Goal: Information Seeking & Learning: Learn about a topic

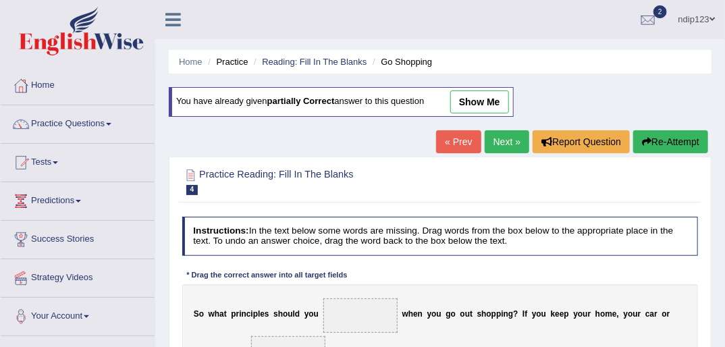
click at [499, 143] on link "Next »" at bounding box center [507, 141] width 45 height 23
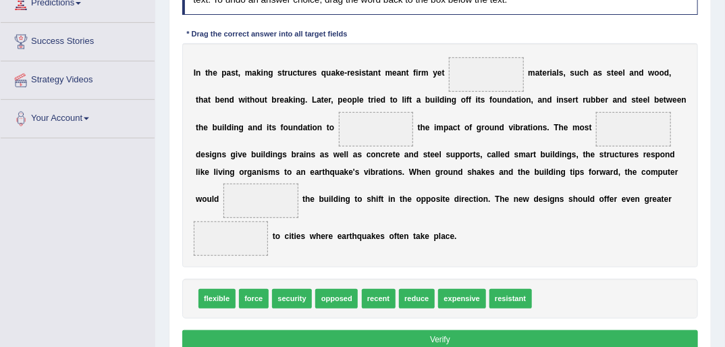
scroll to position [216, 0]
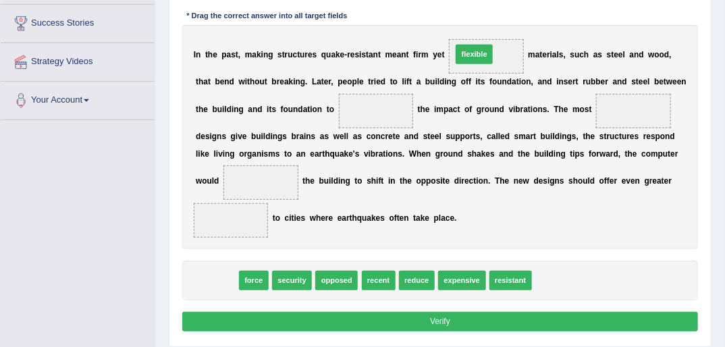
drag, startPoint x: 213, startPoint y: 277, endPoint x: 512, endPoint y: 11, distance: 400.6
click at [514, 11] on div "Instructions: In the text below some words are missing. Drag words from the box…" at bounding box center [440, 146] width 522 height 389
drag, startPoint x: 213, startPoint y: 281, endPoint x: 512, endPoint y: 11, distance: 403.4
click at [512, 11] on div "Instructions: In the text below some words are missing. Drag words from the box…" at bounding box center [440, 146] width 522 height 389
drag, startPoint x: 219, startPoint y: 278, endPoint x: 531, endPoint y: 9, distance: 412.0
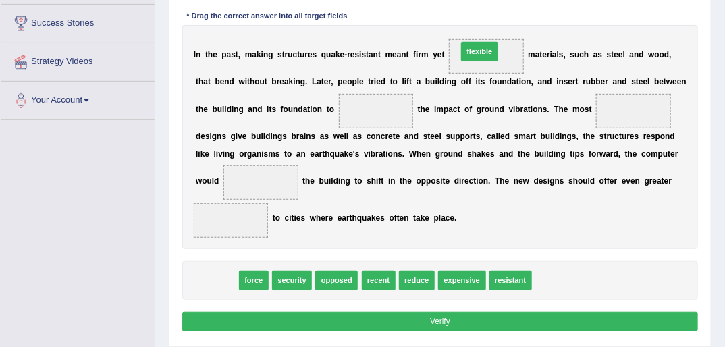
click at [529, 9] on div "Instructions: In the text below some words are missing. Drag words from the box…" at bounding box center [440, 146] width 522 height 389
drag, startPoint x: 208, startPoint y: 275, endPoint x: 491, endPoint y: 7, distance: 390.1
click at [491, 7] on div "Instructions: In the text below some words are missing. Drag words from the box…" at bounding box center [440, 146] width 522 height 389
drag, startPoint x: 219, startPoint y: 279, endPoint x: 529, endPoint y: 17, distance: 405.7
click at [529, 17] on div "Instructions: In the text below some words are missing. Drag words from the box…" at bounding box center [440, 146] width 522 height 389
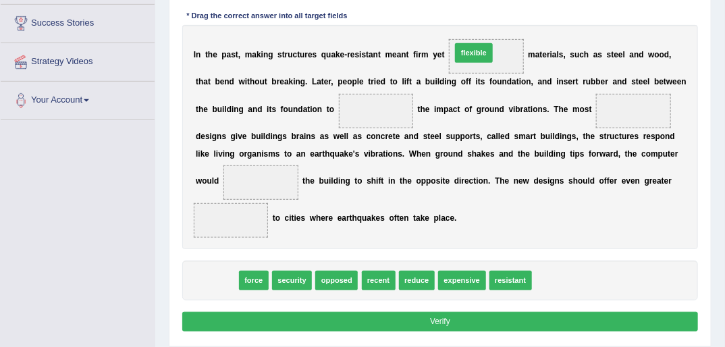
drag, startPoint x: 219, startPoint y: 277, endPoint x: 521, endPoint y: 10, distance: 403.6
click at [521, 10] on div "Instructions: In the text below some words are missing. Drag words from the box…" at bounding box center [440, 146] width 522 height 389
drag, startPoint x: 208, startPoint y: 244, endPoint x: 504, endPoint y: 18, distance: 372.7
click at [504, 18] on div "Instructions: In the text below some words are missing. Drag words from the box…" at bounding box center [440, 146] width 522 height 389
drag, startPoint x: 213, startPoint y: 278, endPoint x: 331, endPoint y: 77, distance: 233.3
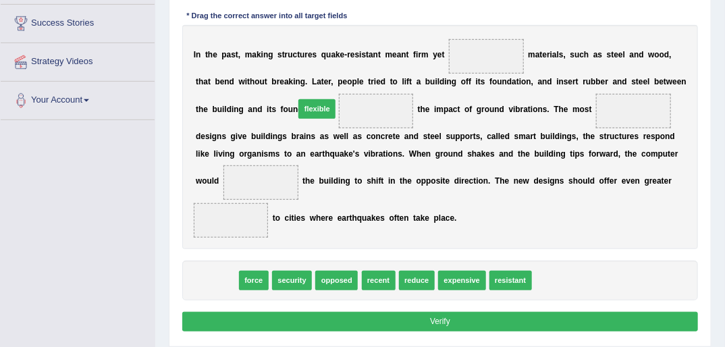
click at [331, 77] on div "Instructions: In the text below some words are missing. Drag words from the box…" at bounding box center [440, 146] width 522 height 389
drag, startPoint x: 214, startPoint y: 277, endPoint x: 343, endPoint y: 72, distance: 242.3
click at [343, 72] on div "Instructions: In the text below some words are missing. Drag words from the box…" at bounding box center [440, 146] width 522 height 389
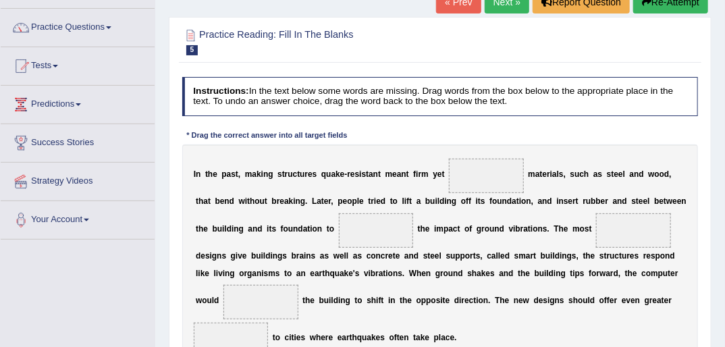
scroll to position [162, 0]
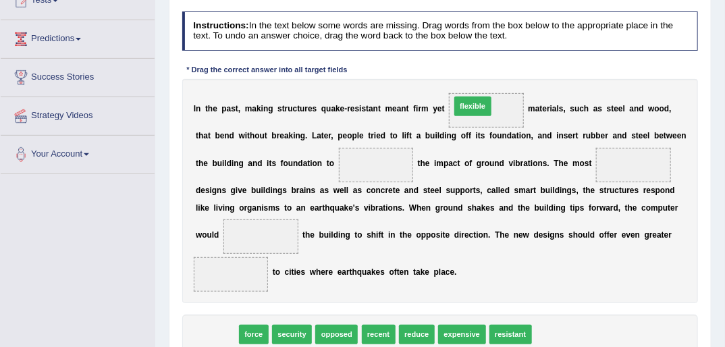
drag, startPoint x: 350, startPoint y: 220, endPoint x: 518, endPoint y: 67, distance: 227.4
click at [518, 67] on div "Instructions: In the text below some words are missing. Drag words from the box…" at bounding box center [440, 200] width 522 height 389
drag, startPoint x: 212, startPoint y: 332, endPoint x: 514, endPoint y: 78, distance: 394.7
click at [514, 78] on div "Instructions: In the text below some words are missing. Drag words from the box…" at bounding box center [440, 200] width 522 height 389
drag, startPoint x: 289, startPoint y: 328, endPoint x: 504, endPoint y: 59, distance: 344.4
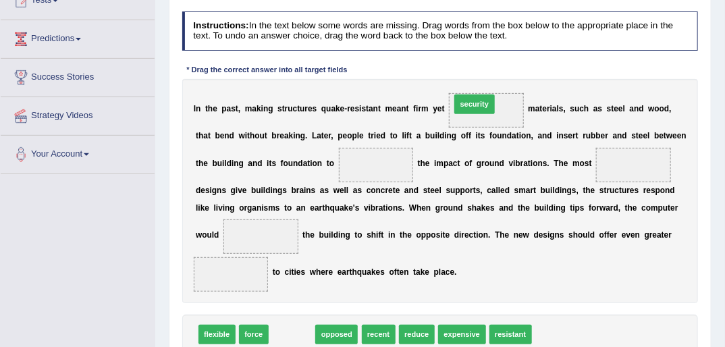
click at [504, 59] on div "Instructions: In the text below some words are missing. Drag words from the box…" at bounding box center [440, 200] width 522 height 389
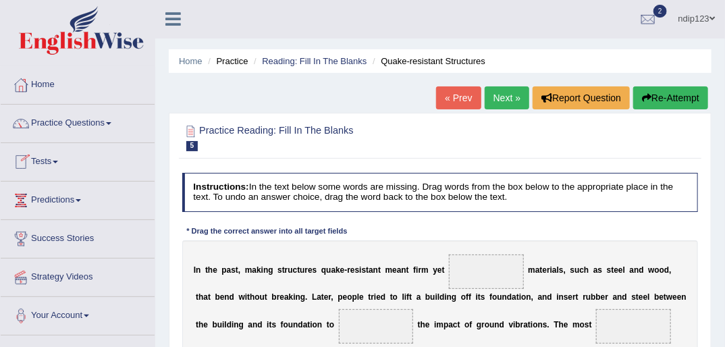
scroll to position [0, 0]
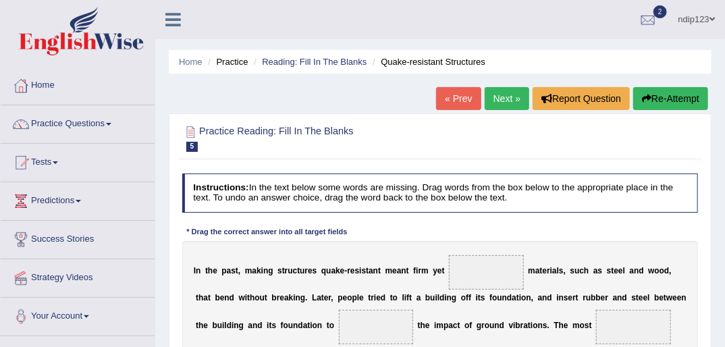
click at [468, 97] on link "« Prev" at bounding box center [458, 98] width 45 height 23
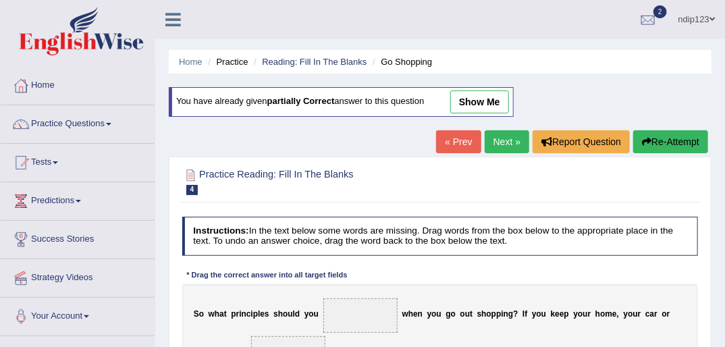
click at [510, 139] on link "Next »" at bounding box center [507, 141] width 45 height 23
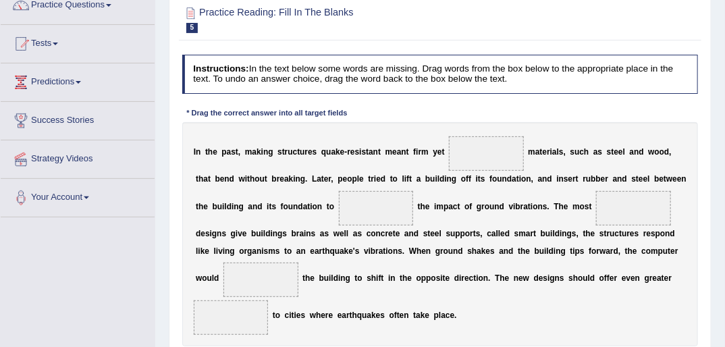
scroll to position [162, 0]
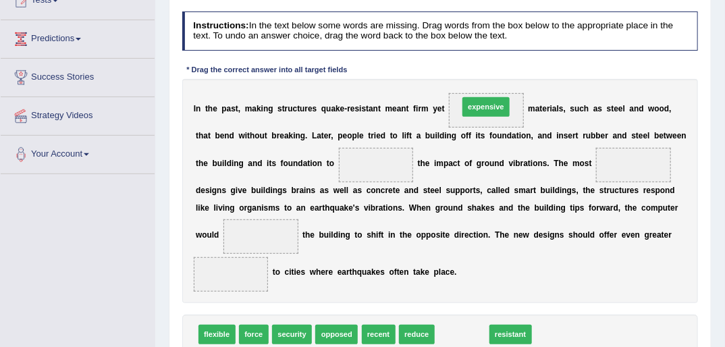
drag, startPoint x: 455, startPoint y: 333, endPoint x: 483, endPoint y: 65, distance: 268.8
click at [483, 65] on div "Instructions: In the text below some words are missing. Drag words from the box…" at bounding box center [440, 200] width 522 height 389
drag, startPoint x: 459, startPoint y: 335, endPoint x: 488, endPoint y: 62, distance: 274.2
click at [488, 62] on div "Instructions: In the text below some words are missing. Drag words from the box…" at bounding box center [440, 200] width 522 height 389
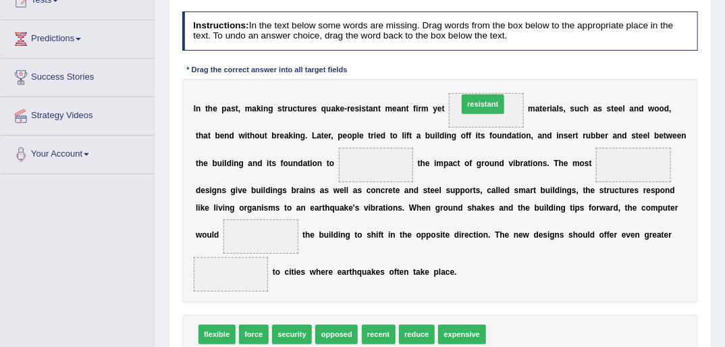
drag, startPoint x: 497, startPoint y: 333, endPoint x: 464, endPoint y: 62, distance: 272.6
click at [464, 62] on div "Instructions: In the text below some words are missing. Drag words from the box…" at bounding box center [440, 200] width 522 height 389
drag, startPoint x: 495, startPoint y: 334, endPoint x: 464, endPoint y: 55, distance: 280.6
click at [463, 56] on div "Instructions: In the text below some words are missing. Drag words from the box…" at bounding box center [440, 200] width 522 height 389
drag, startPoint x: 495, startPoint y: 331, endPoint x: 583, endPoint y: 234, distance: 130.5
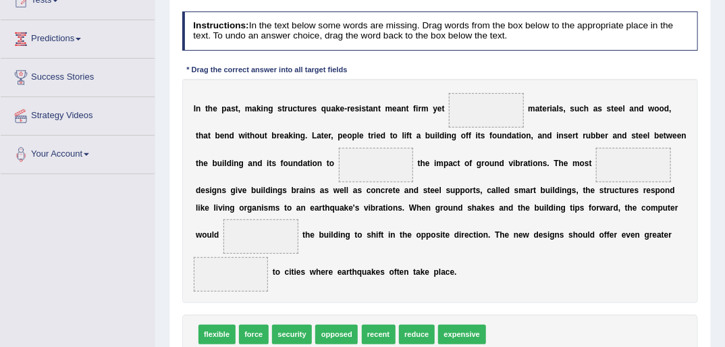
drag, startPoint x: 565, startPoint y: 255, endPoint x: 448, endPoint y: 75, distance: 214.7
click at [448, 75] on div "Instructions: In the text below some words are missing. Drag words from the box…" at bounding box center [440, 200] width 522 height 389
drag, startPoint x: 570, startPoint y: 255, endPoint x: 449, endPoint y: 64, distance: 226.0
click at [449, 64] on div "Instructions: In the text below some words are missing. Drag words from the box…" at bounding box center [440, 200] width 522 height 389
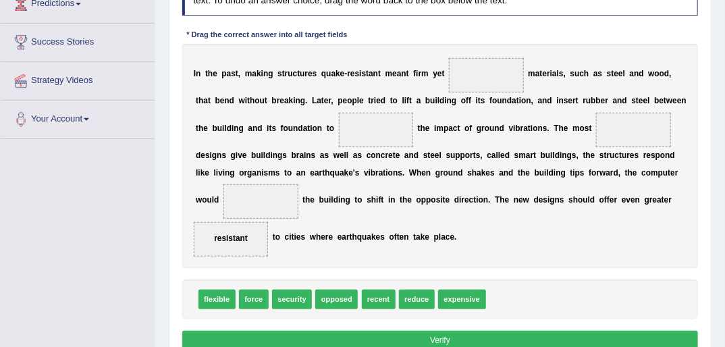
scroll to position [216, 0]
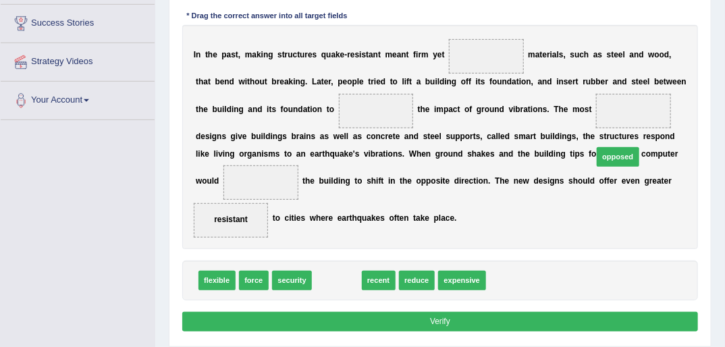
drag, startPoint x: 325, startPoint y: 281, endPoint x: 655, endPoint y: 136, distance: 361.2
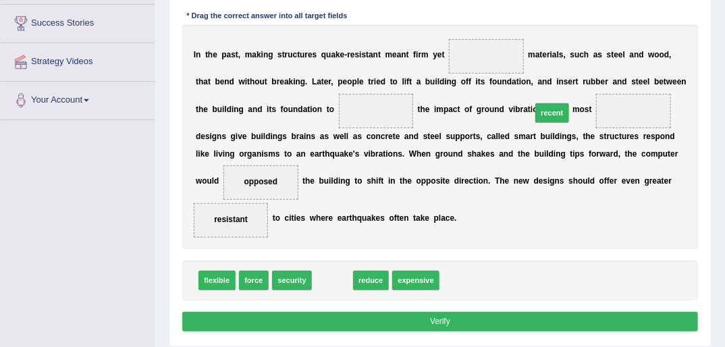
drag, startPoint x: 326, startPoint y: 283, endPoint x: 583, endPoint y: 86, distance: 323.6
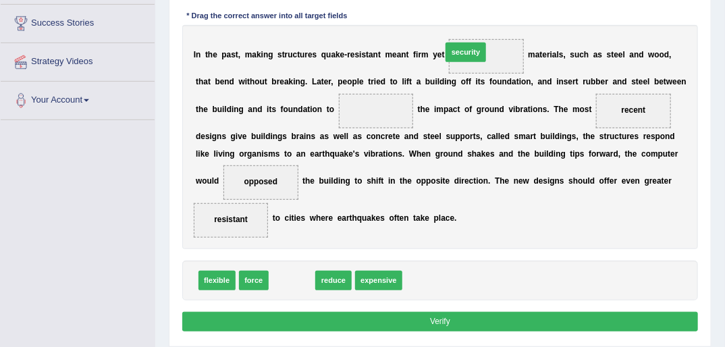
drag, startPoint x: 292, startPoint y: 278, endPoint x: 490, endPoint y: 5, distance: 337.3
click at [491, 7] on div "Instructions: In the text below some words are missing. Drag words from the box…" at bounding box center [440, 146] width 522 height 389
drag, startPoint x: 292, startPoint y: 278, endPoint x: 517, endPoint y: 20, distance: 342.5
click at [517, 20] on div "Instructions: In the text below some words are missing. Drag words from the box…" at bounding box center [440, 146] width 522 height 389
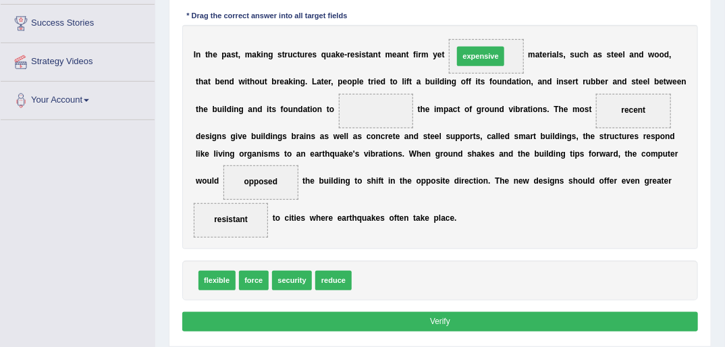
drag, startPoint x: 369, startPoint y: 279, endPoint x: 487, endPoint y: 15, distance: 289.8
click at [487, 15] on div "Instructions: In the text below some words are missing. Drag words from the box…" at bounding box center [440, 146] width 522 height 389
drag, startPoint x: 374, startPoint y: 278, endPoint x: 497, endPoint y: 19, distance: 286.8
click at [497, 19] on div "Instructions: In the text below some words are missing. Drag words from the box…" at bounding box center [440, 146] width 522 height 389
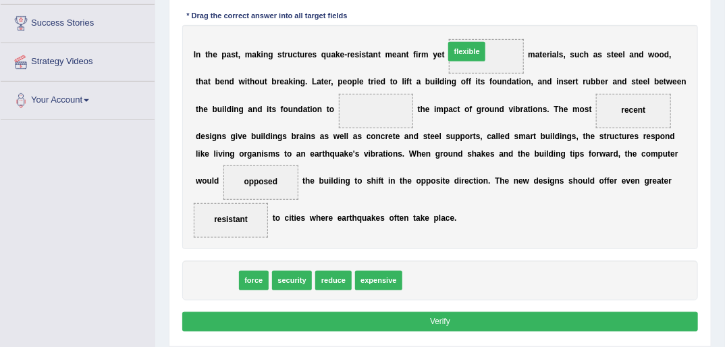
drag, startPoint x: 221, startPoint y: 282, endPoint x: 515, endPoint y: 13, distance: 398.0
click at [515, 13] on div "Instructions: In the text below some words are missing. Drag words from the box…" at bounding box center [440, 146] width 522 height 389
drag, startPoint x: 211, startPoint y: 282, endPoint x: 520, endPoint y: 16, distance: 408.2
click at [518, 16] on div "Instructions: In the text below some words are missing. Drag words from the box…" at bounding box center [440, 146] width 522 height 389
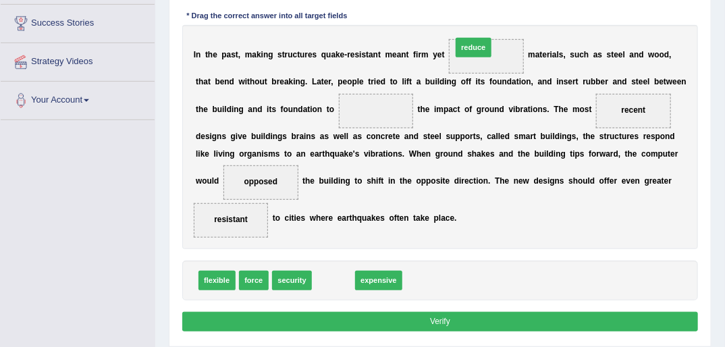
drag, startPoint x: 329, startPoint y: 281, endPoint x: 491, endPoint y: 0, distance: 324.8
click at [491, 0] on div "Instructions: In the text below some words are missing. Drag words from the box…" at bounding box center [440, 146] width 522 height 389
drag, startPoint x: 324, startPoint y: 281, endPoint x: 507, endPoint y: -11, distance: 344.2
drag, startPoint x: 332, startPoint y: 280, endPoint x: 317, endPoint y: 69, distance: 211.8
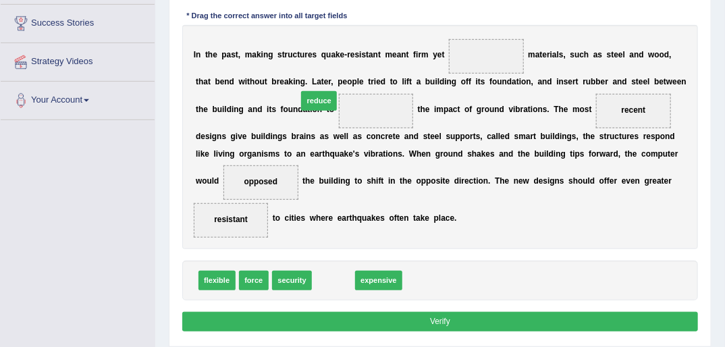
click at [315, 69] on div "Instructions: In the text below some words are missing. Drag words from the box…" at bounding box center [440, 146] width 522 height 389
drag, startPoint x: 331, startPoint y: 283, endPoint x: 316, endPoint y: 76, distance: 208.5
click at [316, 76] on div "Instructions: In the text below some words are missing. Drag words from the box…" at bounding box center [440, 146] width 522 height 389
drag, startPoint x: 333, startPoint y: 281, endPoint x: 321, endPoint y: 62, distance: 219.7
click at [320, 65] on div "Instructions: In the text below some words are missing. Drag words from the box…" at bounding box center [440, 146] width 522 height 389
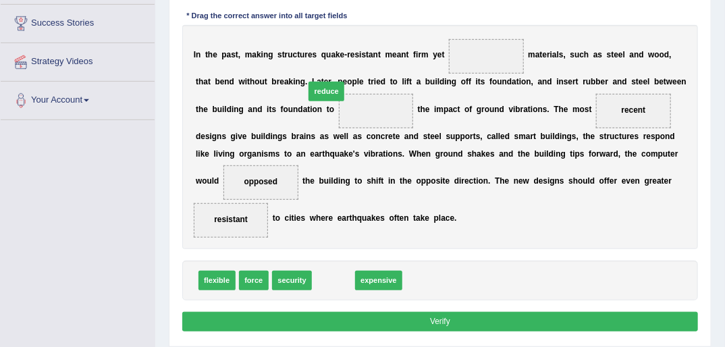
drag, startPoint x: 330, startPoint y: 270, endPoint x: 324, endPoint y: 46, distance: 224.2
click at [324, 47] on div "Instructions: In the text below some words are missing. Drag words from the box…" at bounding box center [440, 146] width 522 height 389
drag, startPoint x: 325, startPoint y: 279, endPoint x: 303, endPoint y: 61, distance: 218.5
click at [303, 64] on div "Instructions: In the text below some words are missing. Drag words from the box…" at bounding box center [440, 146] width 522 height 389
drag, startPoint x: 327, startPoint y: 277, endPoint x: 312, endPoint y: 51, distance: 226.6
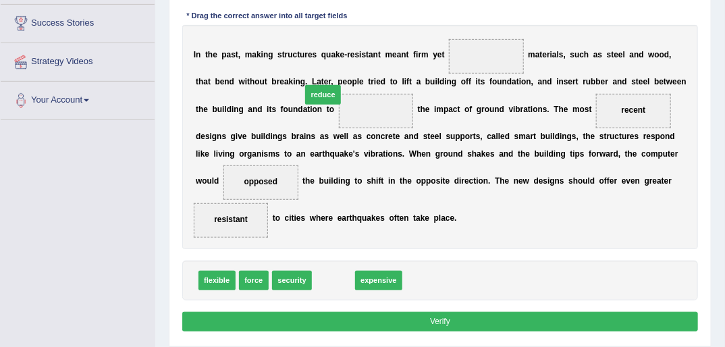
click at [313, 52] on div "Instructions: In the text below some words are missing. Drag words from the box…" at bounding box center [440, 146] width 522 height 389
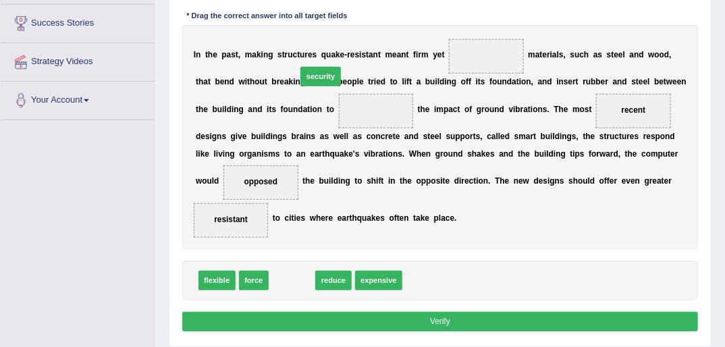
drag, startPoint x: 300, startPoint y: 251, endPoint x: 324, endPoint y: 35, distance: 217.3
click at [324, 35] on div "Instructions: In the text below some words are missing. Drag words from the box…" at bounding box center [440, 146] width 522 height 389
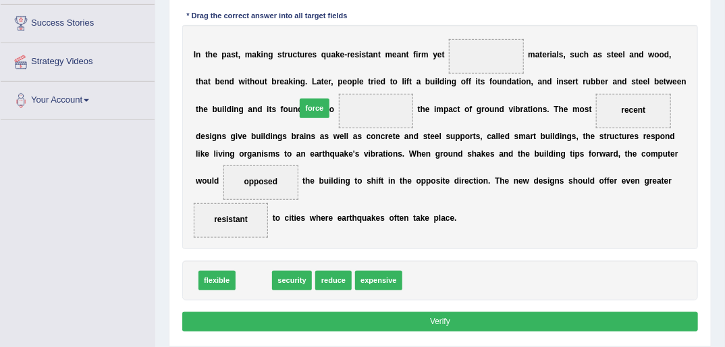
drag, startPoint x: 253, startPoint y: 281, endPoint x: 325, endPoint y: 67, distance: 225.6
click at [325, 69] on div "Instructions: In the text below some words are missing. Drag words from the box…" at bounding box center [440, 146] width 522 height 389
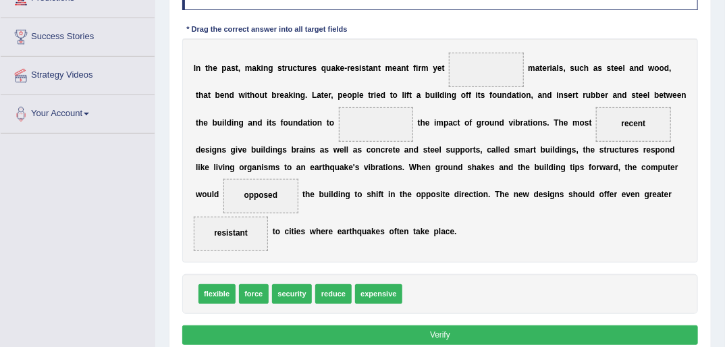
scroll to position [162, 0]
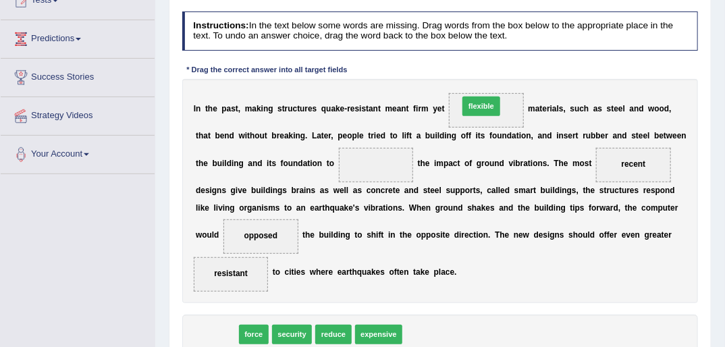
drag, startPoint x: 220, startPoint y: 332, endPoint x: 527, endPoint y: 61, distance: 409.4
click at [529, 62] on div "Instructions: In the text below some words are missing. Drag words from the box…" at bounding box center [440, 200] width 522 height 389
drag, startPoint x: 211, startPoint y: 335, endPoint x: 523, endPoint y: 53, distance: 420.5
click at [521, 50] on div "Instructions: In the text below some words are missing. Drag words from the box…" at bounding box center [440, 200] width 522 height 389
click at [463, 100] on span at bounding box center [486, 110] width 75 height 34
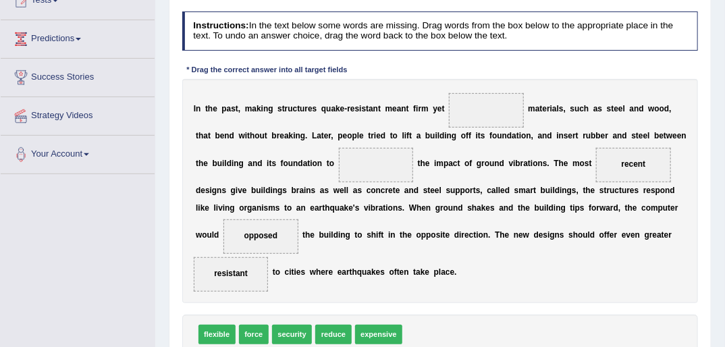
click at [463, 100] on span at bounding box center [486, 110] width 75 height 34
click at [463, 101] on span at bounding box center [486, 110] width 75 height 34
click at [464, 103] on span at bounding box center [486, 110] width 75 height 34
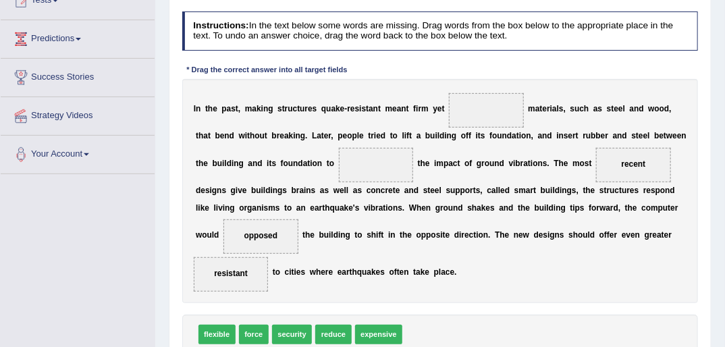
click at [464, 103] on span at bounding box center [486, 110] width 75 height 34
drag, startPoint x: 562, startPoint y: 167, endPoint x: 450, endPoint y: 97, distance: 132.2
drag, startPoint x: 473, startPoint y: 107, endPoint x: 582, endPoint y: 181, distance: 131.2
drag, startPoint x: 561, startPoint y: 165, endPoint x: 466, endPoint y: 102, distance: 114.0
drag, startPoint x: 470, startPoint y: 108, endPoint x: 289, endPoint y: 174, distance: 192.6
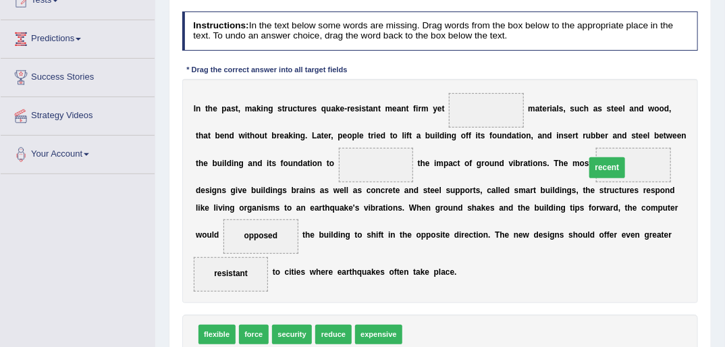
drag, startPoint x: 323, startPoint y: 162, endPoint x: 595, endPoint y: 166, distance: 272.0
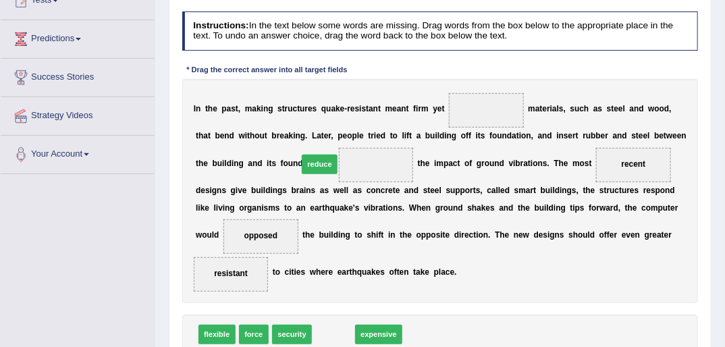
drag, startPoint x: 323, startPoint y: 332, endPoint x: 307, endPoint y: 132, distance: 200.5
click at [307, 132] on div "Instructions: In the text below some words are missing. Drag words from the box…" at bounding box center [440, 200] width 522 height 389
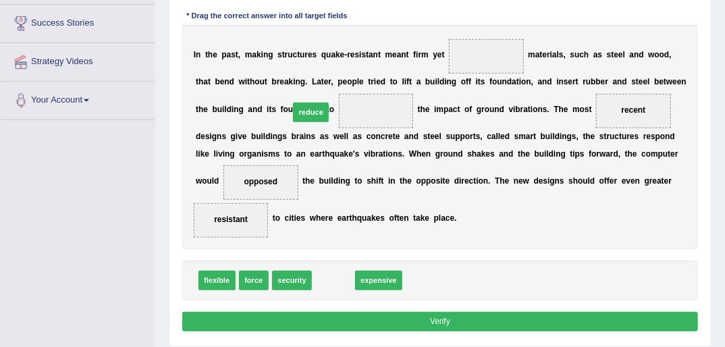
drag, startPoint x: 323, startPoint y: 278, endPoint x: 309, endPoint y: 78, distance: 200.3
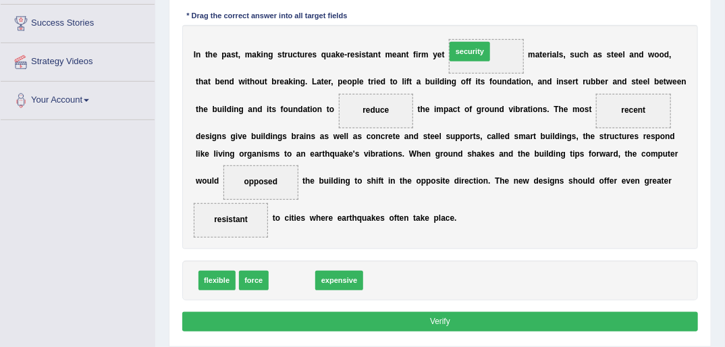
drag, startPoint x: 475, startPoint y: 166, endPoint x: 497, endPoint y: 12, distance: 155.5
click at [497, 12] on div "Instructions: In the text below some words are missing. Drag words from the box…" at bounding box center [440, 146] width 522 height 389
drag, startPoint x: 284, startPoint y: 277, endPoint x: 478, endPoint y: -1, distance: 338.9
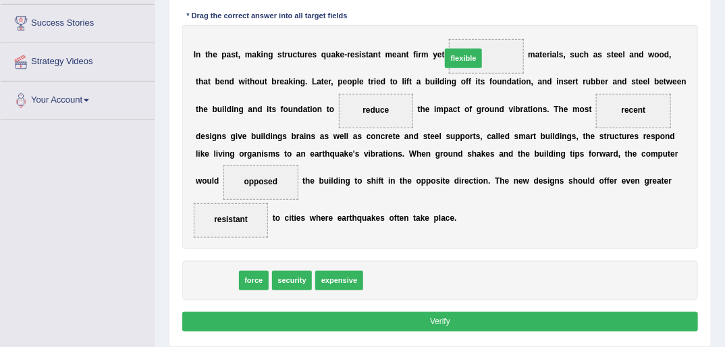
drag, startPoint x: 297, startPoint y: 244, endPoint x: 512, endPoint y: 18, distance: 312.3
click at [510, 18] on div "Instructions: In the text below some words are missing. Drag words from the box…" at bounding box center [440, 146] width 522 height 389
drag, startPoint x: 210, startPoint y: 279, endPoint x: 526, endPoint y: 26, distance: 405.7
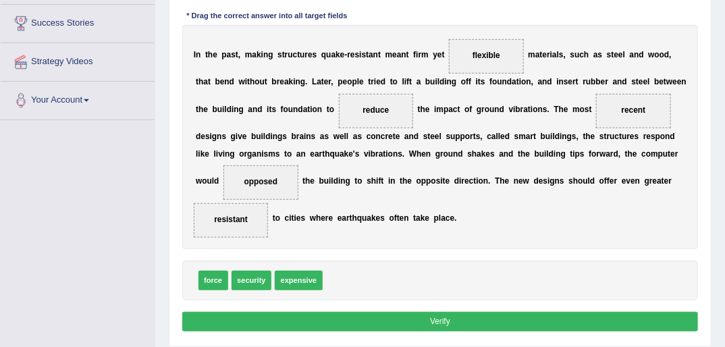
click at [442, 316] on button "Verify" at bounding box center [440, 322] width 516 height 20
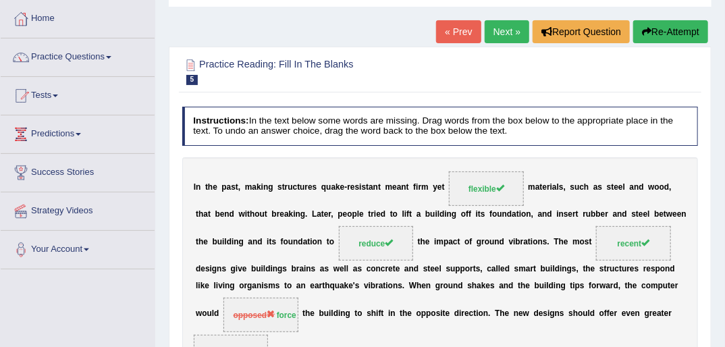
scroll to position [54, 0]
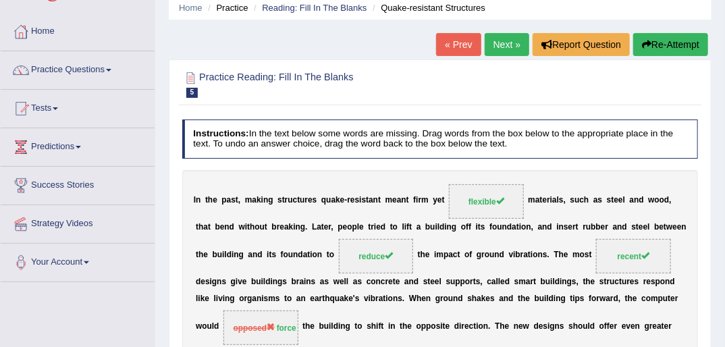
click at [661, 44] on button "Re-Attempt" at bounding box center [670, 44] width 75 height 23
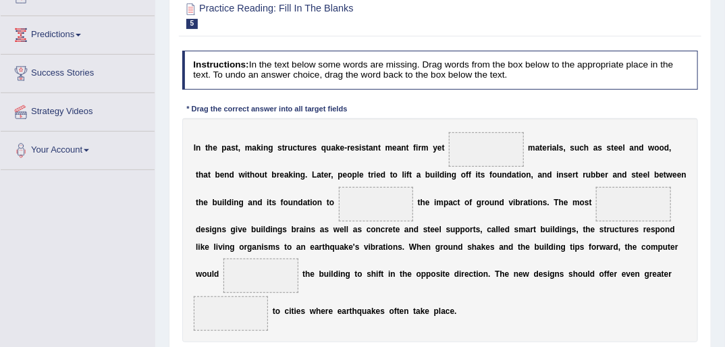
scroll to position [270, 0]
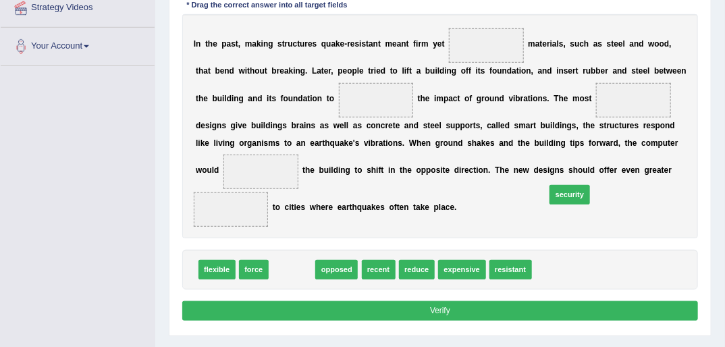
drag, startPoint x: 283, startPoint y: 269, endPoint x: 603, endPoint y: 180, distance: 332.3
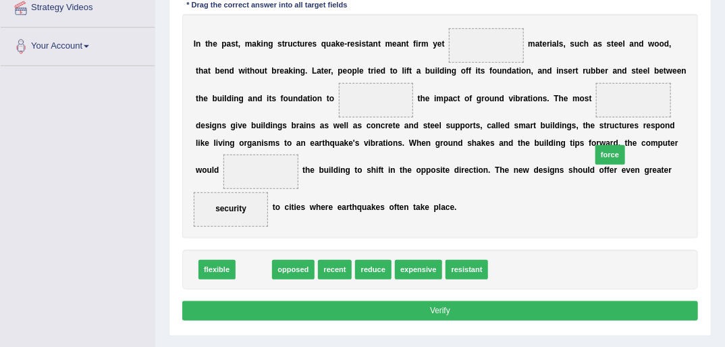
drag, startPoint x: 267, startPoint y: 261, endPoint x: 672, endPoint y: 135, distance: 424.0
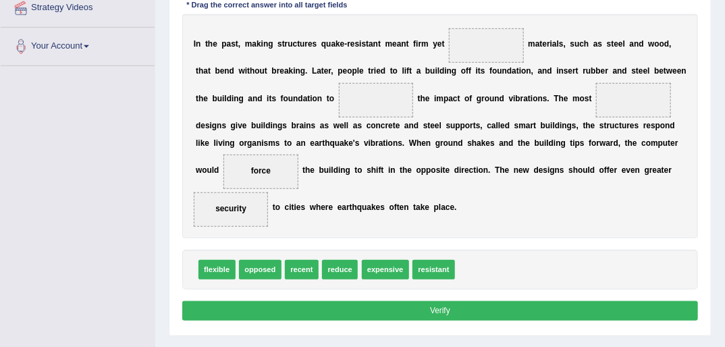
drag, startPoint x: 226, startPoint y: 208, endPoint x: 485, endPoint y: 95, distance: 282.6
click at [513, 50] on div "Instructions: In the text below some words are missing. Drag words from the box…" at bounding box center [440, 135] width 522 height 389
drag, startPoint x: 208, startPoint y: 267, endPoint x: 515, endPoint y: 8, distance: 401.9
click at [513, 8] on div "Instructions: In the text below some words are missing. Drag words from the box…" at bounding box center [440, 135] width 522 height 389
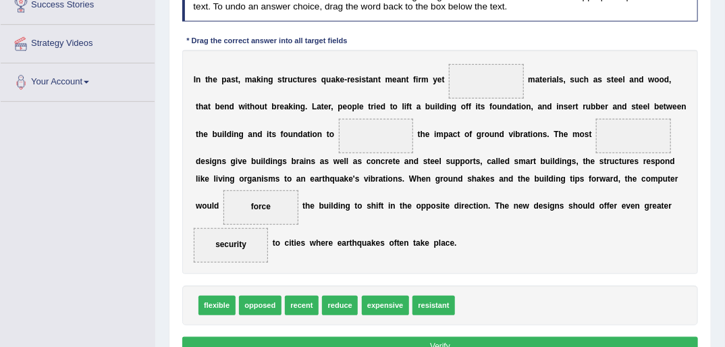
scroll to position [216, 0]
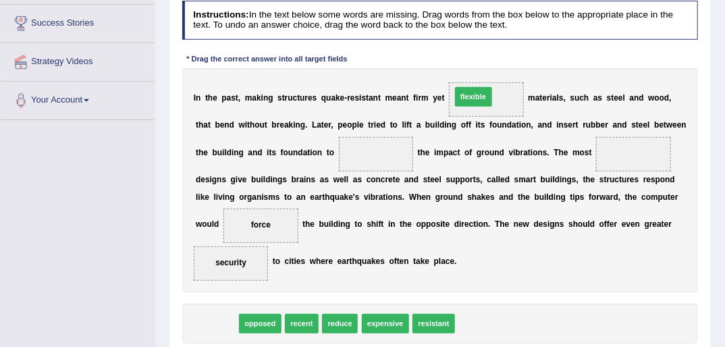
drag, startPoint x: 215, startPoint y: 322, endPoint x: 513, endPoint y: 57, distance: 399.2
click at [513, 57] on div "Instructions: In the text below some words are missing. Drag words from the box…" at bounding box center [440, 189] width 522 height 389
drag, startPoint x: 213, startPoint y: 319, endPoint x: 505, endPoint y: 57, distance: 391.9
click at [505, 57] on div "Instructions: In the text below some words are missing. Drag words from the box…" at bounding box center [440, 189] width 522 height 389
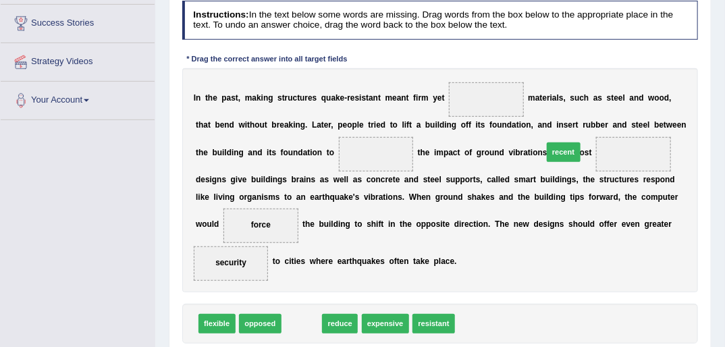
drag, startPoint x: 295, startPoint y: 323, endPoint x: 609, endPoint y: 121, distance: 372.8
click at [607, 121] on div "Instructions: In the text below some words are missing. Drag words from the box…" at bounding box center [440, 189] width 522 height 389
drag, startPoint x: 297, startPoint y: 320, endPoint x: 607, endPoint y: 119, distance: 370.0
click at [607, 119] on div "Instructions: In the text below some words are missing. Drag words from the box…" at bounding box center [440, 189] width 522 height 389
drag, startPoint x: 291, startPoint y: 323, endPoint x: 587, endPoint y: 121, distance: 358.5
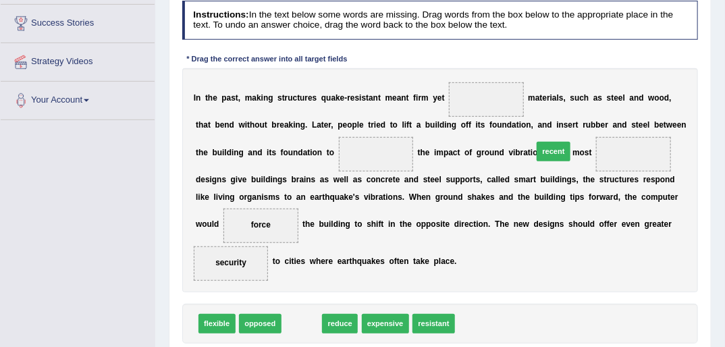
click at [587, 121] on div "Instructions: In the text below some words are missing. Drag words from the box…" at bounding box center [440, 189] width 522 height 389
drag, startPoint x: 298, startPoint y: 321, endPoint x: 620, endPoint y: 121, distance: 378.9
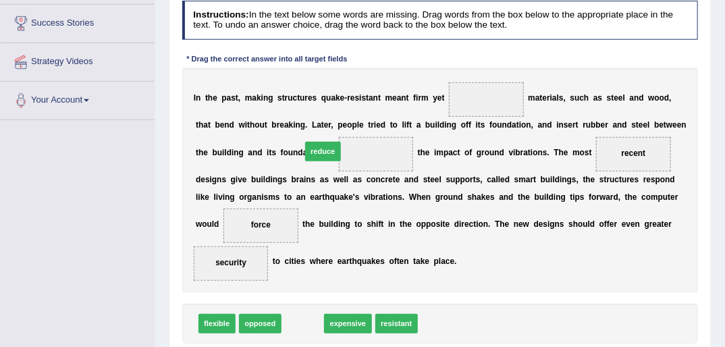
drag, startPoint x: 296, startPoint y: 323, endPoint x: 318, endPoint y: 124, distance: 200.4
click at [319, 122] on div "Instructions: In the text below some words are missing. Drag words from the box…" at bounding box center [440, 189] width 522 height 389
drag, startPoint x: 295, startPoint y: 321, endPoint x: 328, endPoint y: 113, distance: 210.5
click at [331, 115] on div "Instructions: In the text below some words are missing. Drag words from the box…" at bounding box center [440, 189] width 522 height 389
drag, startPoint x: 294, startPoint y: 323, endPoint x: 309, endPoint y: 117, distance: 205.7
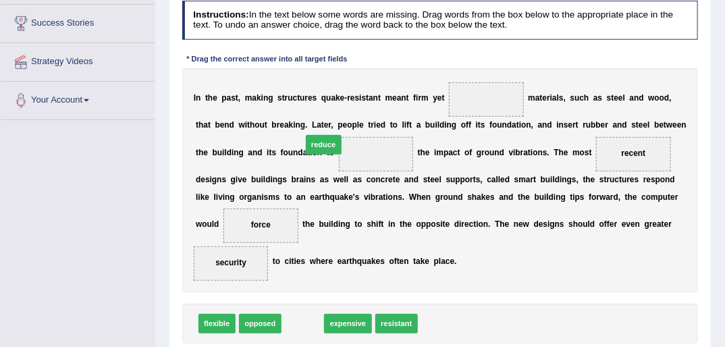
click at [309, 117] on div "Instructions: In the text below some words are missing. Drag words from the box…" at bounding box center [440, 189] width 522 height 389
drag, startPoint x: 300, startPoint y: 323, endPoint x: 316, endPoint y: 113, distance: 210.5
click at [316, 113] on div "Instructions: In the text below some words are missing. Drag words from the box…" at bounding box center [440, 189] width 522 height 389
drag, startPoint x: 294, startPoint y: 323, endPoint x: 340, endPoint y: 127, distance: 201.1
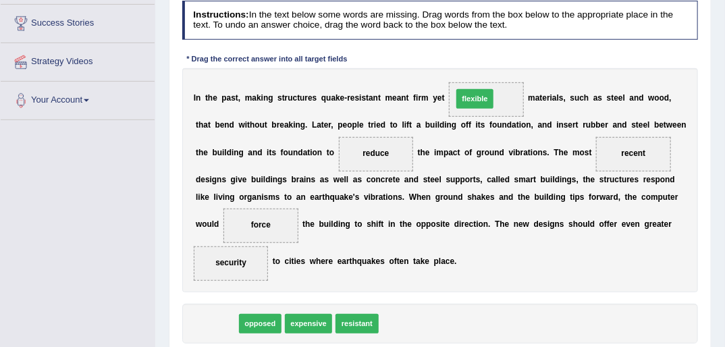
drag, startPoint x: 215, startPoint y: 324, endPoint x: 520, endPoint y: 57, distance: 405.6
click at [518, 59] on div "Instructions: In the text below some words are missing. Drag words from the box…" at bounding box center [440, 189] width 522 height 389
drag, startPoint x: 209, startPoint y: 323, endPoint x: 506, endPoint y: 51, distance: 403.2
click at [503, 51] on div "Instructions: In the text below some words are missing. Drag words from the box…" at bounding box center [440, 189] width 522 height 389
drag, startPoint x: 211, startPoint y: 321, endPoint x: 513, endPoint y: 57, distance: 401.4
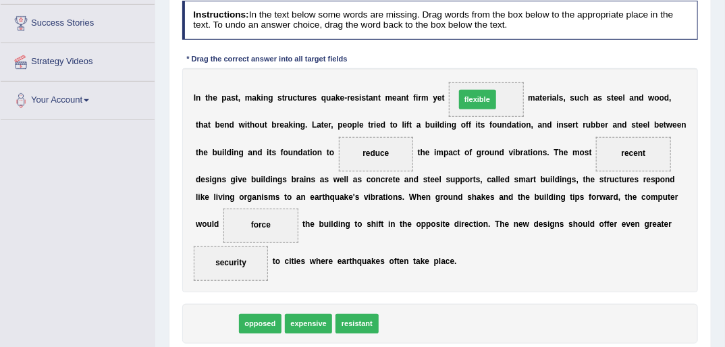
click at [513, 57] on div "Instructions: In the text below some words are missing. Drag words from the box…" at bounding box center [440, 189] width 522 height 389
drag, startPoint x: 218, startPoint y: 324, endPoint x: 508, endPoint y: 36, distance: 409.0
click at [510, 36] on div "Instructions: In the text below some words are missing. Drag words from the box…" at bounding box center [440, 189] width 522 height 389
drag, startPoint x: 221, startPoint y: 326, endPoint x: 519, endPoint y: 61, distance: 398.3
click at [518, 62] on div "Instructions: In the text below some words are missing. Drag words from the box…" at bounding box center [440, 189] width 522 height 389
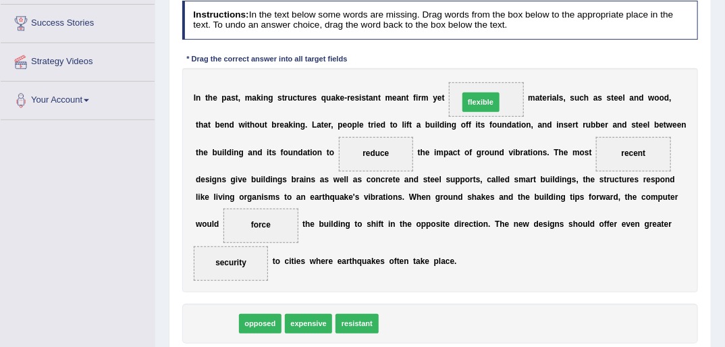
drag, startPoint x: 213, startPoint y: 328, endPoint x: 524, endPoint y: 68, distance: 404.9
click at [524, 68] on div "Instructions: In the text below some words are missing. Drag words from the box…" at bounding box center [440, 189] width 522 height 389
drag, startPoint x: 205, startPoint y: 323, endPoint x: 516, endPoint y: 59, distance: 407.5
click at [516, 59] on div "Instructions: In the text below some words are missing. Drag words from the box…" at bounding box center [440, 189] width 522 height 389
drag, startPoint x: 202, startPoint y: 324, endPoint x: 504, endPoint y: 56, distance: 404.0
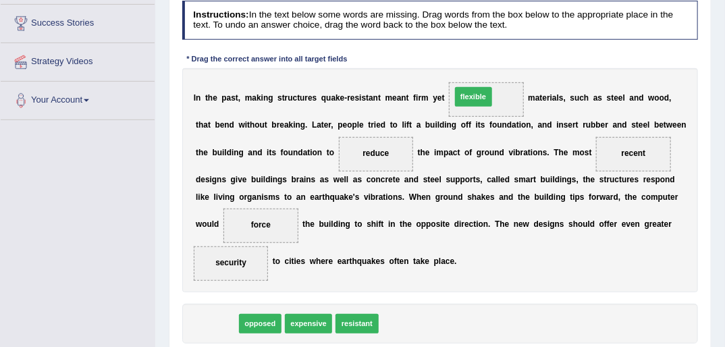
click at [504, 57] on div "Instructions: In the text below some words are missing. Drag words from the box…" at bounding box center [440, 189] width 522 height 389
drag, startPoint x: 207, startPoint y: 323, endPoint x: 520, endPoint y: 58, distance: 411.0
click at [520, 58] on div "Instructions: In the text below some words are missing. Drag words from the box…" at bounding box center [440, 189] width 522 height 389
drag, startPoint x: 222, startPoint y: 321, endPoint x: 522, endPoint y: 52, distance: 403.4
click at [522, 52] on div "Instructions: In the text below some words are missing. Drag words from the box…" at bounding box center [440, 189] width 522 height 389
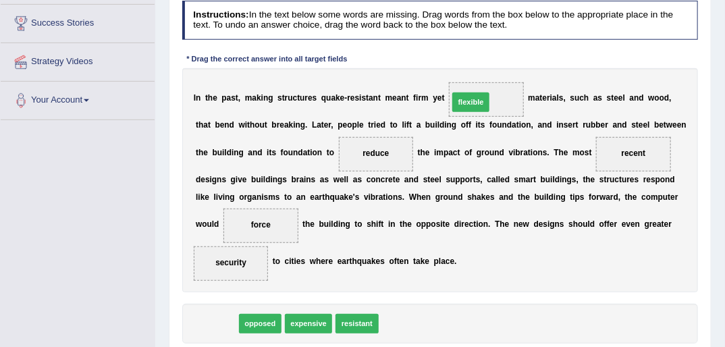
drag, startPoint x: 214, startPoint y: 327, endPoint x: 516, endPoint y: 65, distance: 399.1
click at [516, 65] on div "Instructions: In the text below some words are missing. Drag words from the box…" at bounding box center [440, 189] width 522 height 389
drag, startPoint x: 204, startPoint y: 324, endPoint x: 508, endPoint y: 57, distance: 404.6
click at [508, 57] on div "Instructions: In the text below some words are missing. Drag words from the box…" at bounding box center [440, 189] width 522 height 389
drag, startPoint x: 216, startPoint y: 275, endPoint x: 511, endPoint y: 57, distance: 367.2
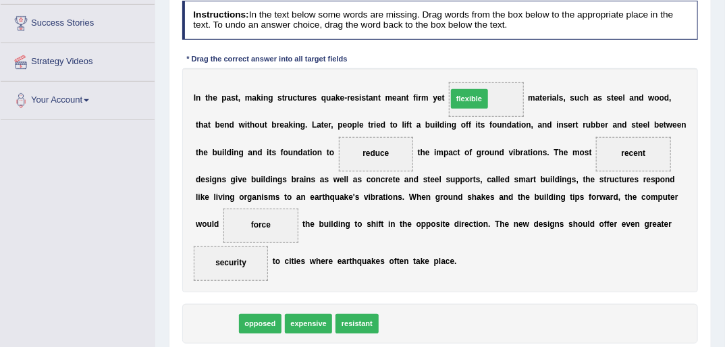
click at [511, 57] on div "Instructions: In the text below some words are missing. Drag words from the box…" at bounding box center [440, 189] width 522 height 389
drag, startPoint x: 213, startPoint y: 323, endPoint x: 522, endPoint y: 59, distance: 406.4
click at [522, 59] on div "Instructions: In the text below some words are missing. Drag words from the box…" at bounding box center [440, 189] width 522 height 389
drag, startPoint x: 213, startPoint y: 321, endPoint x: 531, endPoint y: 53, distance: 416.2
click at [531, 53] on div "Instructions: In the text below some words are missing. Drag words from the box…" at bounding box center [440, 189] width 522 height 389
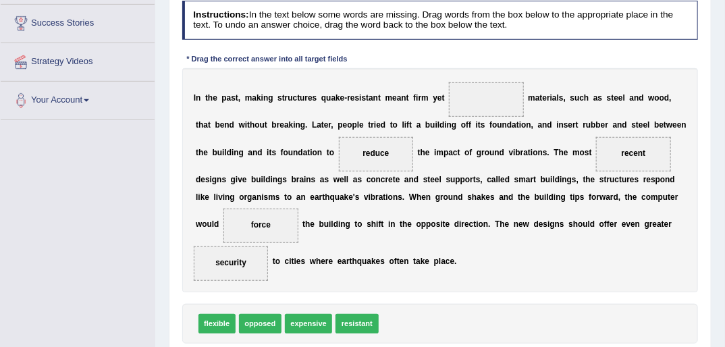
drag, startPoint x: 211, startPoint y: 332, endPoint x: 288, endPoint y: 183, distance: 167.5
click at [300, 174] on div "Instructions: In the text below some words are missing. Drag words from the box…" at bounding box center [440, 189] width 522 height 389
drag, startPoint x: 211, startPoint y: 325, endPoint x: 524, endPoint y: 59, distance: 410.9
click at [512, 61] on div "Instructions: In the text below some words are missing. Drag words from the box…" at bounding box center [440, 189] width 522 height 389
drag, startPoint x: 221, startPoint y: 322, endPoint x: 526, endPoint y: 54, distance: 406.1
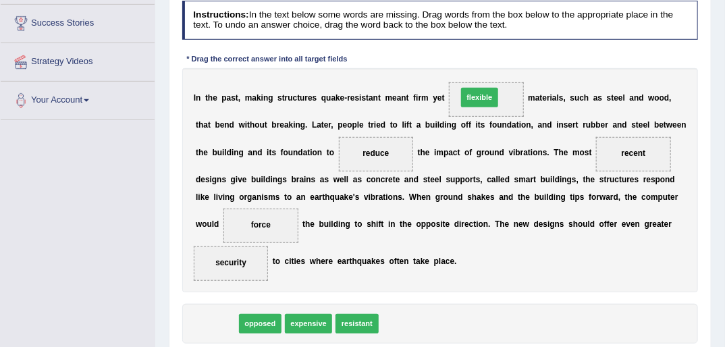
click at [526, 55] on div "Instructions: In the text below some words are missing. Drag words from the box…" at bounding box center [440, 189] width 522 height 389
drag, startPoint x: 211, startPoint y: 321, endPoint x: 529, endPoint y: 57, distance: 413.6
click at [529, 57] on div "Instructions: In the text below some words are missing. Drag words from the box…" at bounding box center [440, 189] width 522 height 389
drag, startPoint x: 216, startPoint y: 320, endPoint x: 495, endPoint y: 38, distance: 396.6
click at [502, 43] on div "Instructions: In the text below some words are missing. Drag words from the box…" at bounding box center [440, 189] width 522 height 389
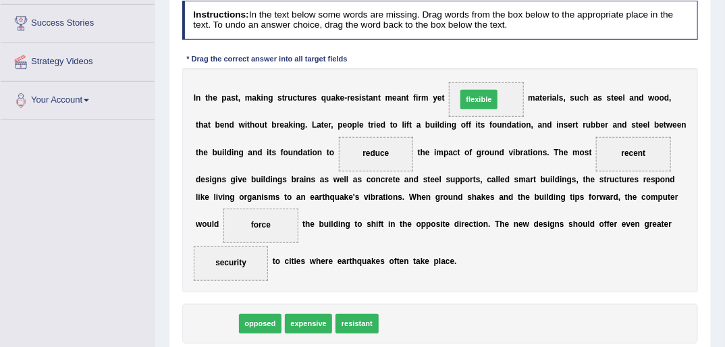
drag, startPoint x: 215, startPoint y: 326, endPoint x: 520, endPoint y: 67, distance: 399.4
click at [521, 67] on div "Instructions: In the text below some words are missing. Drag words from the box…" at bounding box center [440, 189] width 522 height 389
drag, startPoint x: 210, startPoint y: 325, endPoint x: 509, endPoint y: 61, distance: 398.8
click at [509, 61] on div "Instructions: In the text below some words are missing. Drag words from the box…" at bounding box center [440, 189] width 522 height 389
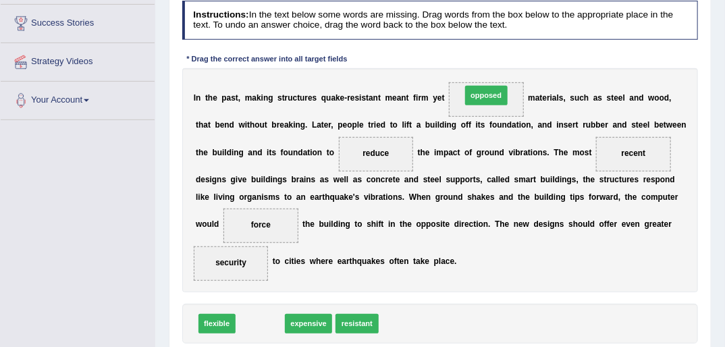
drag, startPoint x: 256, startPoint y: 321, endPoint x: 511, endPoint y: 53, distance: 369.5
click at [517, 53] on div "Instructions: In the text below some words are missing. Drag words from the box…" at bounding box center [440, 189] width 522 height 389
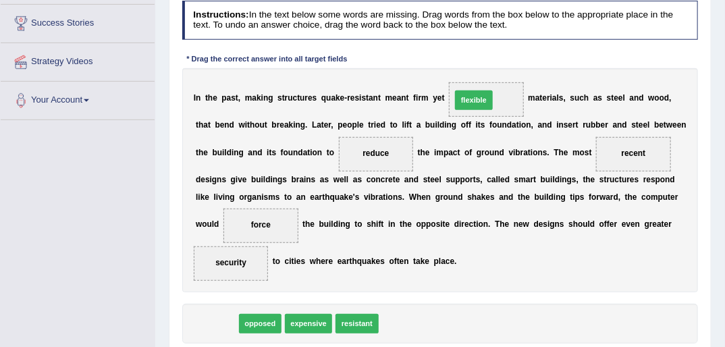
drag, startPoint x: 208, startPoint y: 324, endPoint x: 514, endPoint y: 57, distance: 406.1
click at [513, 57] on div "Instructions: In the text below some words are missing. Drag words from the box…" at bounding box center [440, 189] width 522 height 389
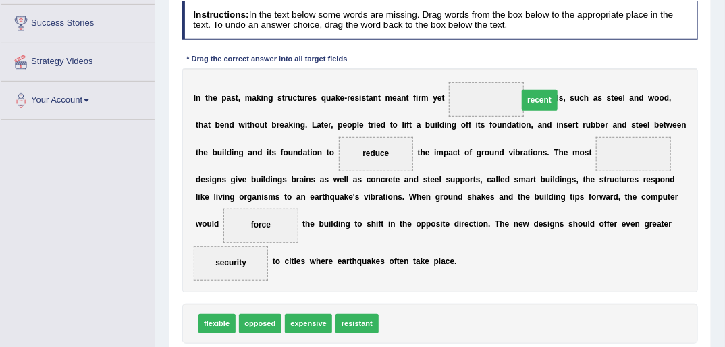
drag, startPoint x: 532, startPoint y: 121, endPoint x: 450, endPoint y: 88, distance: 88.7
drag, startPoint x: 468, startPoint y: 100, endPoint x: 578, endPoint y: 165, distance: 127.1
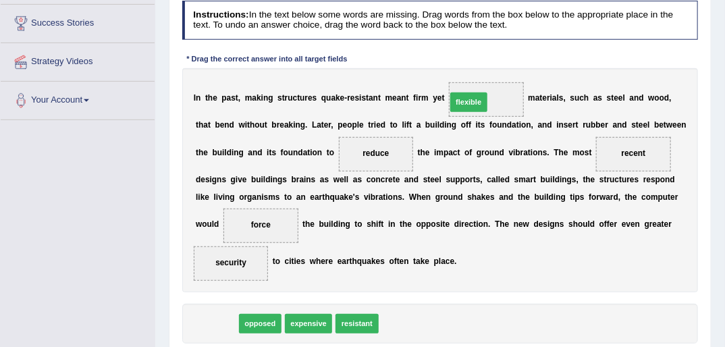
drag, startPoint x: 211, startPoint y: 325, endPoint x: 510, endPoint y: 63, distance: 397.0
click at [510, 64] on div "Instructions: In the text below some words are missing. Drag words from the box…" at bounding box center [440, 189] width 522 height 389
drag, startPoint x: 209, startPoint y: 324, endPoint x: 508, endPoint y: 54, distance: 402.9
click at [508, 54] on div "Instructions: In the text below some words are missing. Drag words from the box…" at bounding box center [440, 189] width 522 height 389
drag, startPoint x: 217, startPoint y: 321, endPoint x: 621, endPoint y: 127, distance: 448.6
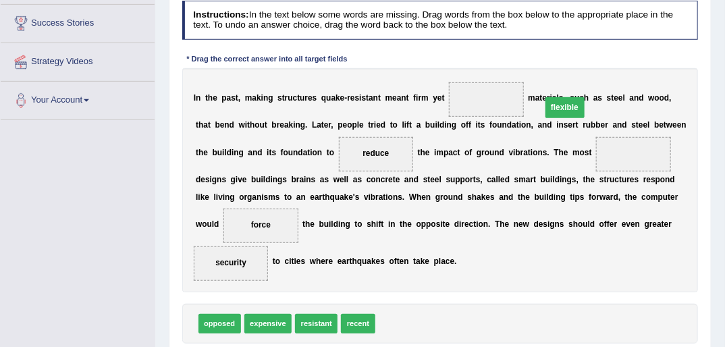
drag, startPoint x: 559, startPoint y: 154, endPoint x: 478, endPoint y: 100, distance: 97.3
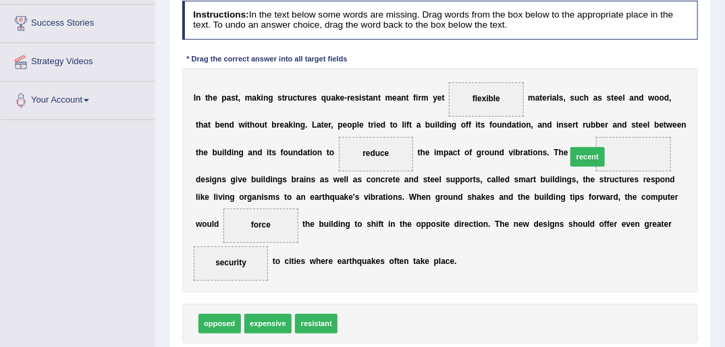
drag, startPoint x: 351, startPoint y: 321, endPoint x: 605, endPoint y: 122, distance: 323.1
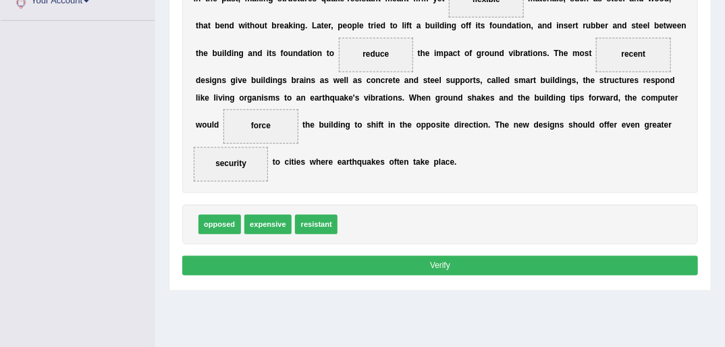
scroll to position [324, 0]
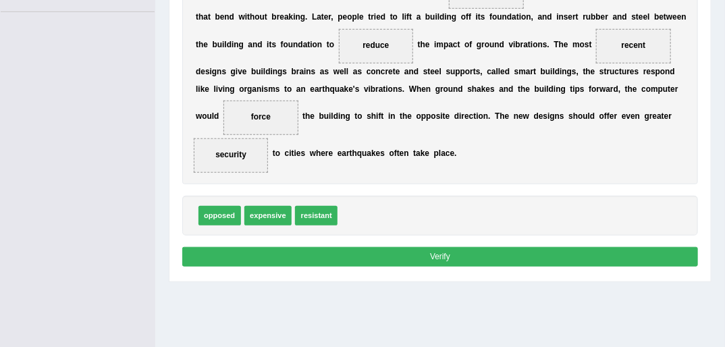
click at [429, 258] on button "Verify" at bounding box center [440, 257] width 516 height 20
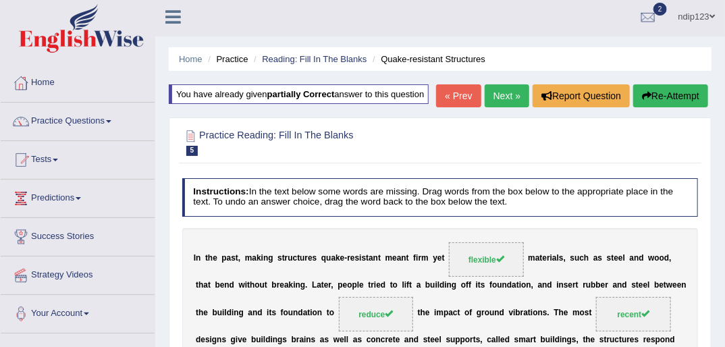
scroll to position [0, 0]
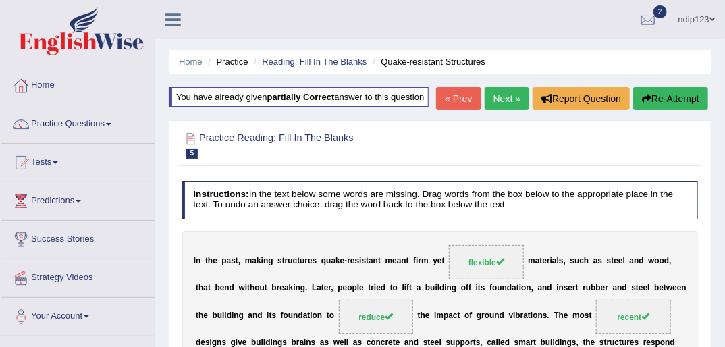
click at [499, 97] on link "Next »" at bounding box center [507, 98] width 45 height 23
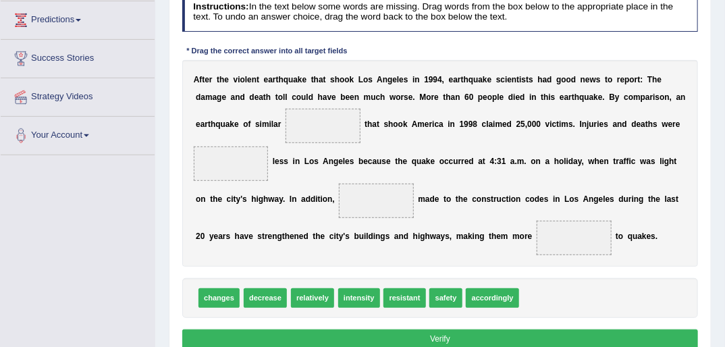
scroll to position [162, 0]
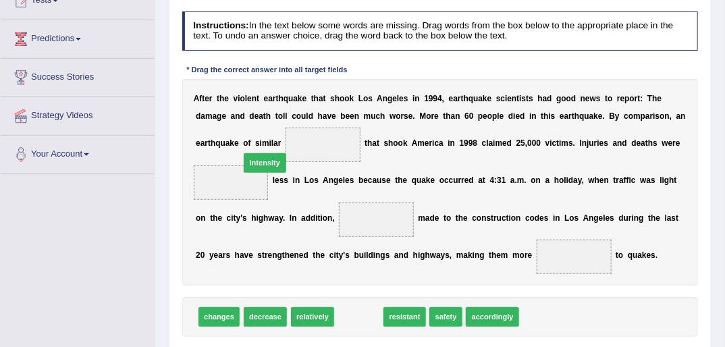
drag, startPoint x: 329, startPoint y: 269, endPoint x: 241, endPoint y: 121, distance: 171.9
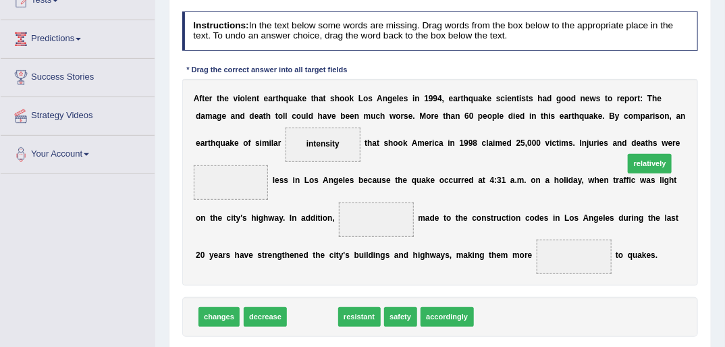
drag, startPoint x: 300, startPoint y: 299, endPoint x: 699, endPoint y: 115, distance: 438.5
click at [699, 115] on div "Instructions: In the text below some words are missing. Drag words from the box…" at bounding box center [440, 191] width 522 height 371
drag, startPoint x: 308, startPoint y: 294, endPoint x: 687, endPoint y: 110, distance: 421.7
click at [687, 110] on div "Instructions: In the text below some words are missing. Drag words from the box…" at bounding box center [440, 191] width 522 height 371
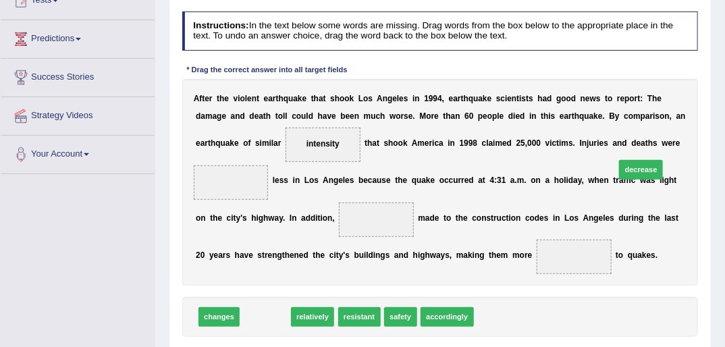
drag, startPoint x: 248, startPoint y: 297, endPoint x: 690, endPoint y: 124, distance: 474.7
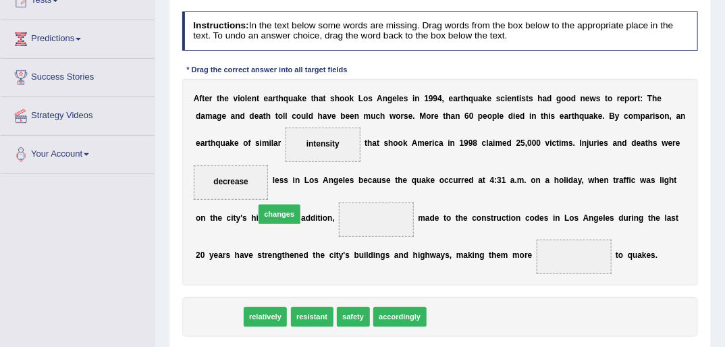
drag, startPoint x: 213, startPoint y: 298, endPoint x: 283, endPoint y: 178, distance: 140.1
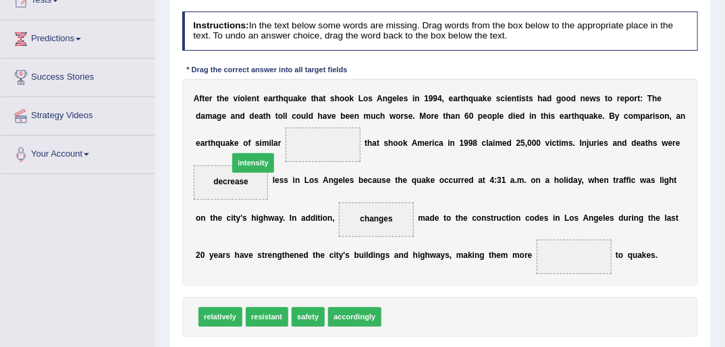
drag, startPoint x: 394, startPoint y: 296, endPoint x: 216, endPoint y: 118, distance: 251.5
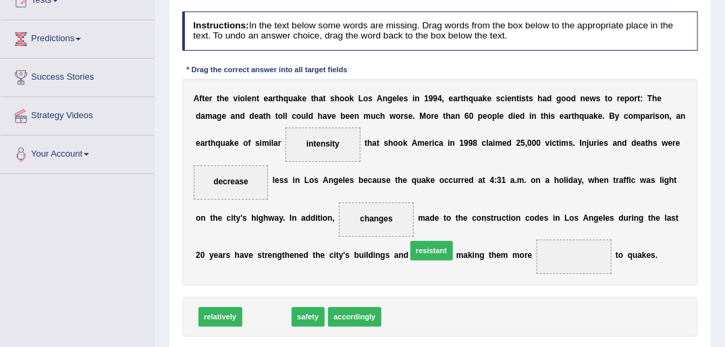
drag, startPoint x: 256, startPoint y: 297, endPoint x: 451, endPoint y: 219, distance: 210.2
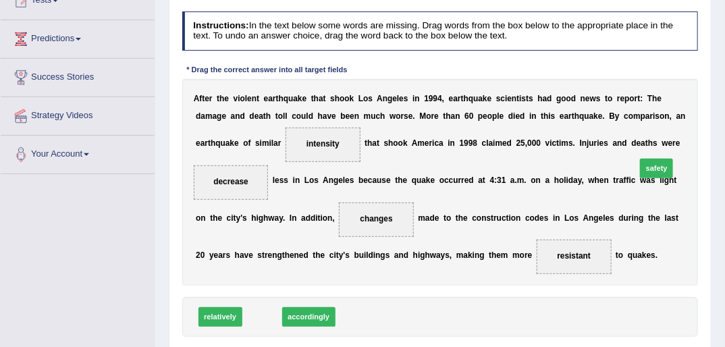
drag, startPoint x: 405, startPoint y: 259, endPoint x: 710, endPoint y: 111, distance: 339.0
click at [714, 112] on div "Home Practice Reading: Fill In The Blanks Earthquake « Prev Next » Report Quest…" at bounding box center [440, 175] width 570 height 675
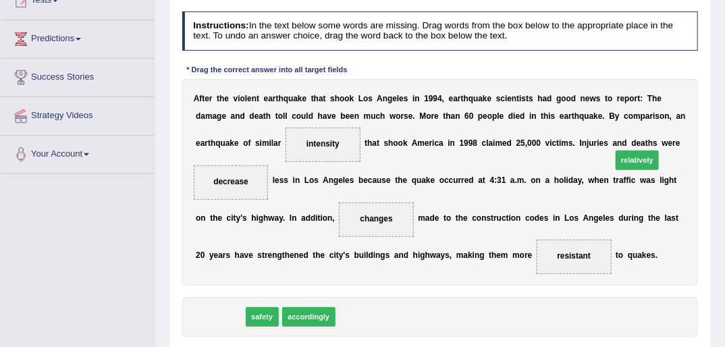
drag, startPoint x: 350, startPoint y: 231, endPoint x: 710, endPoint y: 109, distance: 379.9
click at [710, 109] on div "Practice Reading: Fill In The Blanks 6 Earthquake Instructions: In the text bel…" at bounding box center [440, 167] width 543 height 432
drag, startPoint x: 211, startPoint y: 297, endPoint x: 718, endPoint y: 119, distance: 538.0
click at [718, 119] on div "Home Practice Reading: Fill In The Blanks Earthquake « Prev Next » Report Quest…" at bounding box center [440, 175] width 570 height 675
drag, startPoint x: 221, startPoint y: 292, endPoint x: 722, endPoint y: 112, distance: 532.7
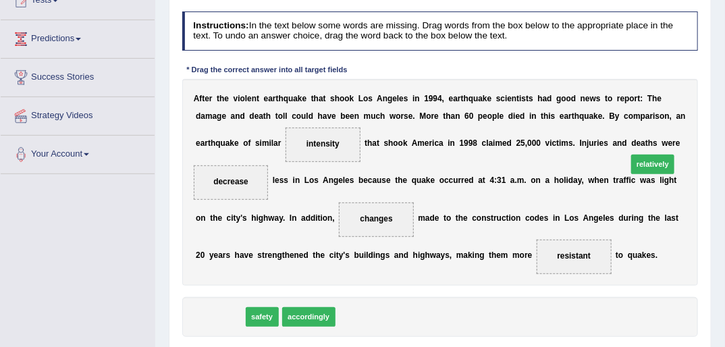
click at [722, 112] on div "Home Practice Reading: Fill In The Blanks Earthquake « Prev Next » Report Quest…" at bounding box center [440, 175] width 570 height 675
drag, startPoint x: 637, startPoint y: 143, endPoint x: 444, endPoint y: 360, distance: 290.7
click at [444, 185] on html "Toggle navigation Home Practice Questions Speaking Practice Read Aloud Repeat S…" at bounding box center [362, 11] width 725 height 347
drag, startPoint x: 252, startPoint y: 273, endPoint x: 713, endPoint y: 121, distance: 484.7
click at [713, 121] on div "Home Practice Reading: Fill In The Blanks Earthquake « Prev Next » Report Quest…" at bounding box center [440, 175] width 570 height 675
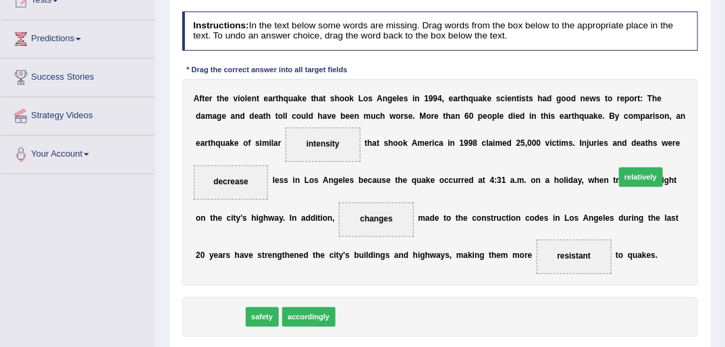
drag, startPoint x: 220, startPoint y: 294, endPoint x: 712, endPoint y: 117, distance: 522.9
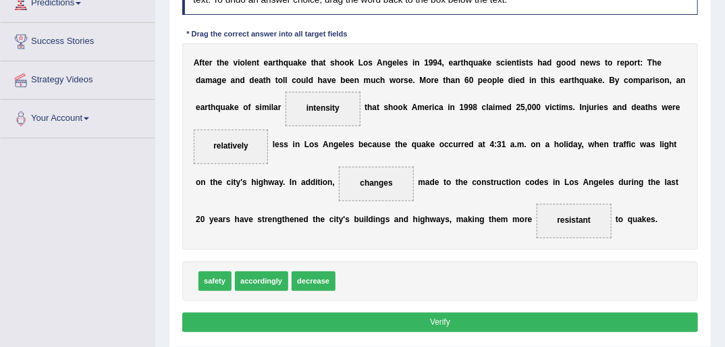
scroll to position [216, 0]
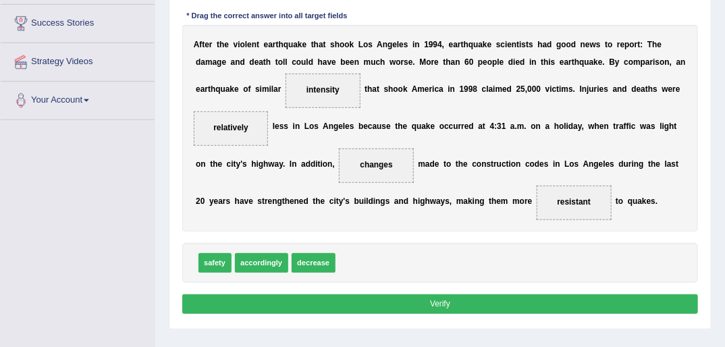
click at [433, 294] on button "Verify" at bounding box center [440, 304] width 516 height 20
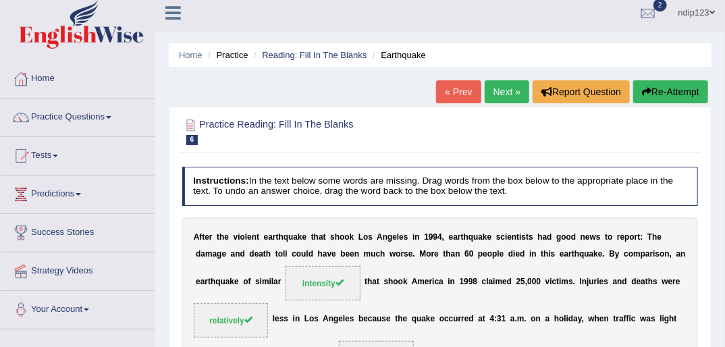
scroll to position [0, 0]
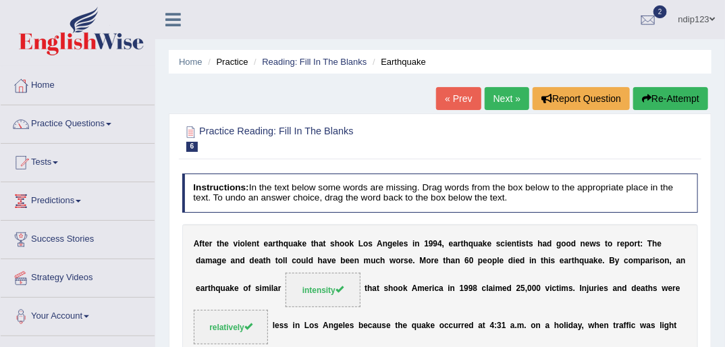
click at [499, 98] on link "Next »" at bounding box center [507, 98] width 45 height 23
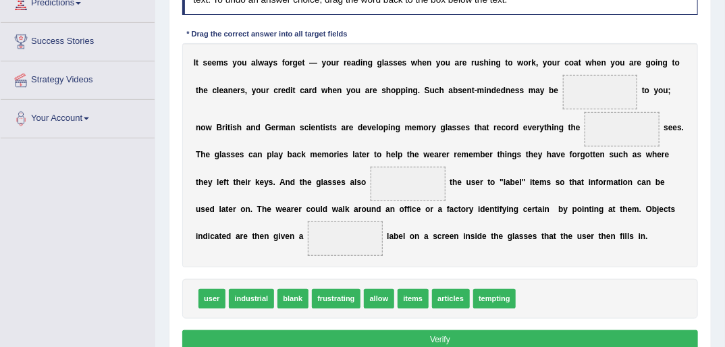
scroll to position [216, 0]
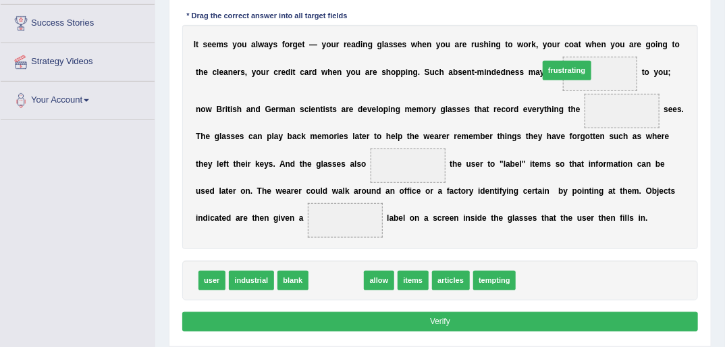
drag, startPoint x: 325, startPoint y: 279, endPoint x: 597, endPoint y: 32, distance: 366.5
click at [597, 32] on div "Instructions: In the text below some words are missing. Drag words from the box…" at bounding box center [440, 146] width 522 height 389
drag, startPoint x: 329, startPoint y: 279, endPoint x: 601, endPoint y: 30, distance: 368.8
click at [601, 30] on div "Instructions: In the text below some words are missing. Drag words from the box…" at bounding box center [440, 146] width 522 height 389
drag, startPoint x: 345, startPoint y: 240, endPoint x: 632, endPoint y: 25, distance: 358.7
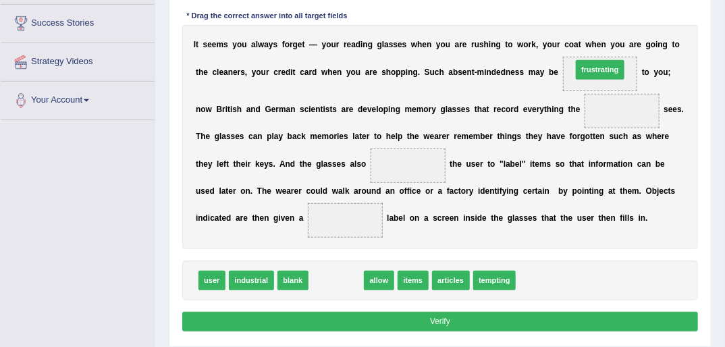
click at [634, 26] on div "Instructions: In the text below some words are missing. Drag words from the box…" at bounding box center [440, 146] width 522 height 389
drag, startPoint x: 364, startPoint y: 248, endPoint x: 613, endPoint y: 76, distance: 302.2
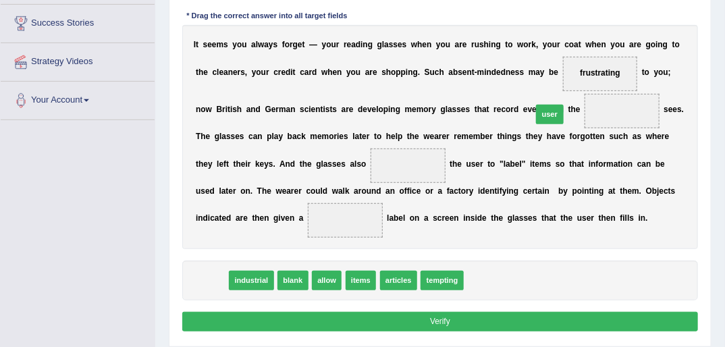
drag, startPoint x: 210, startPoint y: 278, endPoint x: 616, endPoint y: 77, distance: 452.8
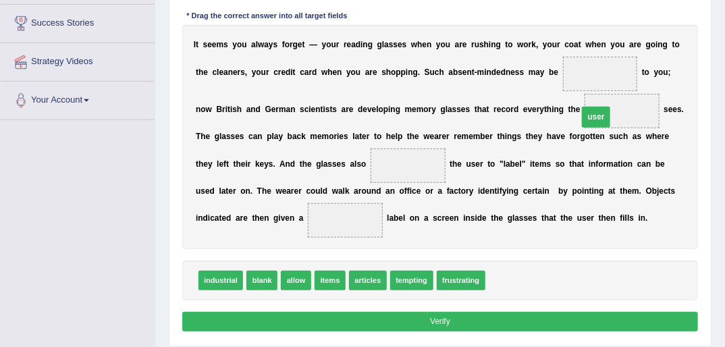
drag, startPoint x: 556, startPoint y: 73, endPoint x: 551, endPoint y: 128, distance: 54.9
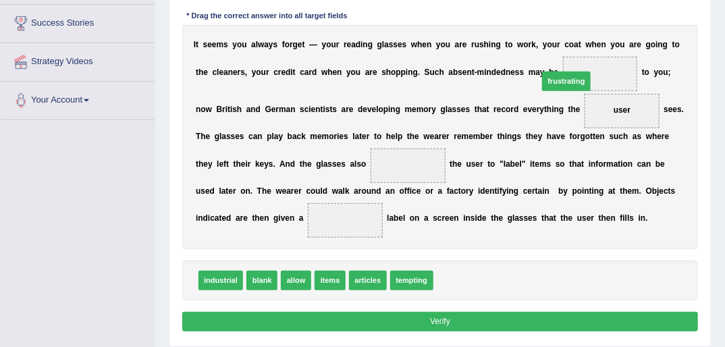
drag, startPoint x: 454, startPoint y: 278, endPoint x: 583, endPoint y: 29, distance: 280.8
click at [581, 30] on div "Instructions: In the text below some words are missing. Drag words from the box…" at bounding box center [440, 146] width 522 height 389
drag, startPoint x: 462, startPoint y: 282, endPoint x: 620, endPoint y: 20, distance: 306.8
click at [620, 26] on div "Instructions: In the text below some words are missing. Drag words from the box…" at bounding box center [440, 146] width 522 height 389
drag, startPoint x: 462, startPoint y: 281, endPoint x: 630, endPoint y: 35, distance: 297.7
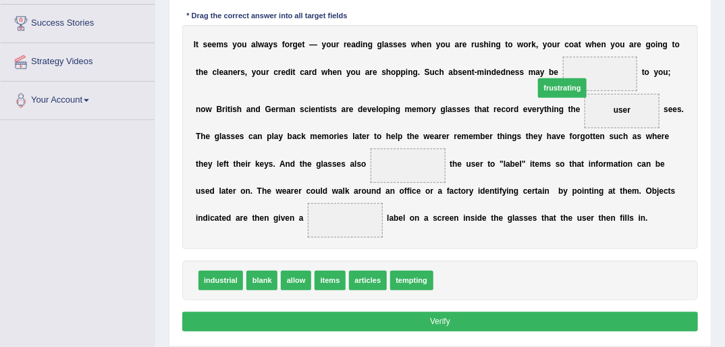
click at [626, 38] on div "Instructions: In the text below some words are missing. Drag words from the box…" at bounding box center [440, 146] width 522 height 389
drag, startPoint x: 458, startPoint y: 279, endPoint x: 704, endPoint y: 184, distance: 264.4
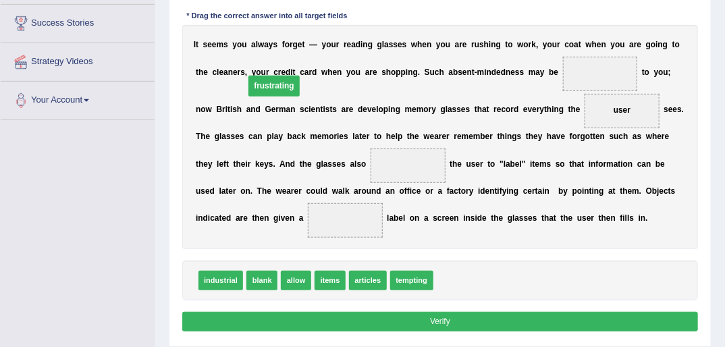
drag, startPoint x: 632, startPoint y: 202, endPoint x: 549, endPoint y: 46, distance: 177.6
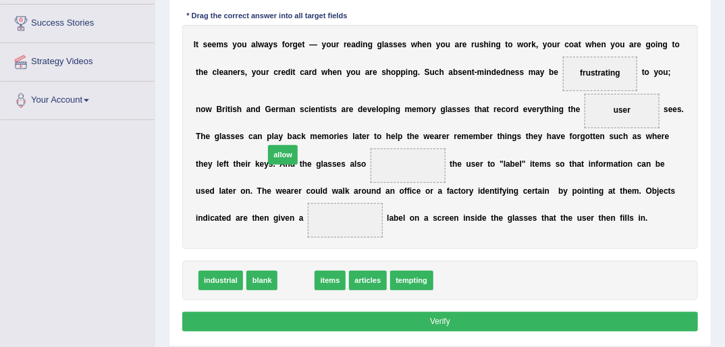
drag, startPoint x: 290, startPoint y: 280, endPoint x: 275, endPoint y: 133, distance: 148.0
click at [275, 133] on div "Instructions: In the text below some words are missing. Drag words from the box…" at bounding box center [440, 146] width 522 height 389
drag, startPoint x: 292, startPoint y: 281, endPoint x: 319, endPoint y: 129, distance: 154.4
click at [320, 134] on div "Instructions: In the text below some words are missing. Drag words from the box…" at bounding box center [440, 146] width 522 height 389
drag, startPoint x: 283, startPoint y: 283, endPoint x: 242, endPoint y: 139, distance: 149.4
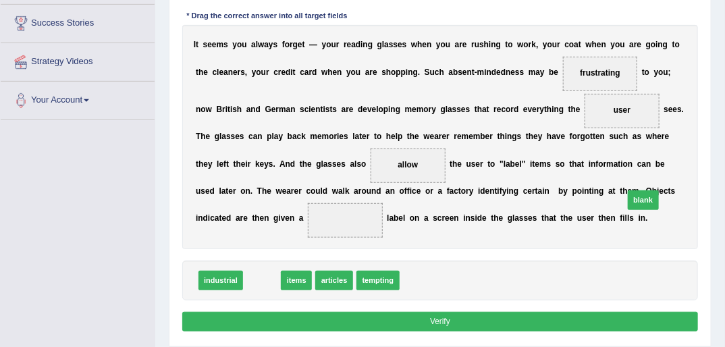
drag, startPoint x: 259, startPoint y: 279, endPoint x: 718, endPoint y: 182, distance: 469.2
click at [717, 182] on div "Home Practice Reading: Fill In The Blanks Absent-mindedness « Prev Next » Repor…" at bounding box center [440, 121] width 570 height 675
drag, startPoint x: 254, startPoint y: 280, endPoint x: 698, endPoint y: 186, distance: 453.9
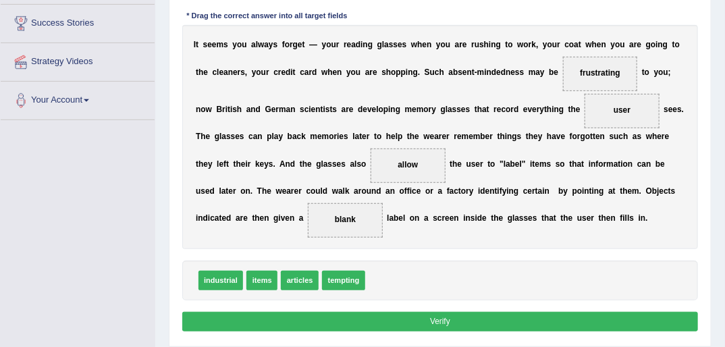
click at [440, 321] on button "Verify" at bounding box center [440, 322] width 516 height 20
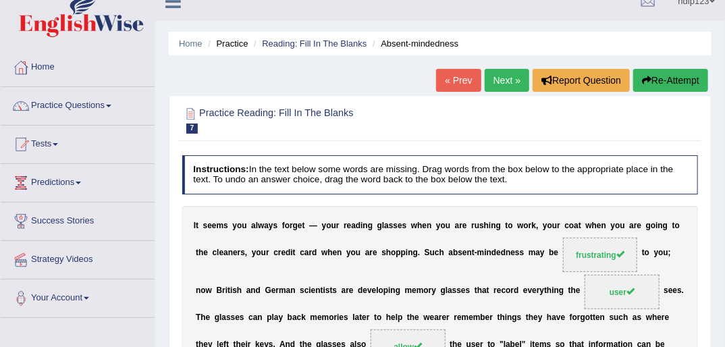
scroll to position [0, 0]
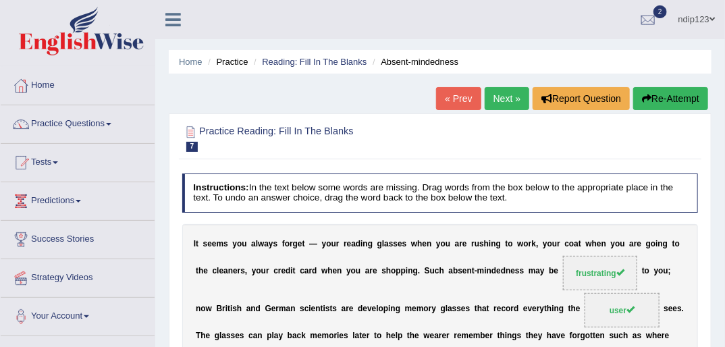
click at [496, 97] on link "Next »" at bounding box center [507, 98] width 45 height 23
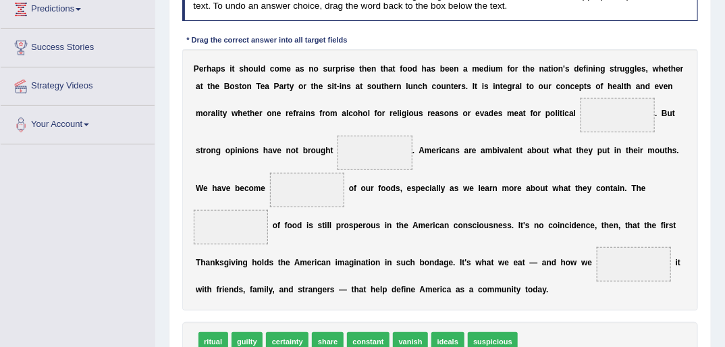
scroll to position [216, 0]
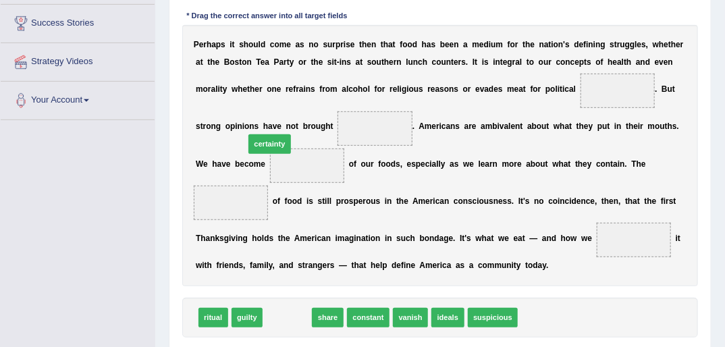
drag, startPoint x: 269, startPoint y: 238, endPoint x: 267, endPoint y: 92, distance: 146.5
click at [265, 92] on div "Instructions: In the text below some words are missing. Drag words from the box…" at bounding box center [440, 165] width 522 height 426
drag, startPoint x: 274, startPoint y: 140, endPoint x: 250, endPoint y: 90, distance: 55.5
click at [250, 90] on div "Instructions: In the text below some words are missing. Drag words from the box…" at bounding box center [440, 165] width 522 height 426
drag, startPoint x: 248, startPoint y: 173, endPoint x: 292, endPoint y: 87, distance: 96.9
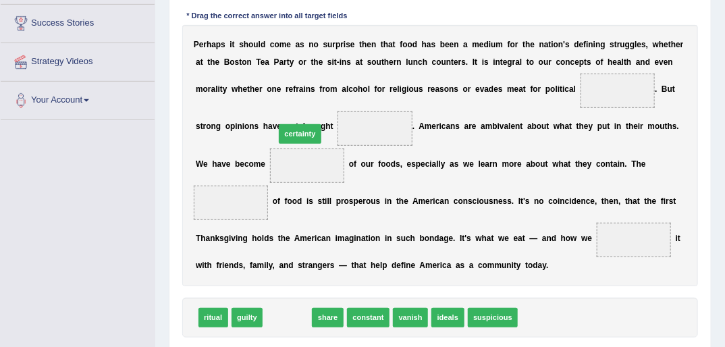
click at [292, 87] on div "Instructions: In the text below some words are missing. Drag words from the box…" at bounding box center [440, 165] width 522 height 426
drag, startPoint x: 281, startPoint y: 300, endPoint x: 248, endPoint y: 19, distance: 282.7
click at [246, 24] on div "Instructions: In the text below some words are missing. Drag words from the box…" at bounding box center [440, 165] width 522 height 426
drag, startPoint x: 283, startPoint y: 294, endPoint x: 252, endPoint y: 93, distance: 203.5
click at [251, 94] on div "Instructions: In the text below some words are missing. Drag words from the box…" at bounding box center [440, 165] width 522 height 426
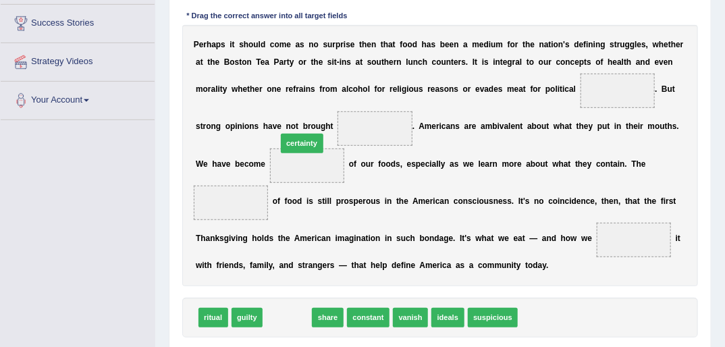
drag, startPoint x: 280, startPoint y: 293, endPoint x: 295, endPoint y: 92, distance: 201.7
click at [295, 92] on div "Instructions: In the text below some words are missing. Drag words from the box…" at bounding box center [440, 165] width 522 height 426
drag, startPoint x: 294, startPoint y: 297, endPoint x: 242, endPoint y: 86, distance: 217.6
click at [242, 86] on div "Instructions: In the text below some words are missing. Drag words from the box…" at bounding box center [440, 165] width 522 height 426
drag, startPoint x: 281, startPoint y: 298, endPoint x: 252, endPoint y: 82, distance: 217.8
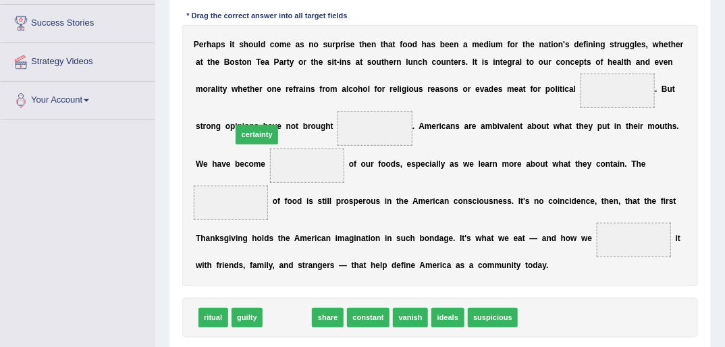
click at [252, 82] on div "Instructions: In the text below some words are missing. Drag words from the box…" at bounding box center [440, 165] width 522 height 426
drag, startPoint x: 282, startPoint y: 275, endPoint x: 226, endPoint y: 89, distance: 193.9
click at [226, 89] on div "Instructions: In the text below some words are missing. Drag words from the box…" at bounding box center [440, 165] width 522 height 426
drag, startPoint x: 273, startPoint y: 267, endPoint x: 256, endPoint y: 97, distance: 171.5
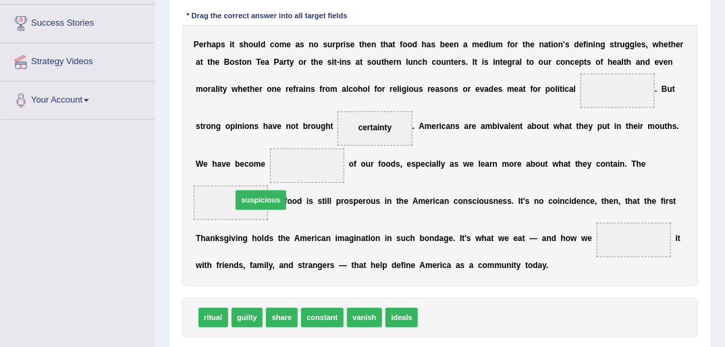
drag, startPoint x: 435, startPoint y: 297, endPoint x: 208, endPoint y: 138, distance: 277.7
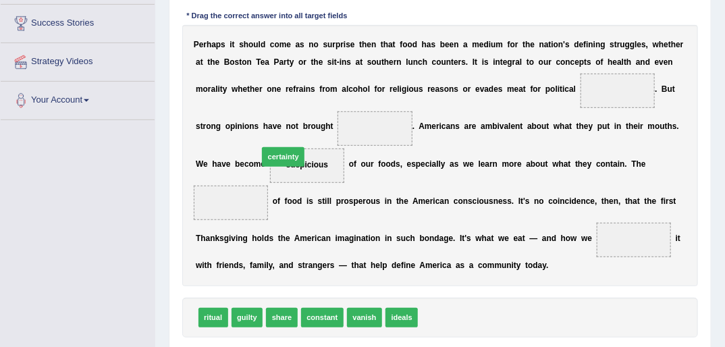
drag, startPoint x: 436, startPoint y: 297, endPoint x: 244, endPoint y: 92, distance: 280.8
click at [244, 94] on div "Instructions: In the text below some words are missing. Drag words from the box…" at bounding box center [440, 165] width 522 height 426
drag, startPoint x: 427, startPoint y: 297, endPoint x: 237, endPoint y: 94, distance: 277.9
click at [237, 94] on div "Instructions: In the text below some words are missing. Drag words from the box…" at bounding box center [440, 165] width 522 height 426
drag, startPoint x: 404, startPoint y: 270, endPoint x: 234, endPoint y: 90, distance: 247.4
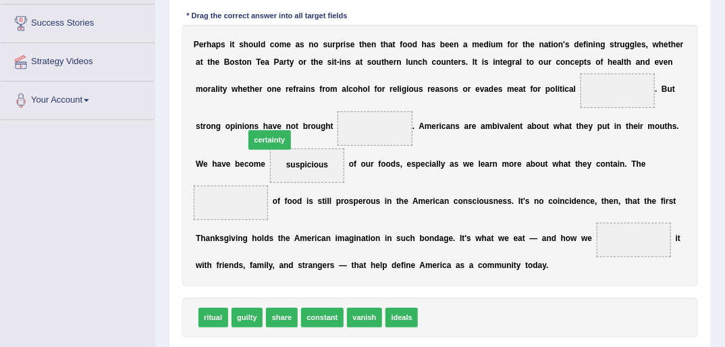
click at [235, 90] on div "Instructions: In the text below some words are missing. Drag words from the box…" at bounding box center [440, 165] width 522 height 426
drag, startPoint x: 379, startPoint y: 286, endPoint x: 198, endPoint y: 105, distance: 255.3
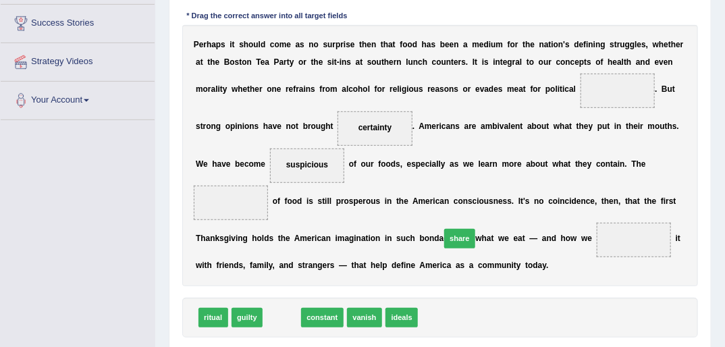
drag, startPoint x: 279, startPoint y: 300, endPoint x: 502, endPoint y: 202, distance: 242.7
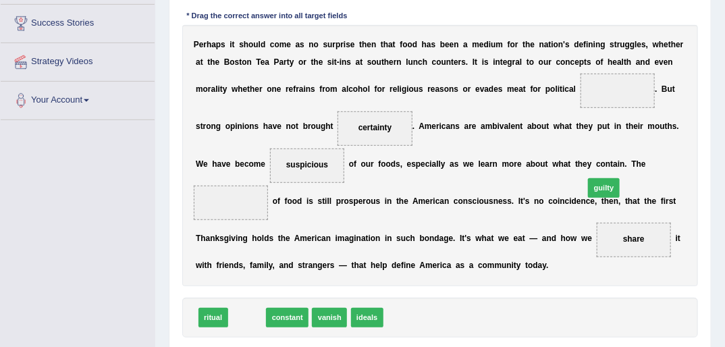
drag, startPoint x: 300, startPoint y: 275, endPoint x: 668, endPoint y: 140, distance: 391.5
click at [665, 144] on div "Instructions: In the text below some words are missing. Drag words from the box…" at bounding box center [440, 165] width 522 height 426
drag, startPoint x: 248, startPoint y: 297, endPoint x: 675, endPoint y: 135, distance: 456.9
click at [674, 136] on div "Instructions: In the text below some words are missing. Drag words from the box…" at bounding box center [440, 165] width 522 height 426
drag, startPoint x: 242, startPoint y: 297, endPoint x: 686, endPoint y: 124, distance: 477.4
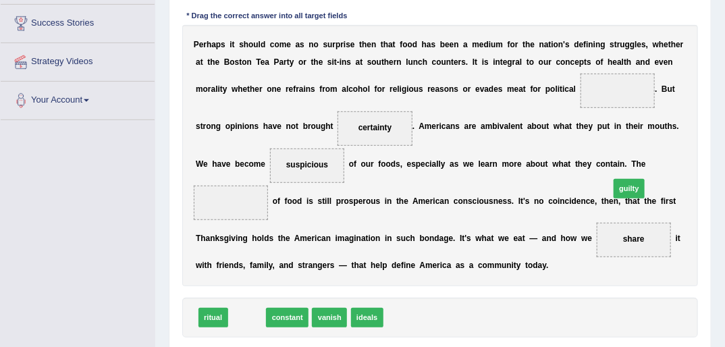
click at [691, 130] on div "Instructions: In the text below some words are missing. Drag words from the box…" at bounding box center [440, 165] width 522 height 426
drag, startPoint x: 246, startPoint y: 296, endPoint x: 648, endPoint y: 130, distance: 434.6
click at [647, 126] on div "Instructions: In the text below some words are missing. Drag words from the box…" at bounding box center [440, 165] width 522 height 426
drag, startPoint x: 246, startPoint y: 296, endPoint x: 653, endPoint y: 140, distance: 435.9
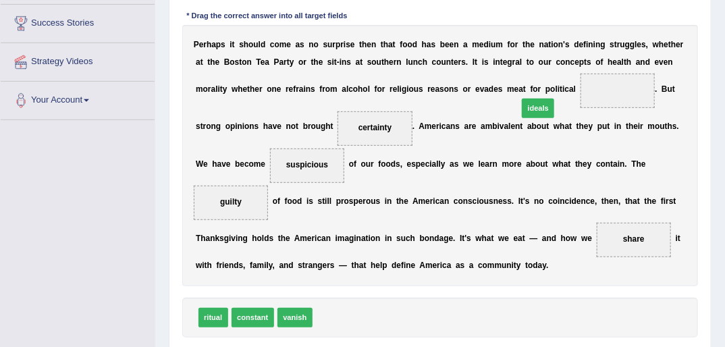
drag, startPoint x: 325, startPoint y: 298, endPoint x: 568, endPoint y: 51, distance: 345.6
click at [568, 51] on div "Instructions: In the text below some words are missing. Drag words from the box…" at bounding box center [440, 165] width 522 height 426
drag, startPoint x: 323, startPoint y: 287, endPoint x: 551, endPoint y: 48, distance: 330.8
click at [551, 48] on div "Instructions: In the text below some words are missing. Drag words from the box…" at bounding box center [440, 165] width 522 height 426
drag, startPoint x: 321, startPoint y: 296, endPoint x: 575, endPoint y: 40, distance: 360.4
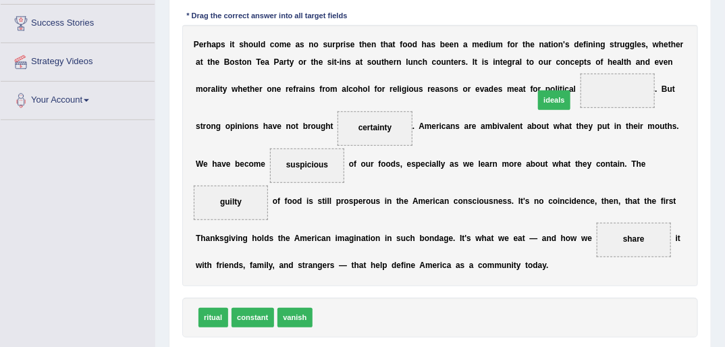
click at [575, 40] on div "Instructions: In the text below some words are missing. Drag words from the box…" at bounding box center [440, 165] width 522 height 426
drag, startPoint x: 325, startPoint y: 298, endPoint x: 570, endPoint y: 55, distance: 344.6
click at [567, 57] on div "Instructions: In the text below some words are missing. Drag words from the box…" at bounding box center [440, 165] width 522 height 426
drag, startPoint x: 391, startPoint y: 250, endPoint x: 554, endPoint y: 46, distance: 261.7
click at [554, 46] on div "Instructions: In the text below some words are missing. Drag words from the box…" at bounding box center [440, 165] width 522 height 426
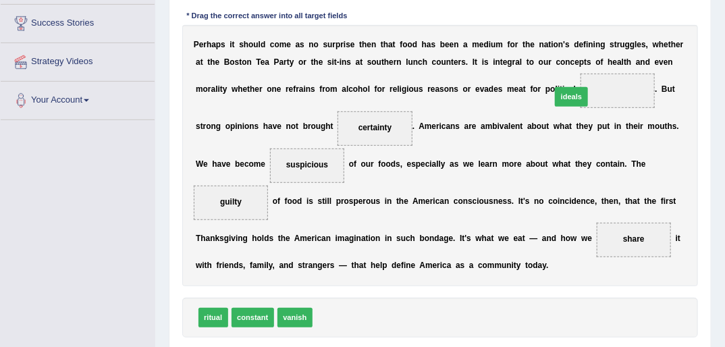
drag, startPoint x: 327, startPoint y: 298, endPoint x: 604, endPoint y: 36, distance: 381.0
click at [605, 36] on div "Instructions: In the text below some words are missing. Drag words from the box…" at bounding box center [440, 165] width 522 height 426
drag, startPoint x: 329, startPoint y: 301, endPoint x: 562, endPoint y: 77, distance: 323.7
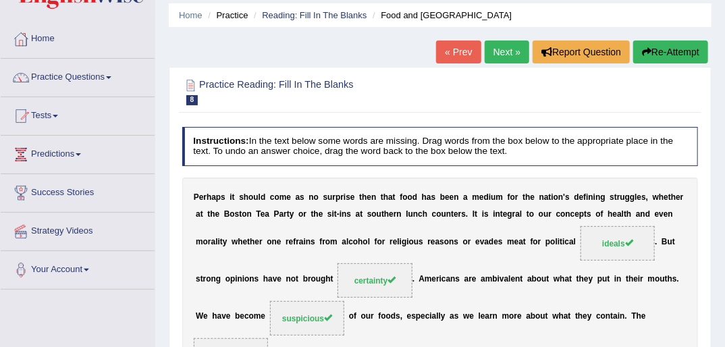
scroll to position [0, 0]
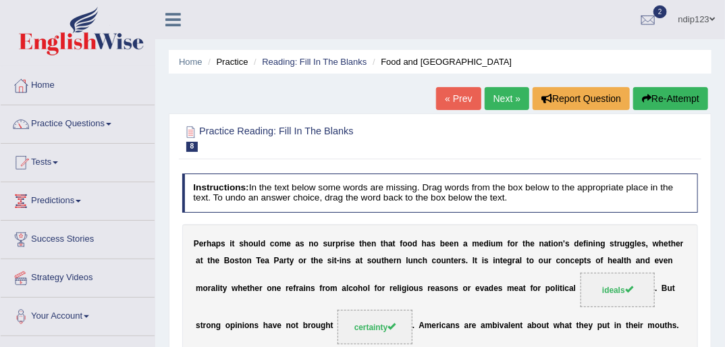
click at [503, 99] on link "Next »" at bounding box center [507, 98] width 45 height 23
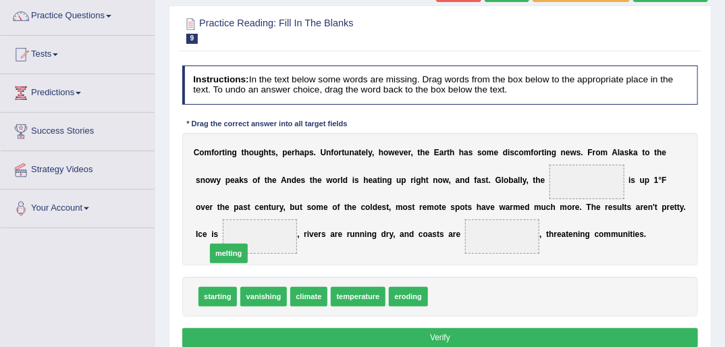
drag, startPoint x: 437, startPoint y: 296, endPoint x: 178, endPoint y: 244, distance: 264.4
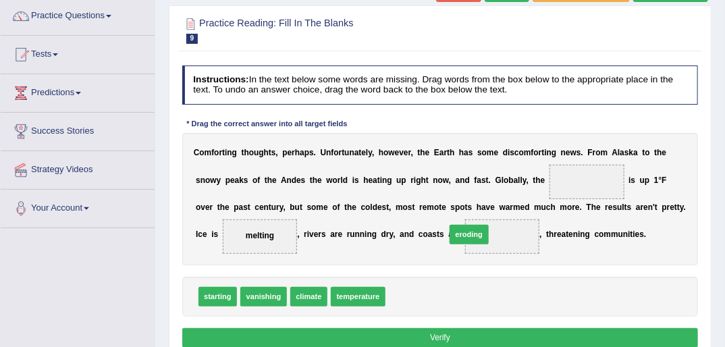
drag, startPoint x: 391, startPoint y: 297, endPoint x: 462, endPoint y: 224, distance: 101.2
drag, startPoint x: 302, startPoint y: 296, endPoint x: 307, endPoint y: 286, distance: 11.5
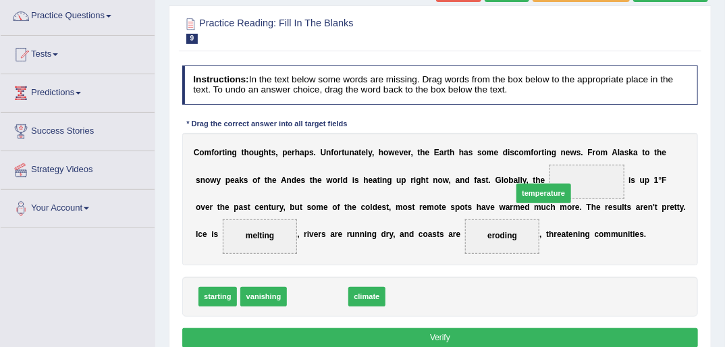
drag, startPoint x: 318, startPoint y: 299, endPoint x: 584, endPoint y: 178, distance: 292.1
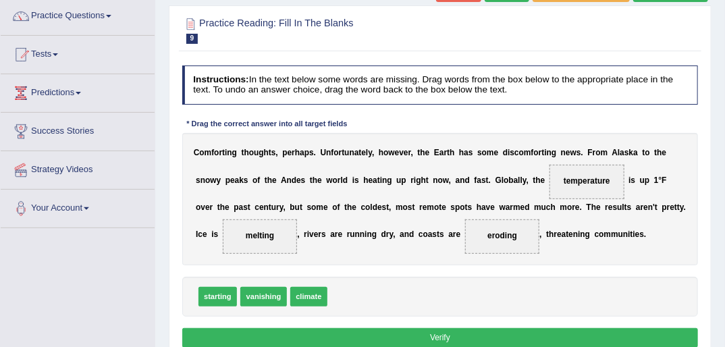
click at [429, 335] on button "Verify" at bounding box center [440, 338] width 516 height 20
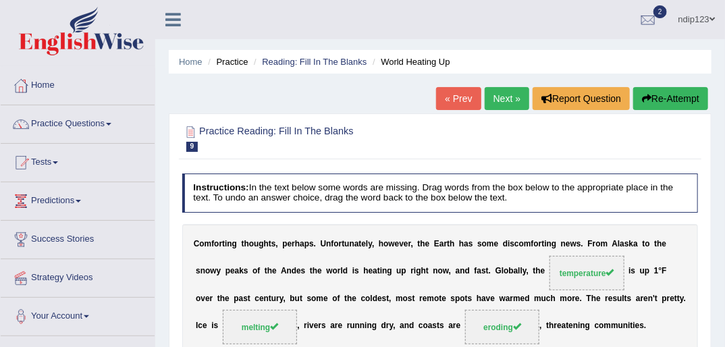
drag, startPoint x: 500, startPoint y: 97, endPoint x: 475, endPoint y: 104, distance: 26.5
click at [500, 97] on link "Next »" at bounding box center [507, 98] width 45 height 23
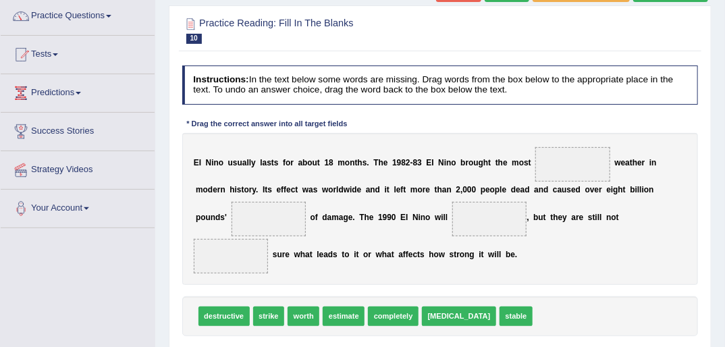
scroll to position [162, 0]
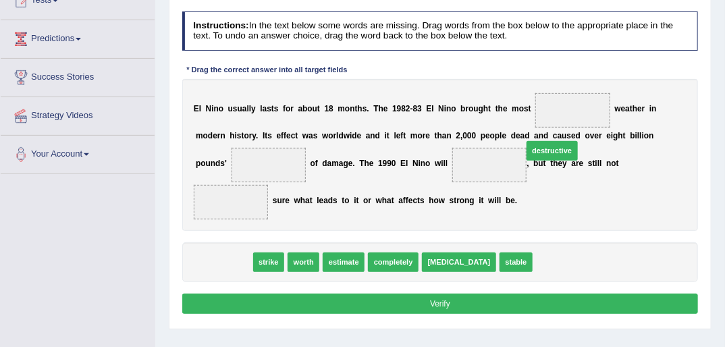
drag, startPoint x: 224, startPoint y: 242, endPoint x: 624, endPoint y: 105, distance: 422.2
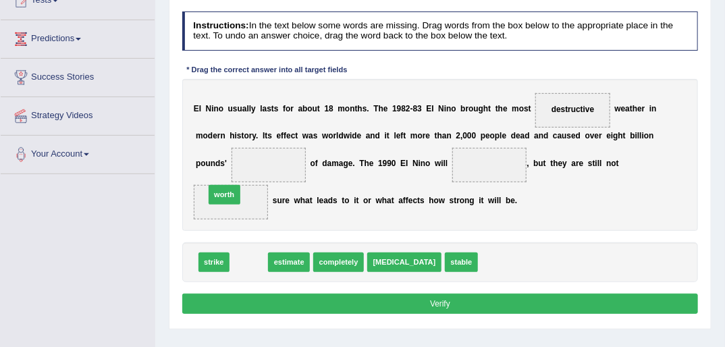
drag, startPoint x: 247, startPoint y: 246, endPoint x: 221, endPoint y: 174, distance: 76.0
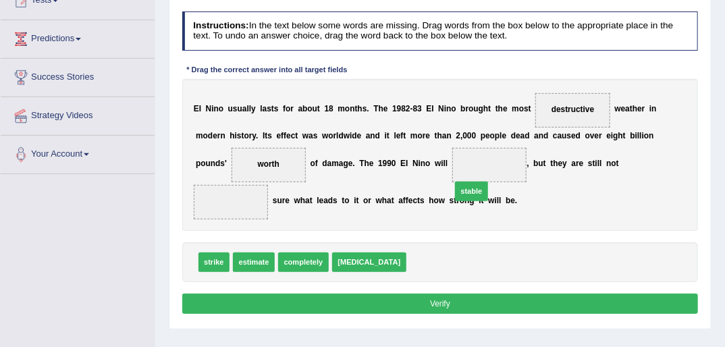
drag, startPoint x: 408, startPoint y: 194, endPoint x: 445, endPoint y: 147, distance: 59.6
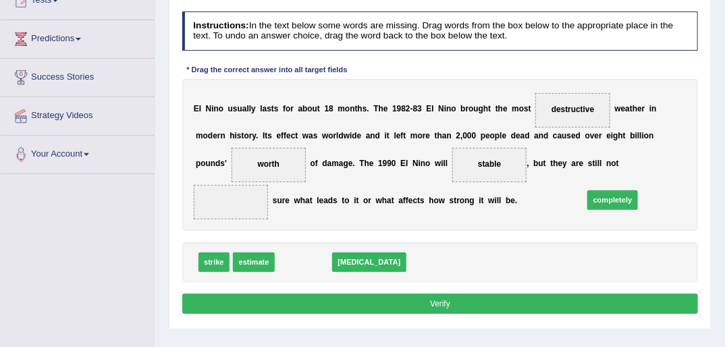
drag, startPoint x: 294, startPoint y: 246, endPoint x: 660, endPoint y: 175, distance: 372.6
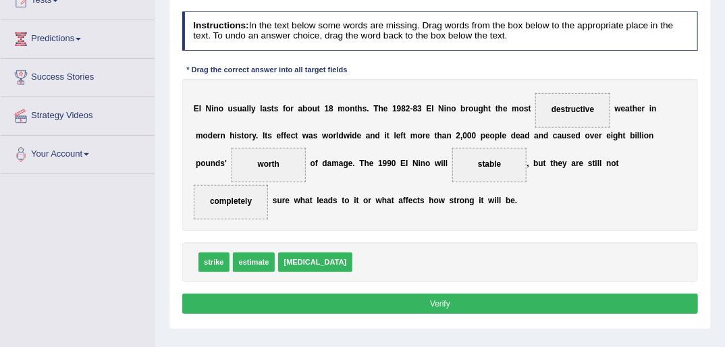
click at [438, 294] on button "Verify" at bounding box center [440, 304] width 516 height 20
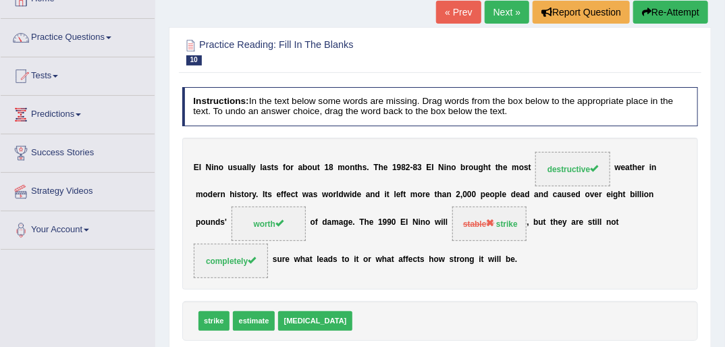
scroll to position [0, 0]
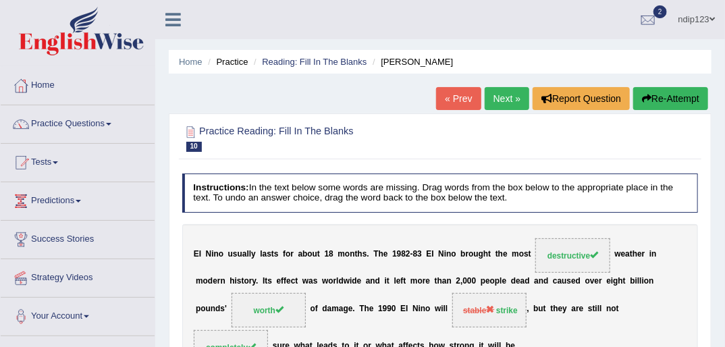
click at [504, 93] on link "Next »" at bounding box center [507, 98] width 45 height 23
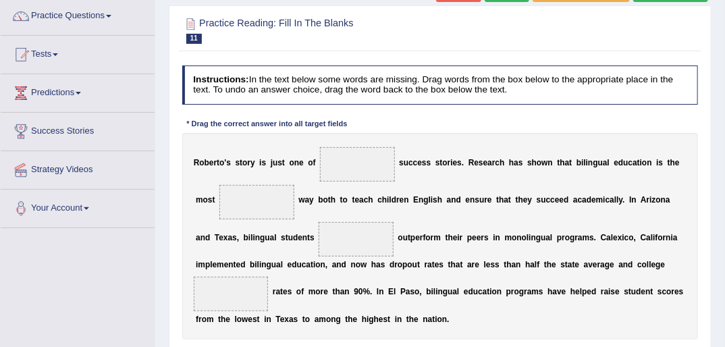
scroll to position [162, 0]
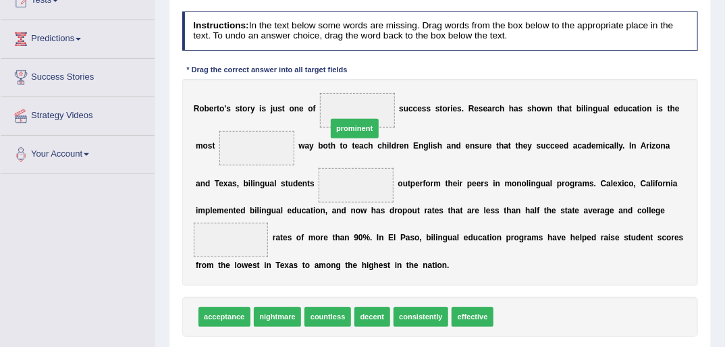
drag, startPoint x: 506, startPoint y: 319, endPoint x: 310, endPoint y: 97, distance: 295.6
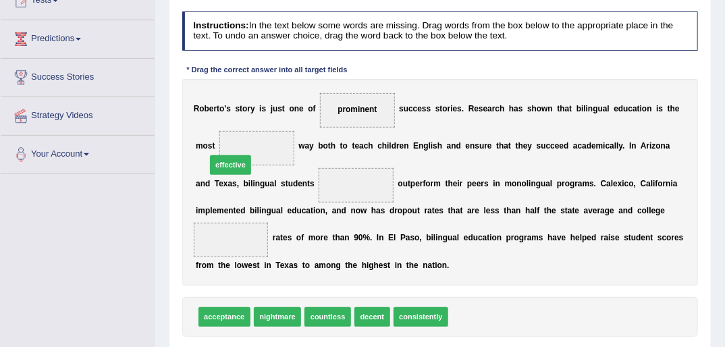
drag, startPoint x: 456, startPoint y: 318, endPoint x: 171, endPoint y: 139, distance: 336.3
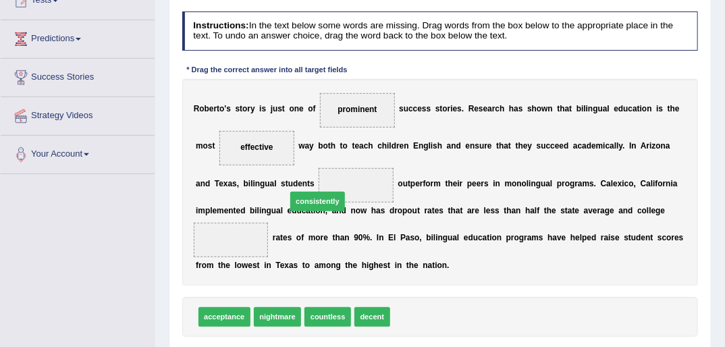
drag, startPoint x: 408, startPoint y: 323, endPoint x: 286, endPoint y: 187, distance: 182.1
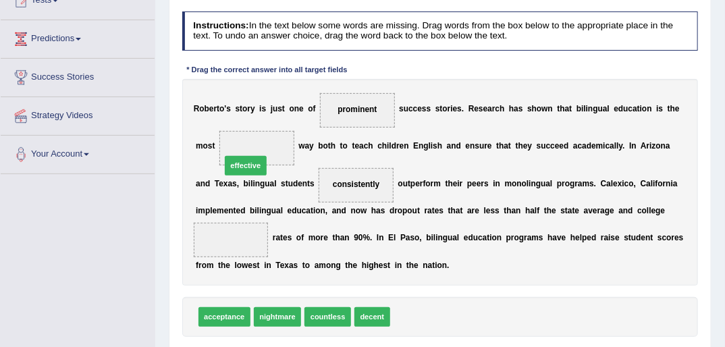
drag, startPoint x: 390, startPoint y: 318, endPoint x: 192, endPoint y: 134, distance: 269.9
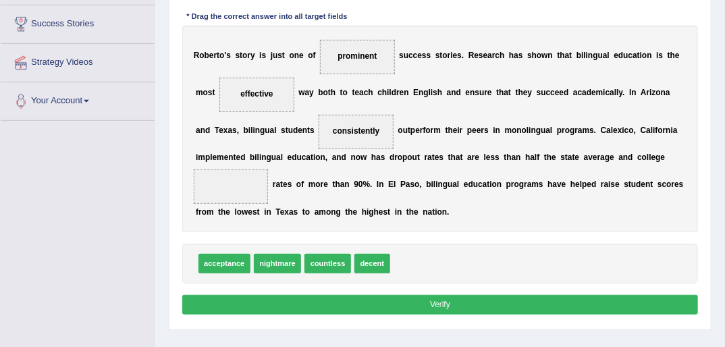
scroll to position [216, 0]
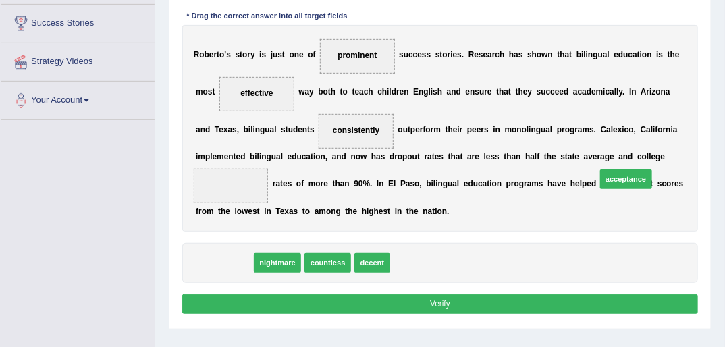
drag, startPoint x: 221, startPoint y: 265, endPoint x: 691, endPoint y: 166, distance: 480.0
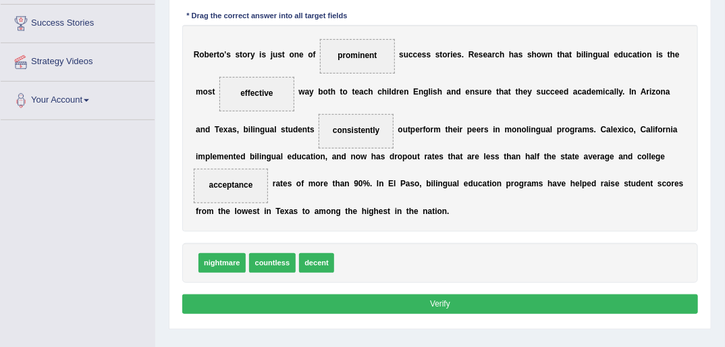
click at [443, 301] on button "Verify" at bounding box center [440, 304] width 516 height 20
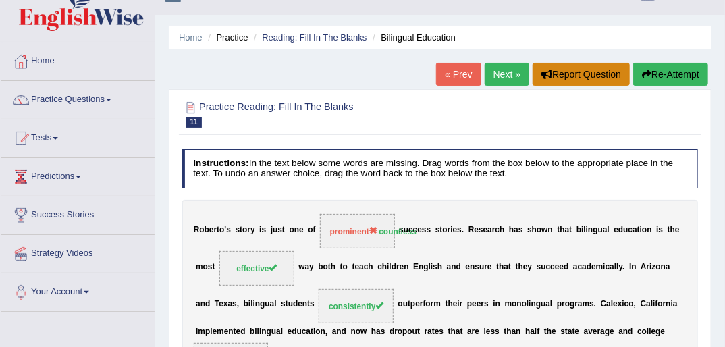
scroll to position [0, 0]
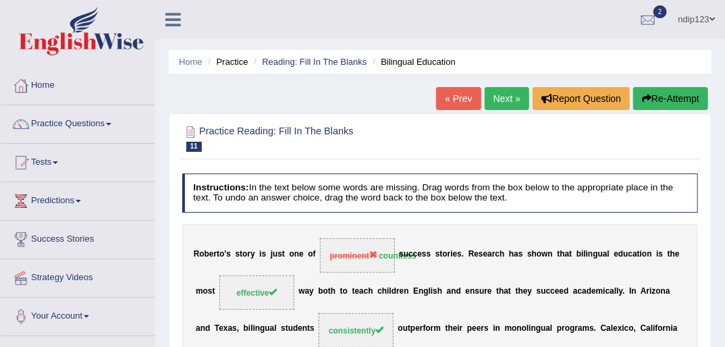
click at [502, 97] on link "Next »" at bounding box center [507, 98] width 45 height 23
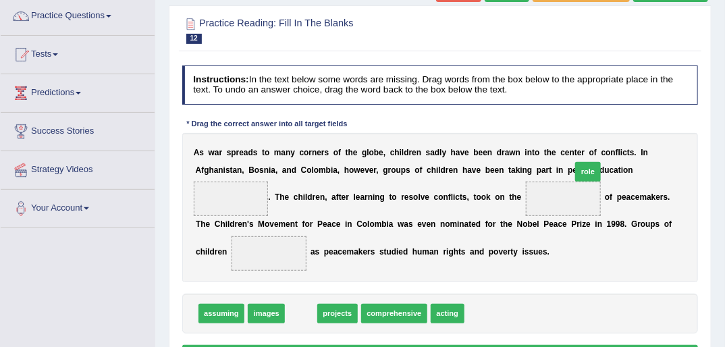
drag, startPoint x: 300, startPoint y: 336, endPoint x: 639, endPoint y: 169, distance: 378.2
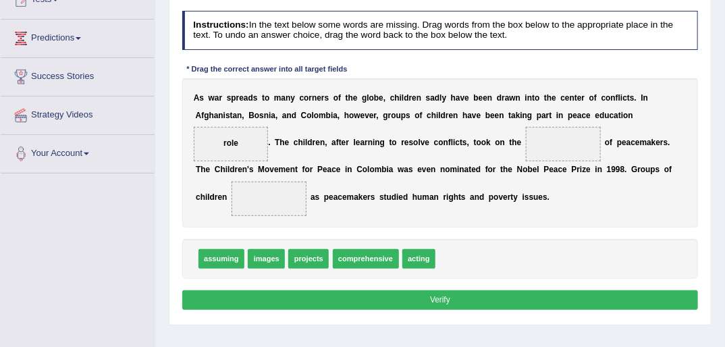
scroll to position [216, 0]
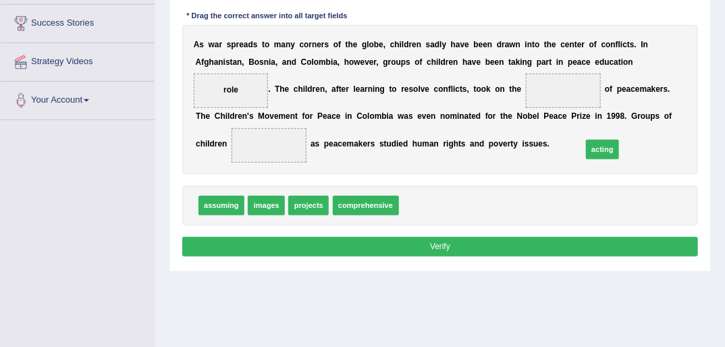
drag, startPoint x: 408, startPoint y: 227, endPoint x: 626, endPoint y: 160, distance: 228.0
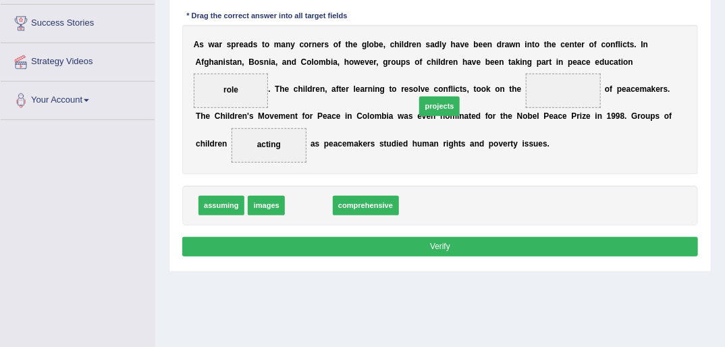
drag, startPoint x: 308, startPoint y: 226, endPoint x: 467, endPoint y: 109, distance: 197.9
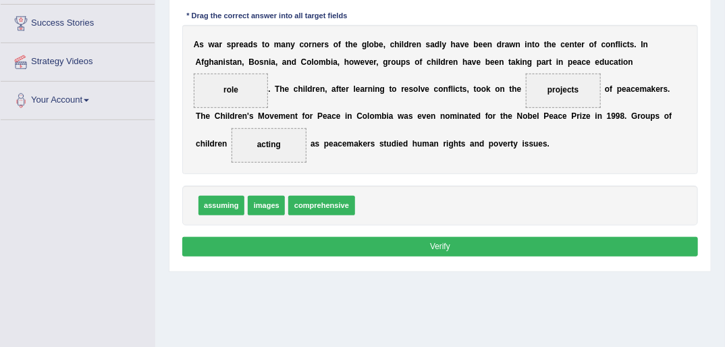
click at [437, 256] on button "Verify" at bounding box center [440, 247] width 516 height 20
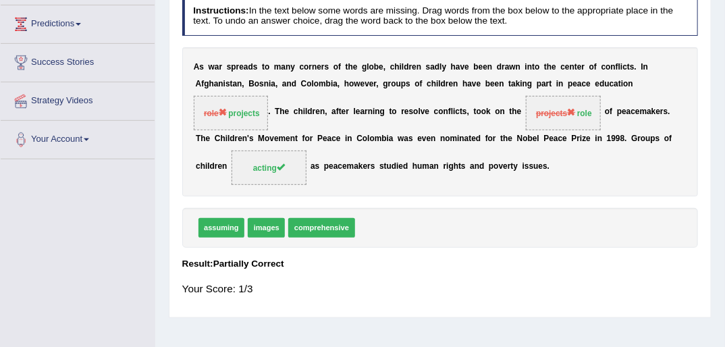
scroll to position [54, 0]
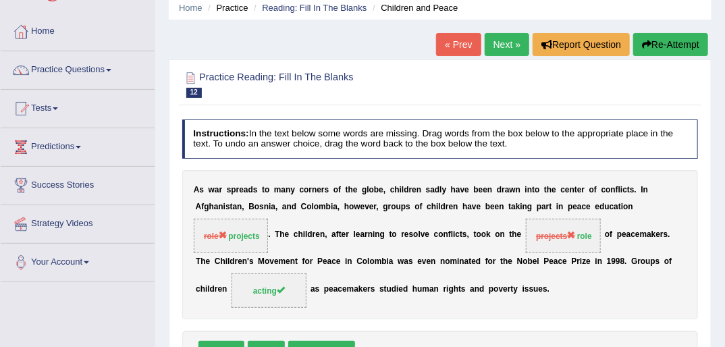
click at [658, 44] on button "Re-Attempt" at bounding box center [670, 44] width 75 height 23
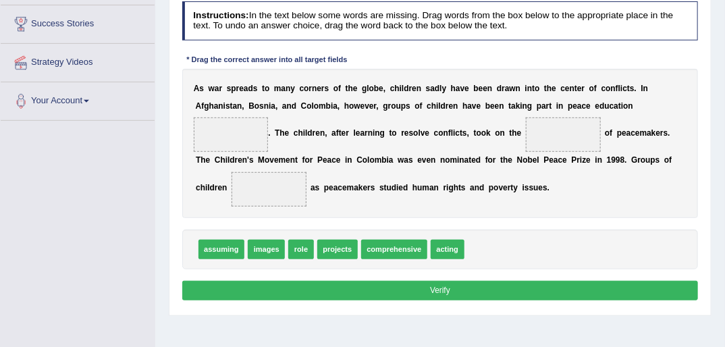
scroll to position [216, 0]
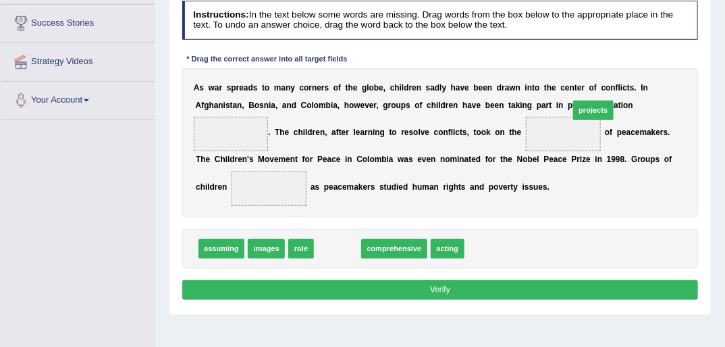
drag, startPoint x: 328, startPoint y: 272, endPoint x: 629, endPoint y: 109, distance: 342.2
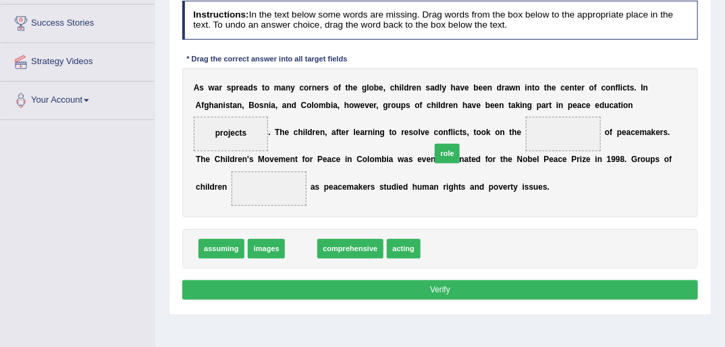
drag, startPoint x: 296, startPoint y: 269, endPoint x: 478, endPoint y: 148, distance: 217.7
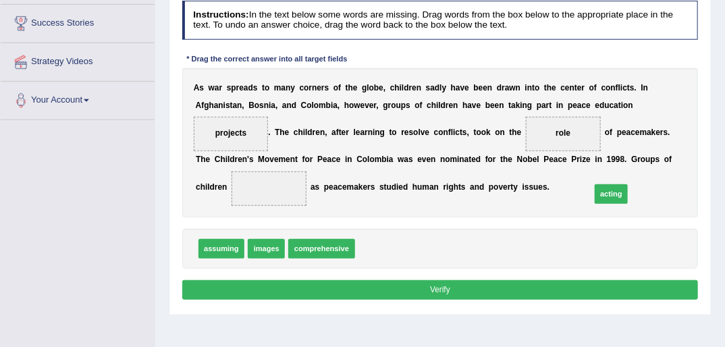
drag, startPoint x: 369, startPoint y: 273, endPoint x: 650, endPoint y: 207, distance: 288.5
click at [491, 300] on button "Verify" at bounding box center [440, 290] width 516 height 20
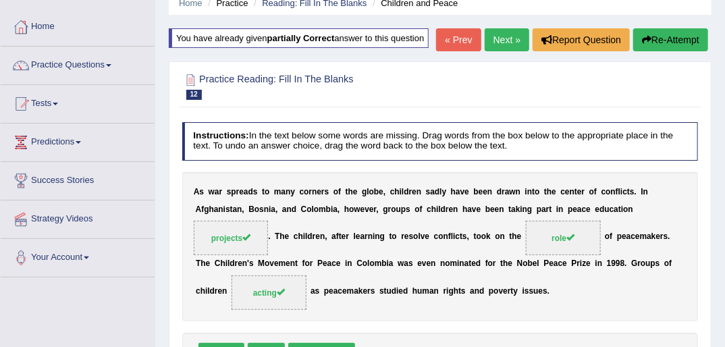
scroll to position [54, 0]
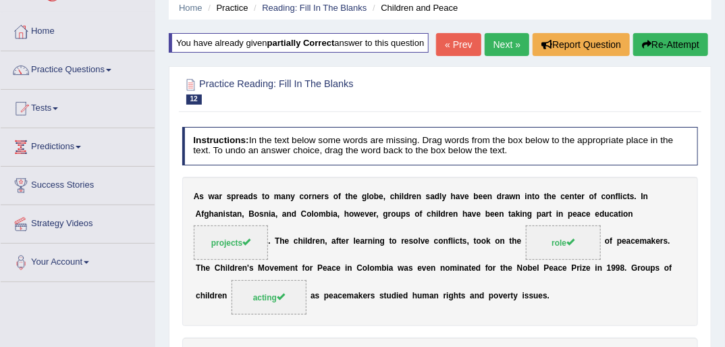
click at [512, 46] on link "Next »" at bounding box center [507, 44] width 45 height 23
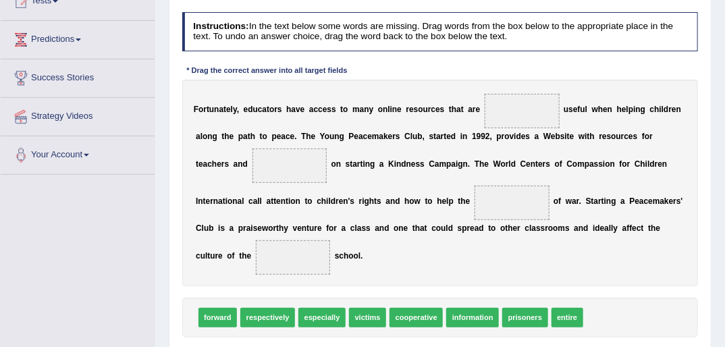
scroll to position [162, 0]
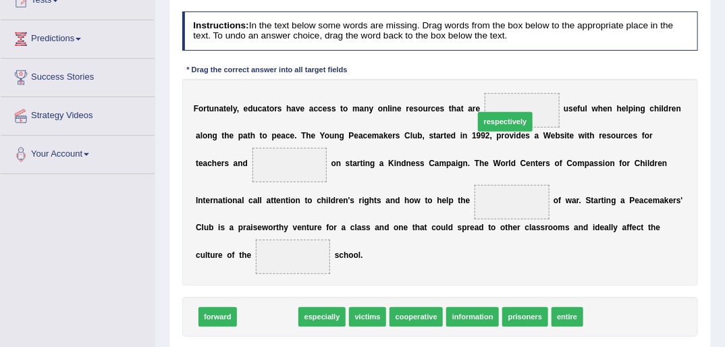
drag, startPoint x: 263, startPoint y: 321, endPoint x: 540, endPoint y: 90, distance: 360.9
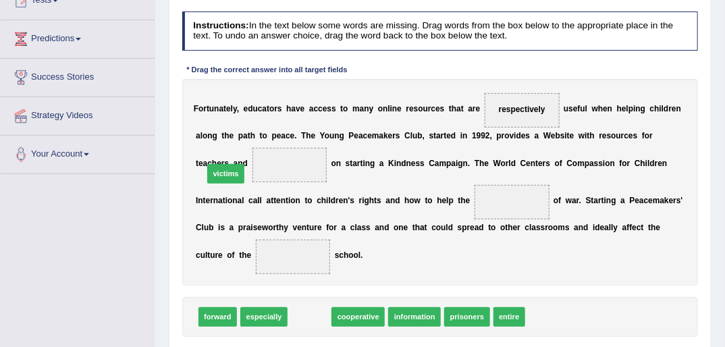
drag, startPoint x: 302, startPoint y: 320, endPoint x: 204, endPoint y: 151, distance: 195.4
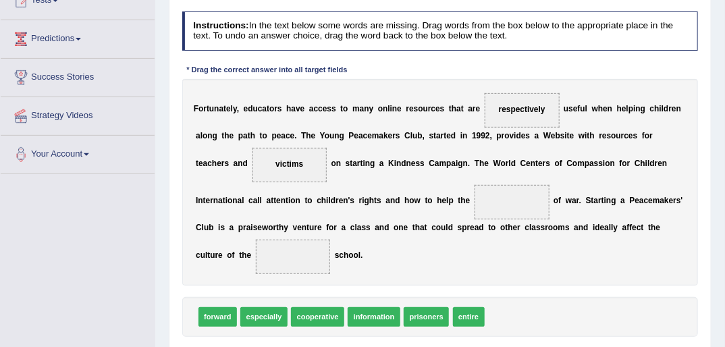
drag, startPoint x: 427, startPoint y: 273, endPoint x: 430, endPoint y: 254, distance: 19.2
click at [430, 254] on div "F o r t u n a t e l y , e d u c a t o r s h a v e a c c e s s t o m a n y o n l…" at bounding box center [440, 182] width 516 height 207
drag, startPoint x: 417, startPoint y: 316, endPoint x: 424, endPoint y: 201, distance: 114.9
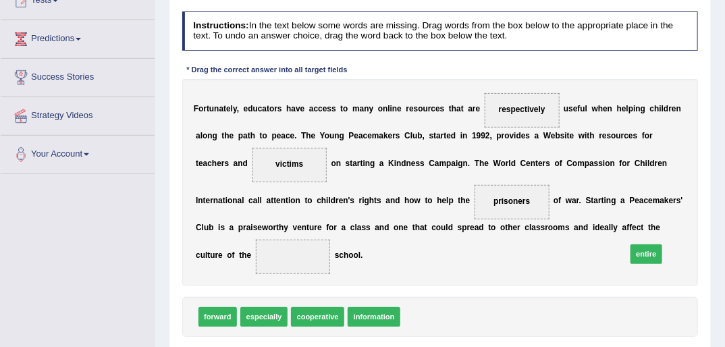
drag, startPoint x: 412, startPoint y: 317, endPoint x: 679, endPoint y: 244, distance: 276.6
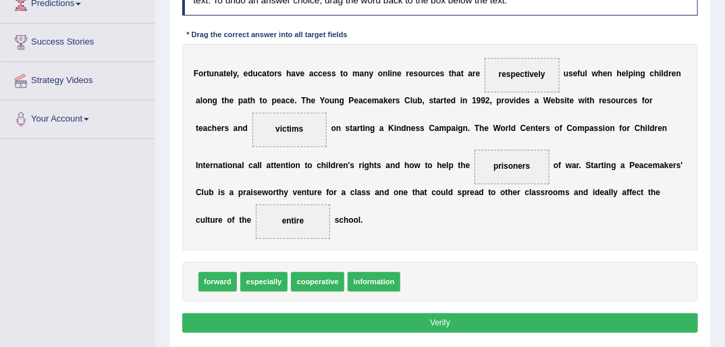
scroll to position [216, 0]
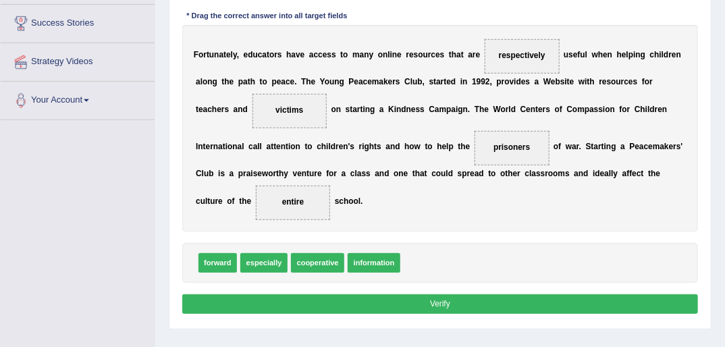
click at [448, 299] on button "Verify" at bounding box center [440, 304] width 516 height 20
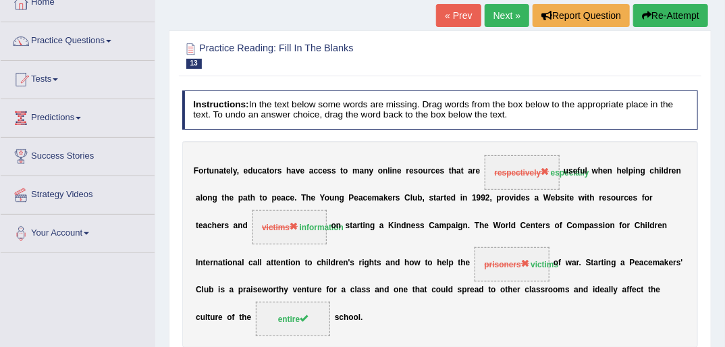
scroll to position [54, 0]
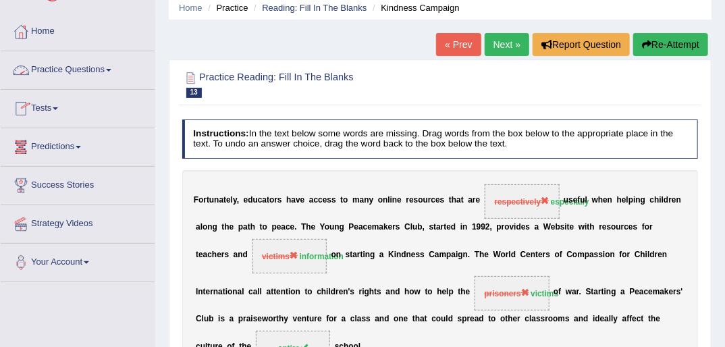
click at [93, 72] on link "Practice Questions" at bounding box center [78, 68] width 154 height 34
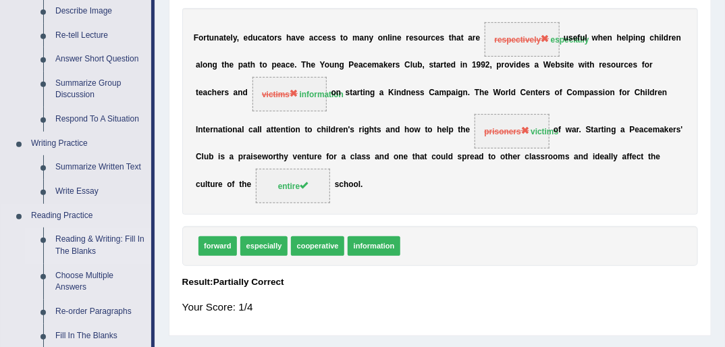
scroll to position [270, 0]
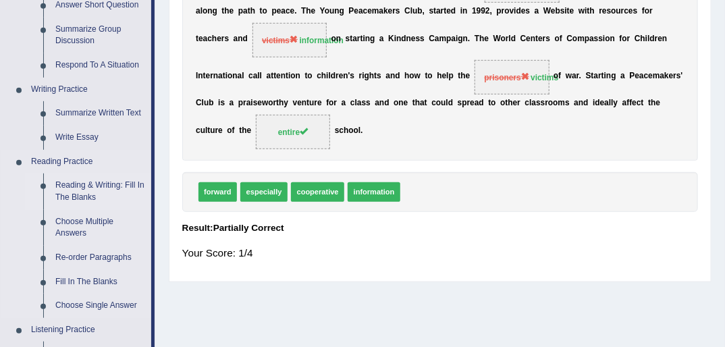
click at [98, 184] on link "Reading & Writing: Fill In The Blanks" at bounding box center [100, 191] width 102 height 36
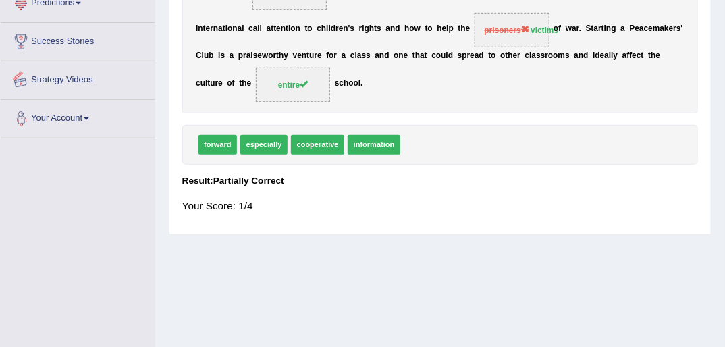
scroll to position [362, 0]
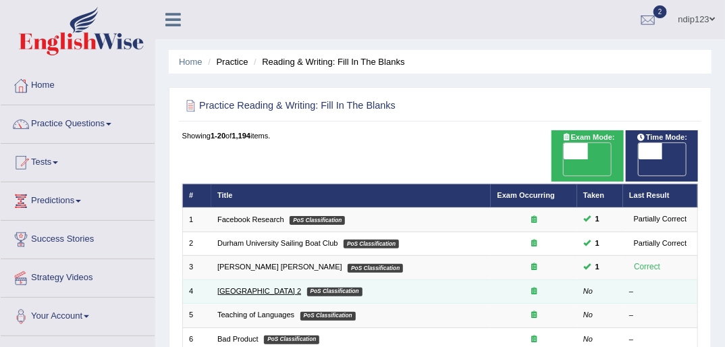
click at [224, 287] on link "Golden Gate Bridge 2" at bounding box center [259, 291] width 84 height 8
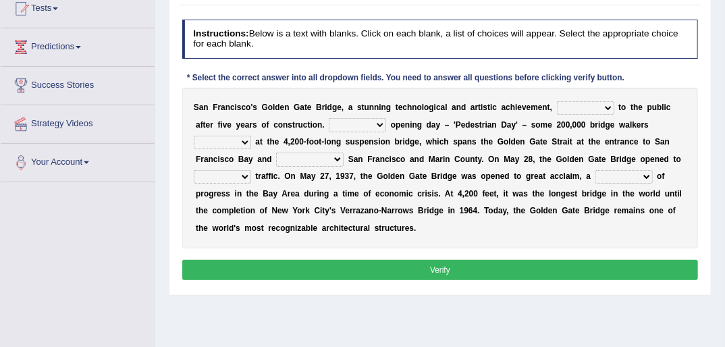
scroll to position [162, 0]
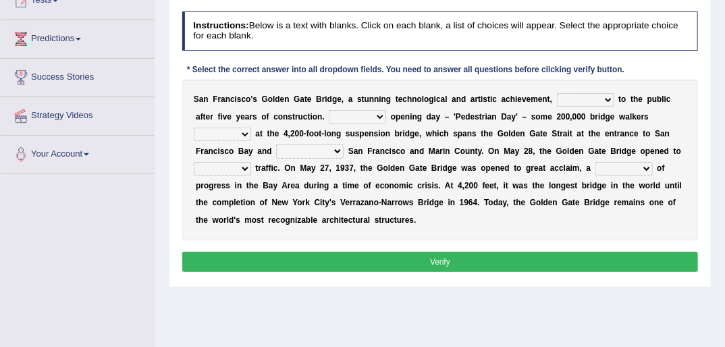
click at [583, 100] on select "opens closes appears equals" at bounding box center [585, 99] width 57 height 13
select select "opens"
click at [557, 93] on select "opens closes appears equals" at bounding box center [585, 99] width 57 height 13
click at [332, 117] on select "On During Since When" at bounding box center [357, 116] width 57 height 13
select select "On"
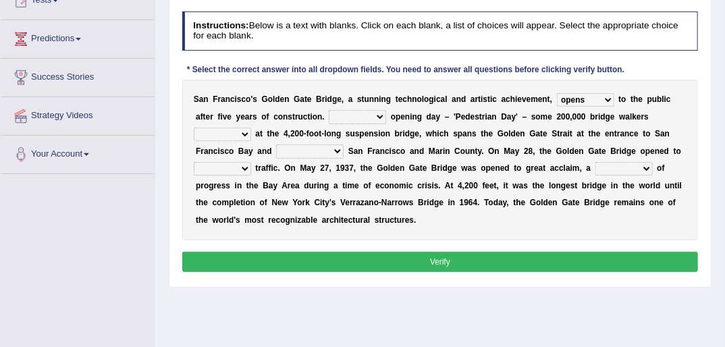
click at [329, 110] on select "On During Since When" at bounding box center [357, 116] width 57 height 13
click at [334, 113] on select "On During Since When" at bounding box center [357, 116] width 57 height 13
click at [251, 128] on select "stationed looked marveled laughed" at bounding box center [222, 134] width 57 height 13
select select "stationed"
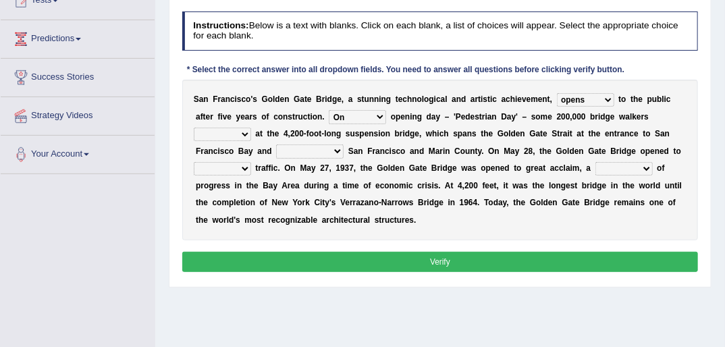
click at [251, 128] on select "stationed looked marveled laughed" at bounding box center [222, 134] width 57 height 13
click at [276, 148] on select "separates connects channels differentiates" at bounding box center [309, 150] width 67 height 13
select select "connects"
click at [276, 144] on select "separates connects channels differentiates" at bounding box center [309, 150] width 67 height 13
click at [251, 162] on select "aquatic vehicular airborne watertight" at bounding box center [222, 168] width 57 height 13
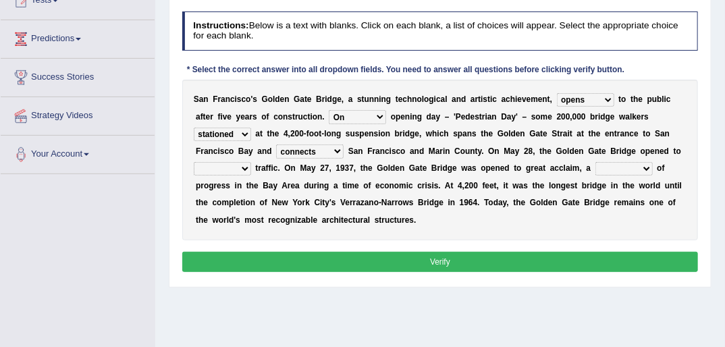
select select "vehicular"
click at [251, 162] on select "aquatic vehicular airborne watertight" at bounding box center [222, 168] width 57 height 13
click at [595, 167] on select "denial symbol technique yield" at bounding box center [623, 168] width 57 height 13
select select "yield"
click at [595, 162] on select "denial symbol technique yield" at bounding box center [623, 168] width 57 height 13
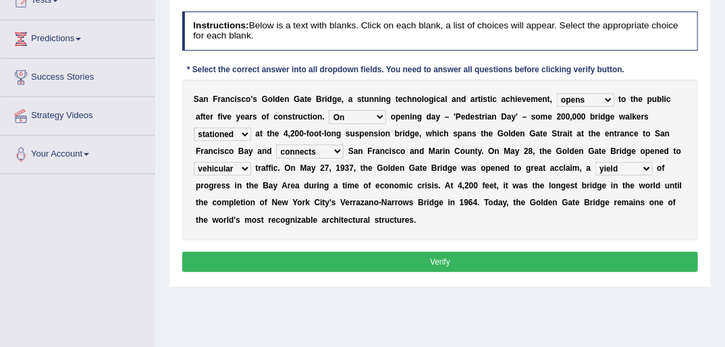
click at [595, 167] on select "denial symbol technique yield" at bounding box center [623, 168] width 57 height 13
click at [387, 207] on div "S a n F r a n c i s c o ' s G o l d e n G a t e B r i d g e , a s t u n n i n g…" at bounding box center [440, 160] width 516 height 161
click at [472, 263] on button "Verify" at bounding box center [440, 262] width 516 height 20
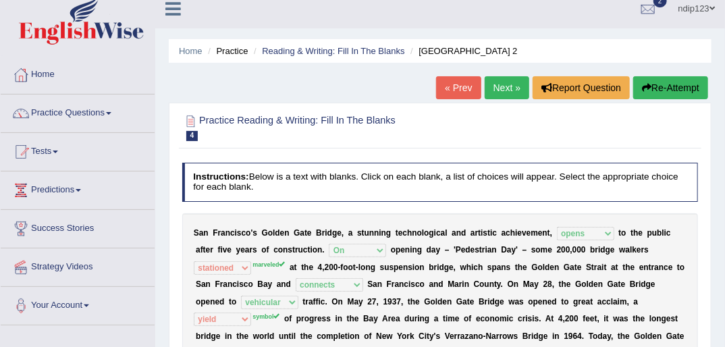
scroll to position [0, 0]
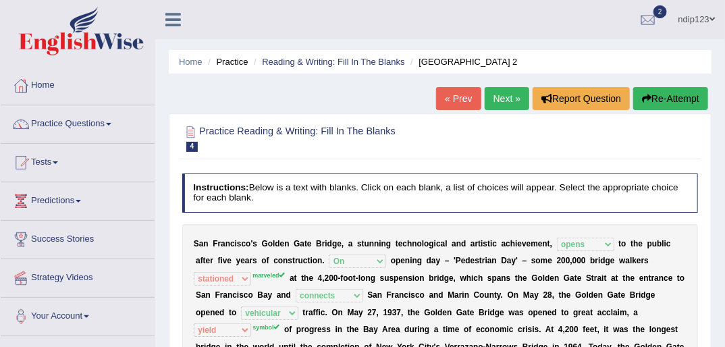
click at [494, 101] on link "Next »" at bounding box center [507, 98] width 45 height 23
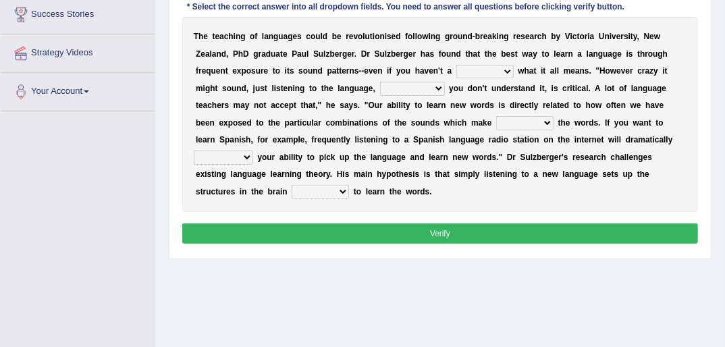
scroll to position [192, 0]
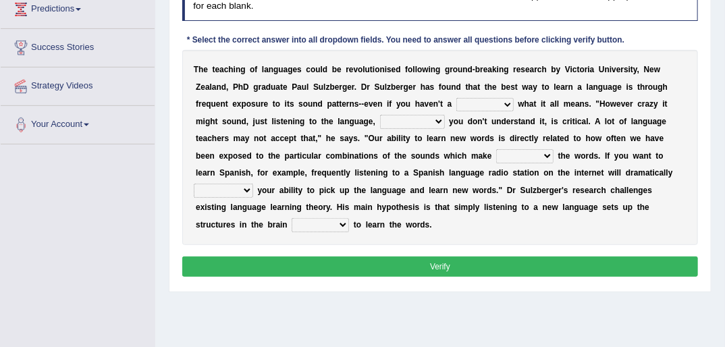
click at [456, 105] on select "dew claw clue due" at bounding box center [484, 104] width 57 height 13
select select "clue"
click at [456, 98] on select "dew claw clue due" at bounding box center [484, 104] width 57 height 13
click at [380, 120] on select "but also all together even though if so" at bounding box center [412, 121] width 65 height 13
select select "even though"
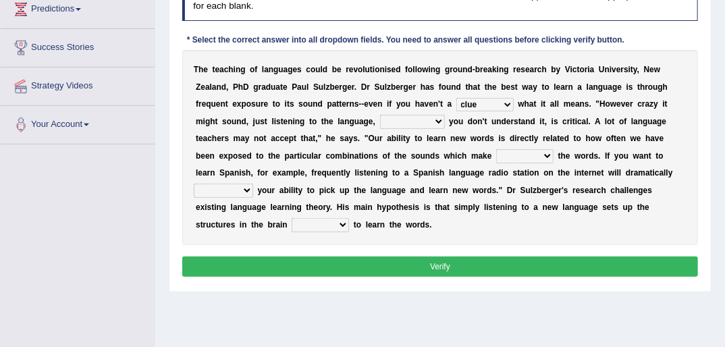
click at [380, 115] on select "but also all together even though if so" at bounding box center [412, 121] width 65 height 13
click at [496, 159] on select "down up of on" at bounding box center [524, 155] width 57 height 13
select select "up"
click at [496, 149] on select "down up of on" at bounding box center [524, 155] width 57 height 13
click at [253, 184] on select "evaluate exaggerate describe boost" at bounding box center [223, 190] width 59 height 13
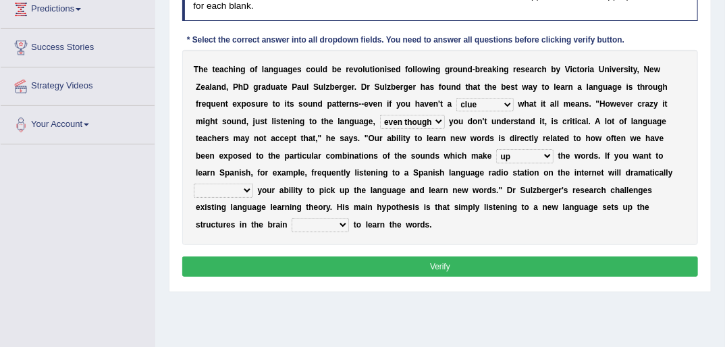
select select "boost"
click at [253, 184] on select "evaluate exaggerate describe boost" at bounding box center [223, 190] width 59 height 13
click at [349, 218] on select "requiring required directed to require" at bounding box center [320, 224] width 57 height 13
select select "required"
click at [349, 218] on select "requiring required directed to require" at bounding box center [320, 224] width 57 height 13
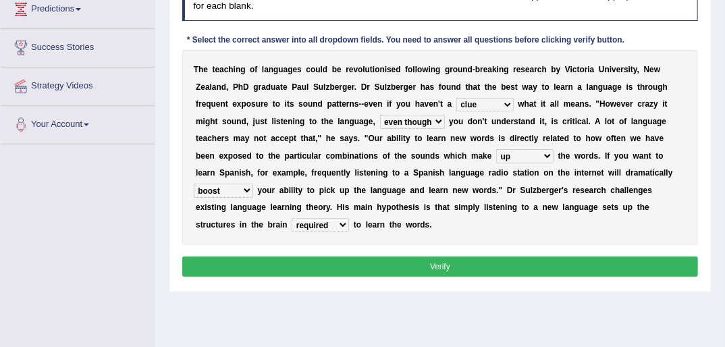
click at [447, 256] on button "Verify" at bounding box center [440, 266] width 516 height 20
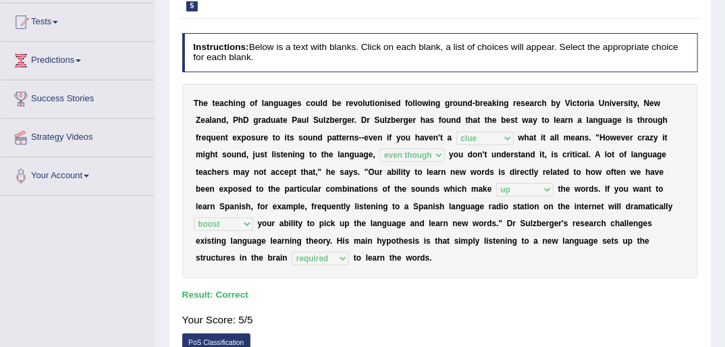
scroll to position [0, 0]
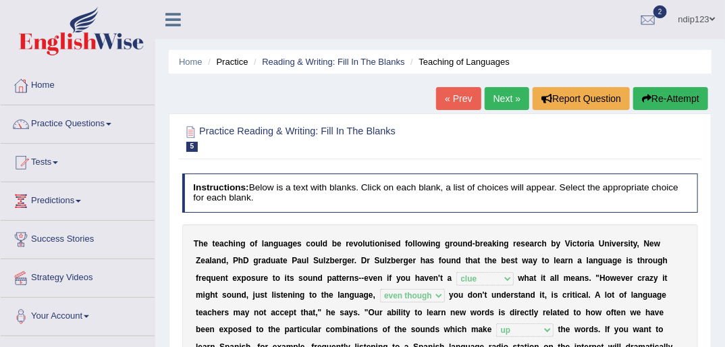
click at [496, 99] on link "Next »" at bounding box center [507, 98] width 45 height 23
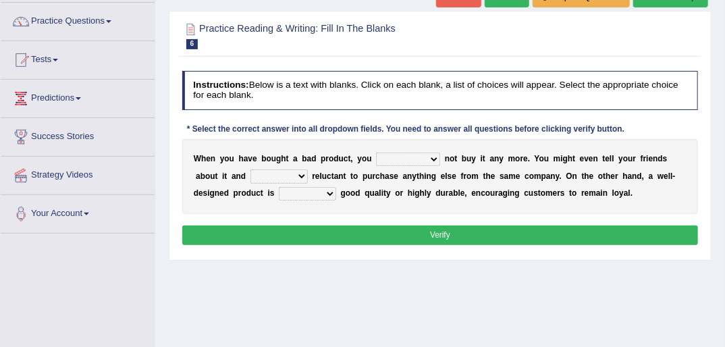
scroll to position [108, 0]
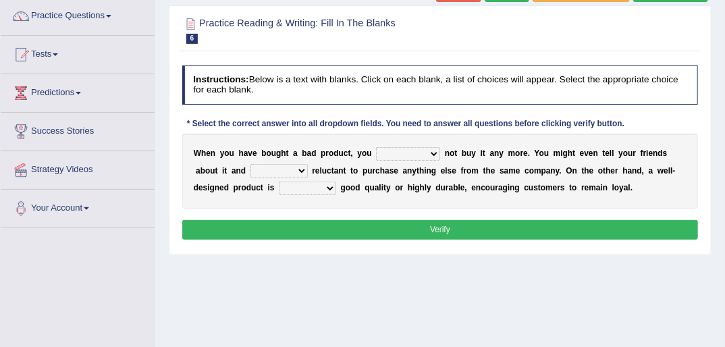
click at [416, 151] on select "would have should have should" at bounding box center [408, 153] width 64 height 13
select select "would"
click at [376, 147] on select "would have should have should" at bounding box center [408, 153] width 64 height 13
click at [250, 170] on select "is are be being" at bounding box center [278, 170] width 57 height 13
click at [250, 164] on select "is are be being" at bounding box center [278, 170] width 57 height 13
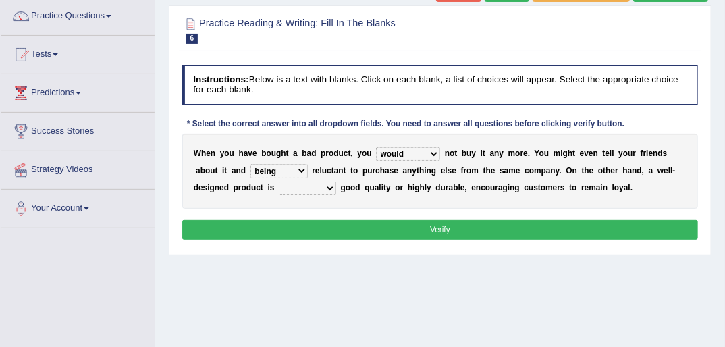
click at [250, 170] on select "is are be being" at bounding box center [278, 170] width 57 height 13
click at [250, 164] on select "is are be being" at bounding box center [278, 170] width 57 height 13
click at [250, 169] on select "is are be being" at bounding box center [278, 170] width 57 height 13
click at [416, 155] on select "would have should have should" at bounding box center [408, 153] width 64 height 13
click at [250, 171] on select "is are be being" at bounding box center [278, 170] width 57 height 13
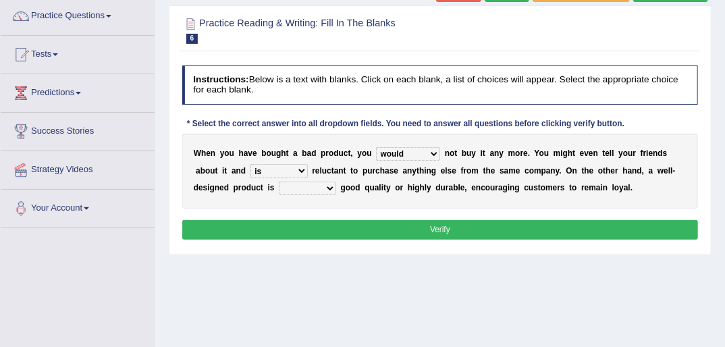
select select "be"
click at [250, 164] on select "is are be being" at bounding box center [278, 170] width 57 height 13
click at [279, 190] on select "both also neither either" at bounding box center [307, 188] width 57 height 13
select select "either"
click at [279, 182] on select "both also neither either" at bounding box center [307, 188] width 57 height 13
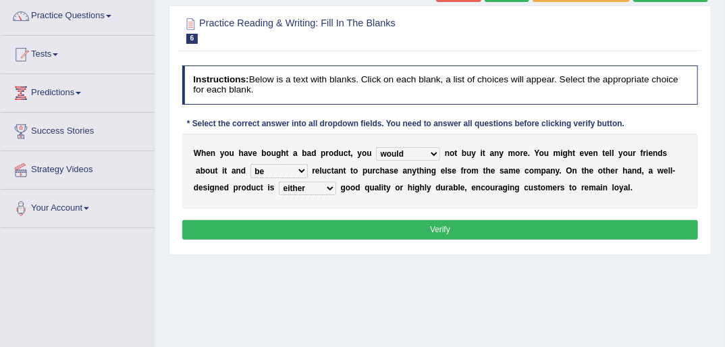
click at [446, 229] on button "Verify" at bounding box center [440, 230] width 516 height 20
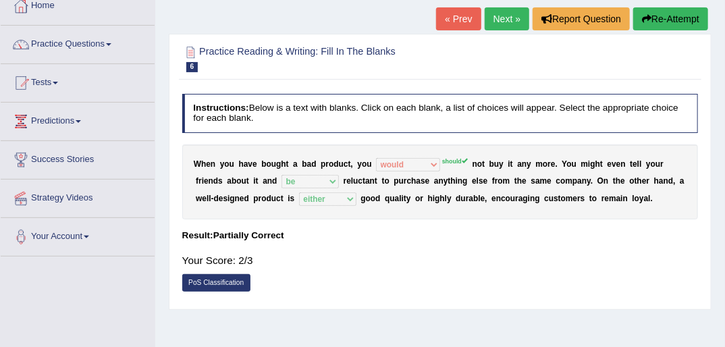
scroll to position [54, 0]
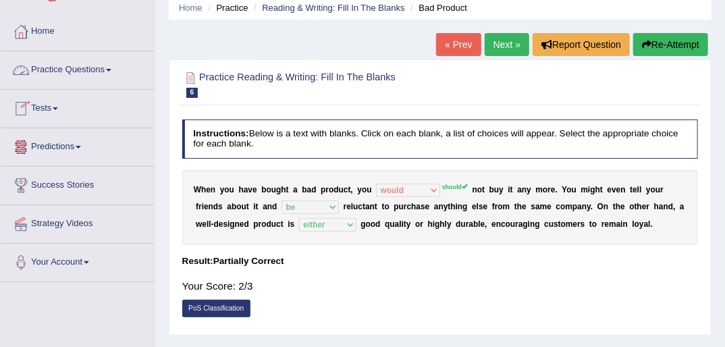
click at [65, 67] on link "Practice Questions" at bounding box center [78, 68] width 154 height 34
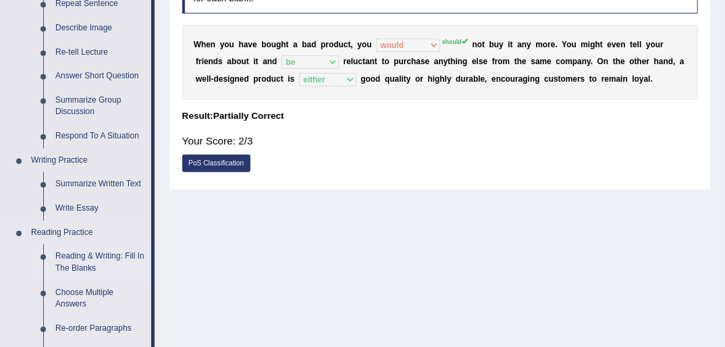
scroll to position [216, 0]
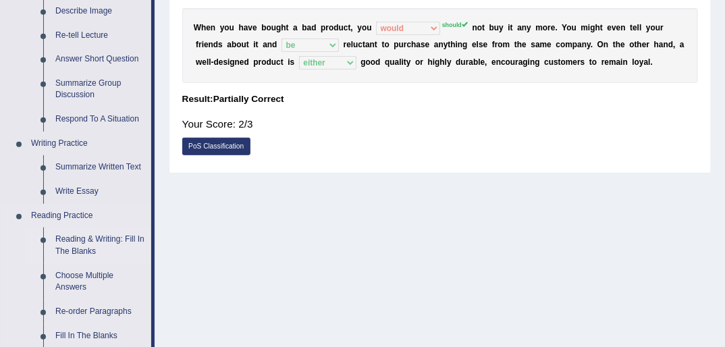
click at [90, 240] on link "Reading & Writing: Fill In The Blanks" at bounding box center [100, 245] width 102 height 36
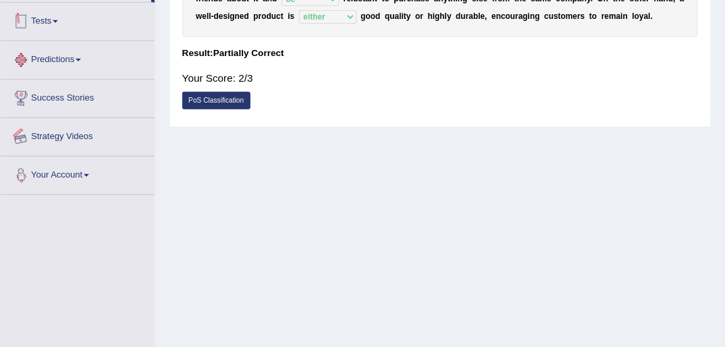
scroll to position [362, 0]
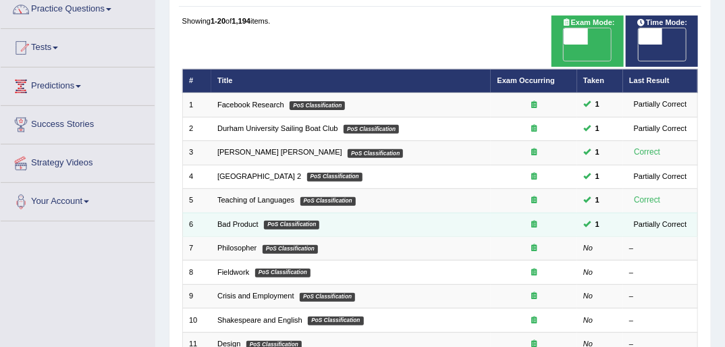
scroll to position [162, 0]
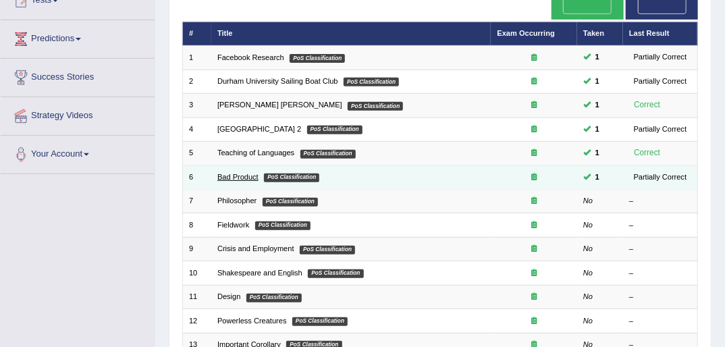
click at [234, 173] on link "Bad Product" at bounding box center [237, 177] width 41 height 8
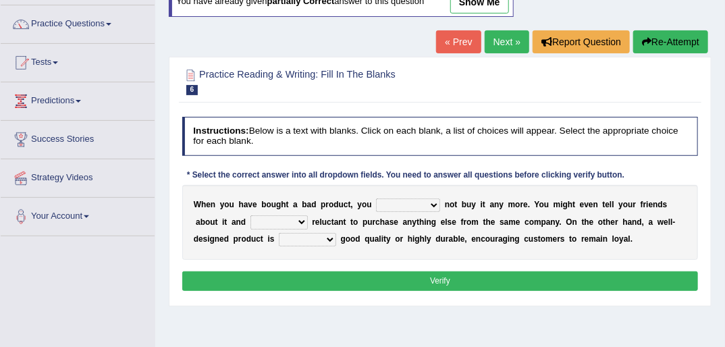
scroll to position [108, 0]
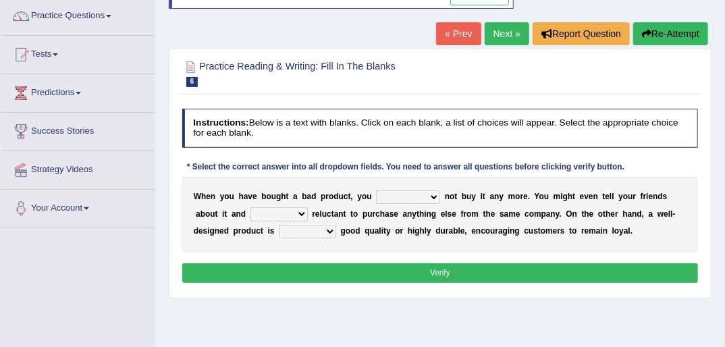
click at [416, 196] on select "would have should have should" at bounding box center [408, 196] width 64 height 13
select select "should"
click at [376, 190] on select "would have should have should" at bounding box center [408, 196] width 64 height 13
click at [250, 211] on select "is are be being" at bounding box center [278, 213] width 57 height 13
select select "be"
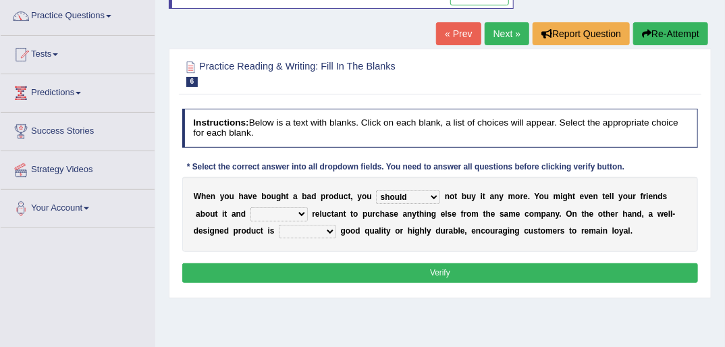
click at [250, 207] on select "is are be being" at bounding box center [278, 213] width 57 height 13
click at [279, 227] on select "both also neither either" at bounding box center [307, 231] width 57 height 13
select select "either"
click at [279, 225] on select "both also neither either" at bounding box center [307, 231] width 57 height 13
click at [466, 267] on button "Verify" at bounding box center [440, 273] width 516 height 20
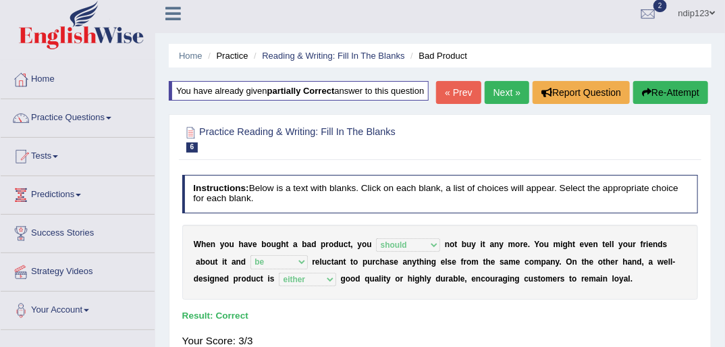
scroll to position [0, 0]
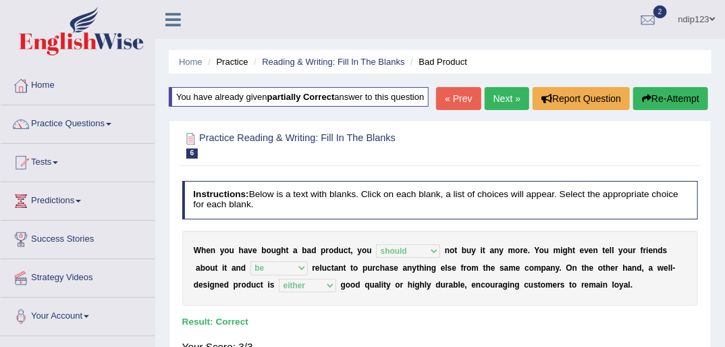
click at [493, 97] on link "Next »" at bounding box center [507, 98] width 45 height 23
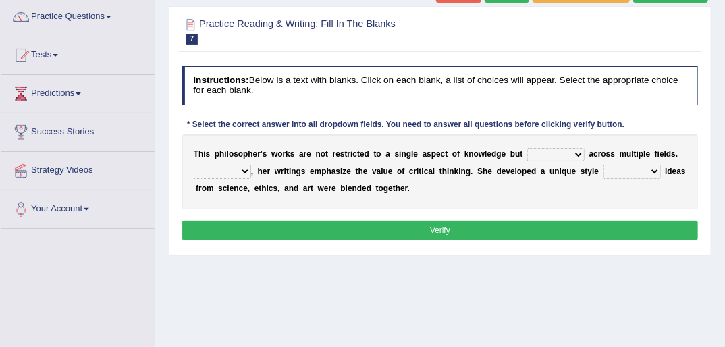
scroll to position [108, 0]
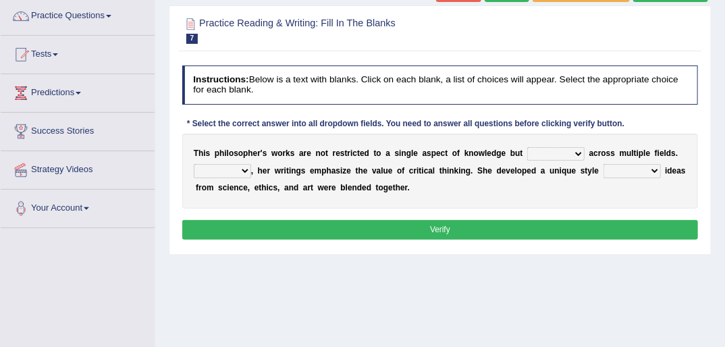
click at [559, 151] on select "constrain contain assemble extend" at bounding box center [555, 153] width 57 height 13
select select "extend"
click at [527, 147] on select "constrain contain assemble extend" at bounding box center [555, 153] width 57 height 13
click at [240, 171] on select "Rather So Moreover Likely" at bounding box center [222, 170] width 57 height 13
select select "Moreover"
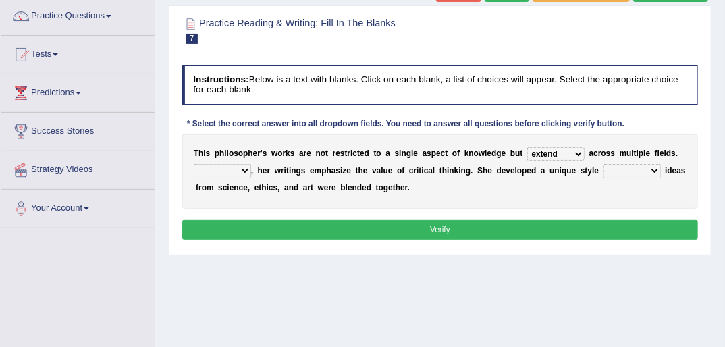
click at [194, 164] on select "Rather So Moreover Likely" at bounding box center [222, 170] width 57 height 13
click at [629, 171] on select "in that that which in which" at bounding box center [631, 170] width 57 height 13
select select "in which"
click at [603, 164] on select "in that that which in which" at bounding box center [631, 170] width 57 height 13
click at [470, 226] on button "Verify" at bounding box center [440, 230] width 516 height 20
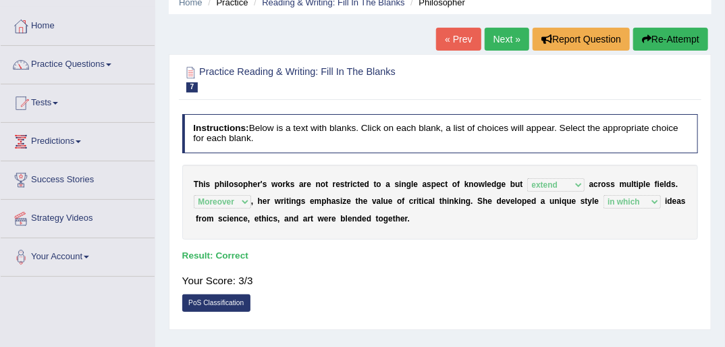
scroll to position [0, 0]
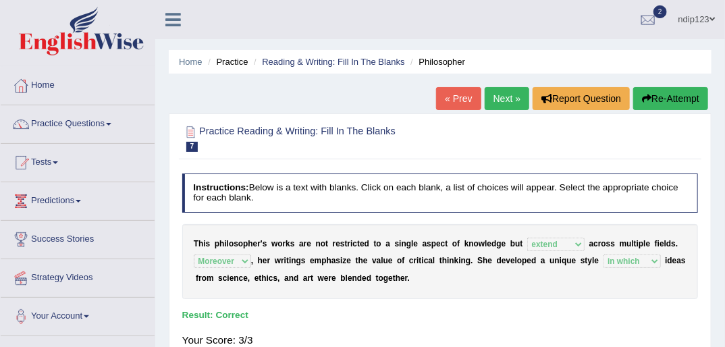
click at [511, 99] on link "Next »" at bounding box center [507, 98] width 45 height 23
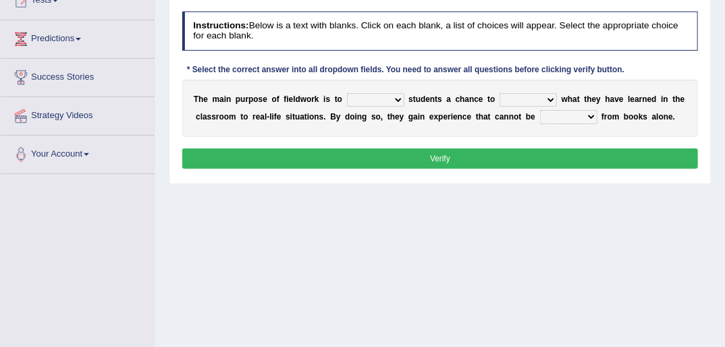
scroll to position [162, 0]
click at [389, 101] on select "resemble stow rave offer" at bounding box center [375, 99] width 57 height 13
select select "offer"
click at [347, 93] on select "resemble stow rave offer" at bounding box center [375, 99] width 57 height 13
click at [534, 97] on select "compare align apply dismount" at bounding box center [527, 99] width 57 height 13
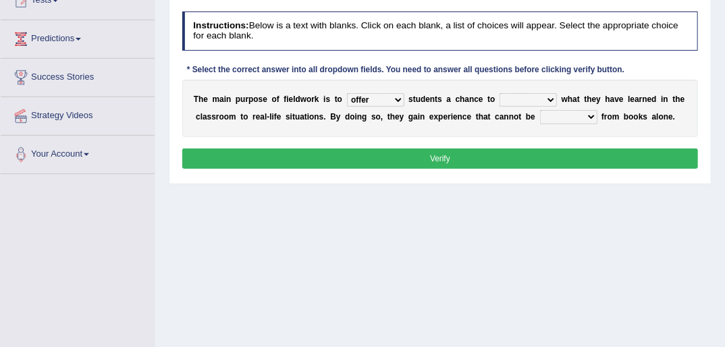
select select "apply"
click at [499, 93] on select "compare align apply dismount" at bounding box center [527, 99] width 57 height 13
click at [570, 119] on select "originated prepared obtained touted" at bounding box center [568, 116] width 57 height 13
select select "obtained"
click at [540, 110] on select "originated prepared obtained touted" at bounding box center [568, 116] width 57 height 13
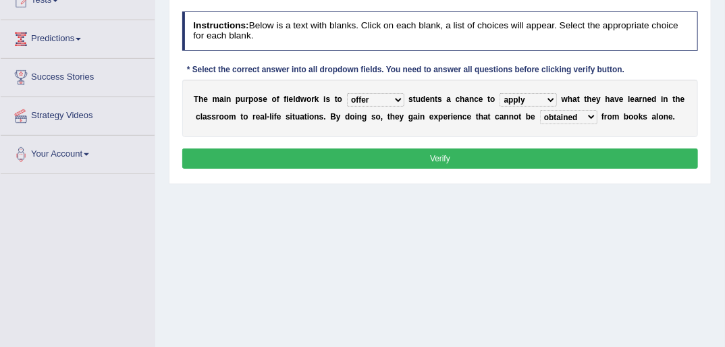
click at [450, 157] on button "Verify" at bounding box center [440, 158] width 516 height 20
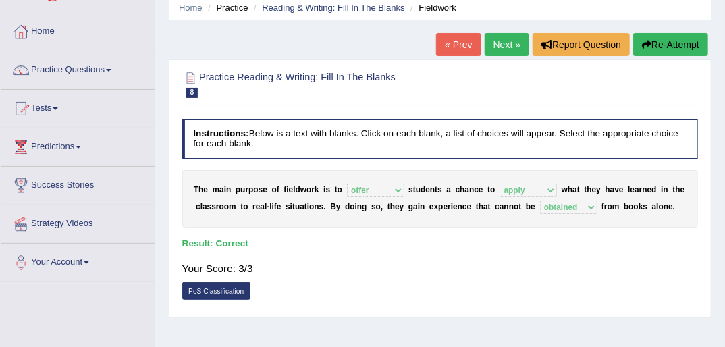
scroll to position [54, 0]
click at [497, 45] on link "Next »" at bounding box center [507, 44] width 45 height 23
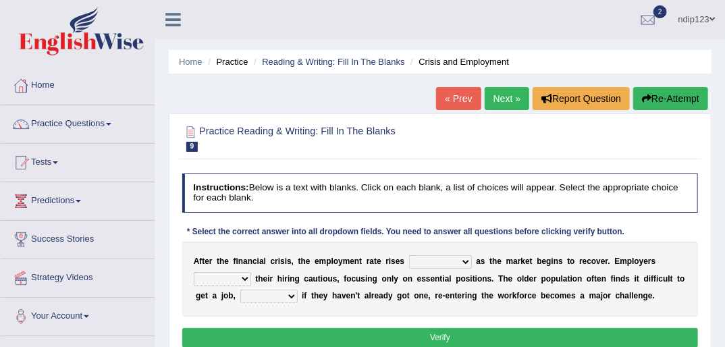
scroll to position [54, 0]
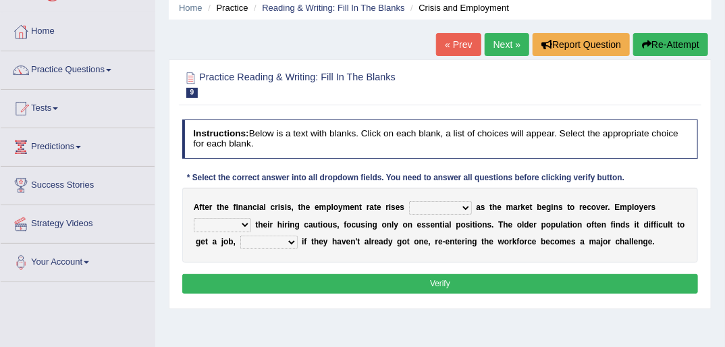
click at [449, 211] on select "normally conversely strenuously sharply" at bounding box center [440, 207] width 63 height 13
select select "conversely"
click at [409, 201] on select "normally conversely strenuously sharply" at bounding box center [440, 207] width 63 height 13
click at [244, 225] on select "keeping kept keep are kept" at bounding box center [222, 224] width 57 height 13
select select "kept"
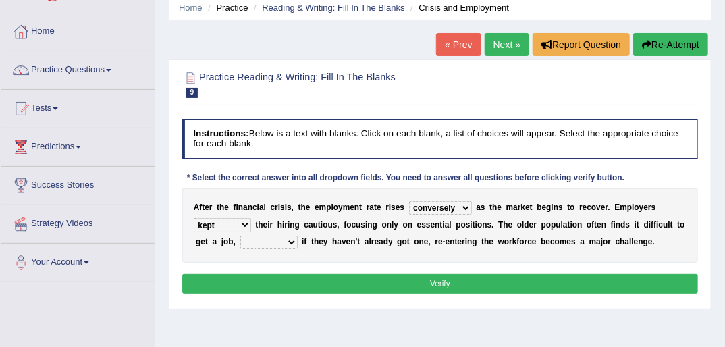
click at [194, 218] on select "keeping kept keep are kept" at bounding box center [222, 224] width 57 height 13
click at [260, 243] on select "although while then because" at bounding box center [268, 242] width 57 height 13
select select "because"
click at [240, 236] on select "although while then because" at bounding box center [268, 242] width 57 height 13
click at [450, 205] on select "normally conversely strenuously sharply" at bounding box center [440, 207] width 63 height 13
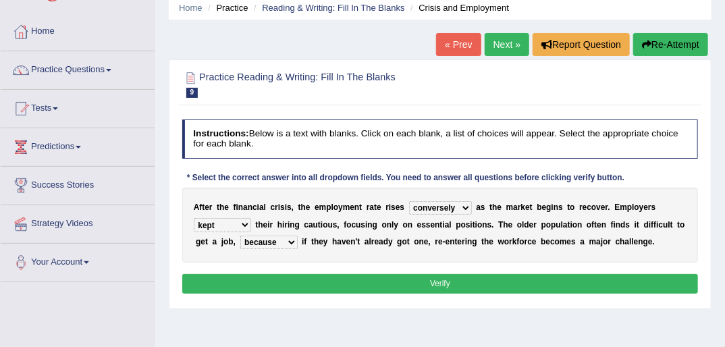
click at [406, 103] on div "Practice Reading & Writing: Fill In The Blanks 9 Crisis and Employment" at bounding box center [440, 86] width 522 height 40
click at [262, 238] on select "although while then because" at bounding box center [268, 242] width 57 height 13
click at [429, 286] on button "Verify" at bounding box center [440, 284] width 516 height 20
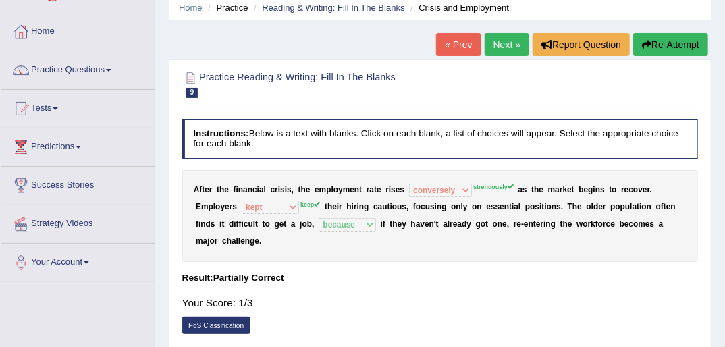
click at [653, 45] on button "Re-Attempt" at bounding box center [670, 44] width 75 height 23
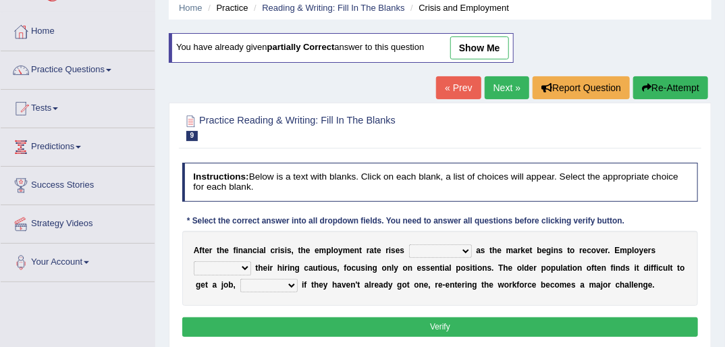
click at [449, 246] on select "normally conversely strenuously sharply" at bounding box center [440, 250] width 63 height 13
select select "strenuously"
click at [409, 244] on select "normally conversely strenuously sharply" at bounding box center [440, 250] width 63 height 13
click at [240, 267] on select "keeping kept keep are kept" at bounding box center [222, 267] width 57 height 13
select select "keep"
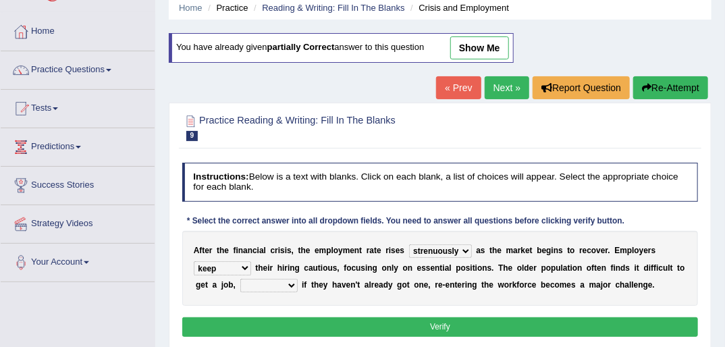
click at [194, 261] on select "keeping kept keep are kept" at bounding box center [222, 267] width 57 height 13
click at [261, 284] on select "although while then because" at bounding box center [268, 285] width 57 height 13
select select "because"
click at [240, 279] on select "although while then because" at bounding box center [268, 285] width 57 height 13
click at [443, 324] on button "Verify" at bounding box center [440, 327] width 516 height 20
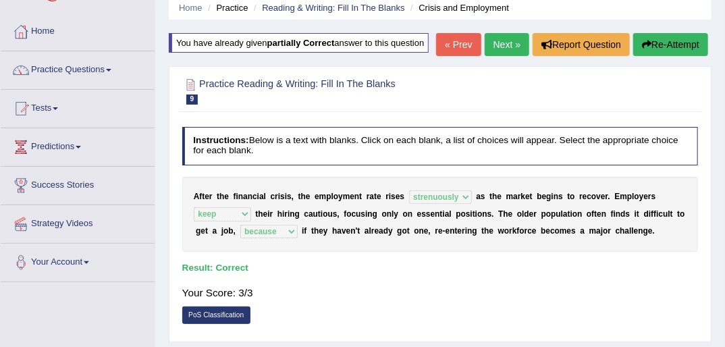
click at [501, 49] on link "Next »" at bounding box center [507, 44] width 45 height 23
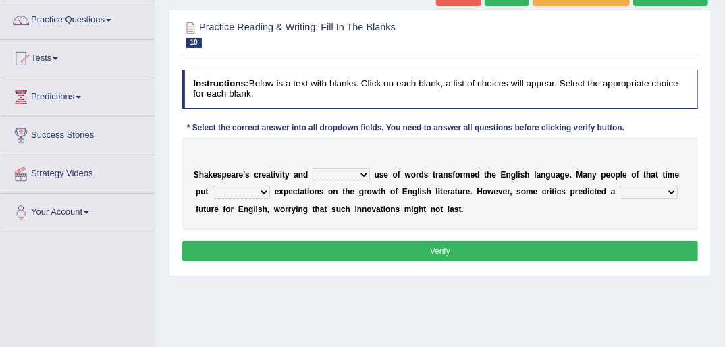
scroll to position [108, 0]
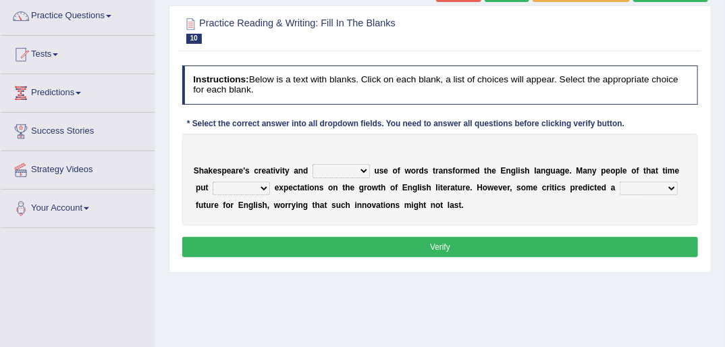
click at [354, 170] on select "idealized intensive fancied inventive" at bounding box center [341, 170] width 57 height 13
select select "intensive"
click at [313, 164] on select "idealized intensive fancied inventive" at bounding box center [341, 170] width 57 height 13
click at [243, 183] on select "wide much high more" at bounding box center [241, 188] width 57 height 13
select select "high"
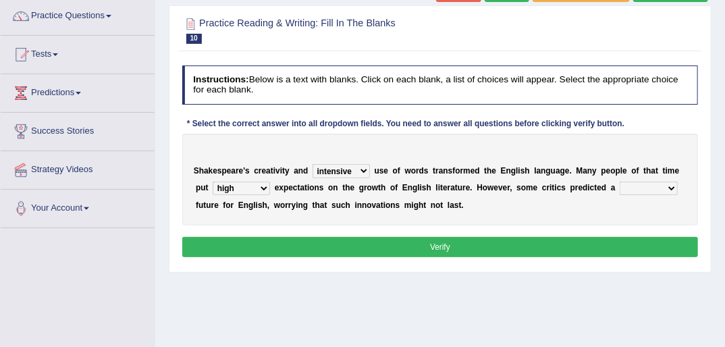
click at [213, 182] on select "wide much high more" at bounding box center [241, 188] width 57 height 13
click at [629, 189] on select "monetary promising irresistible daunting" at bounding box center [649, 188] width 58 height 13
select select "daunting"
click at [620, 182] on select "monetary promising irresistible daunting" at bounding box center [649, 188] width 58 height 13
click at [629, 187] on select "monetary promising irresistible daunting" at bounding box center [649, 188] width 58 height 13
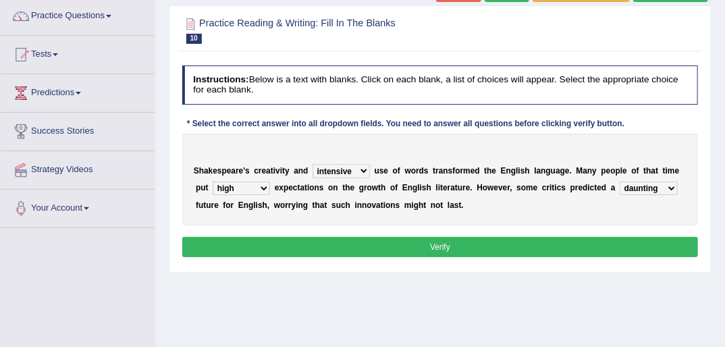
click at [630, 187] on select "monetary promising irresistible daunting" at bounding box center [649, 188] width 58 height 13
click at [479, 248] on button "Verify" at bounding box center [440, 247] width 516 height 20
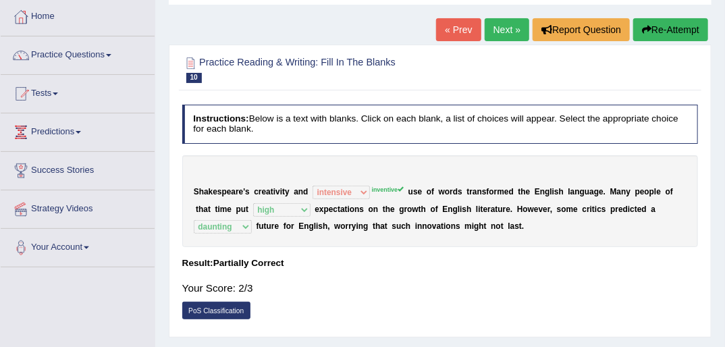
scroll to position [0, 0]
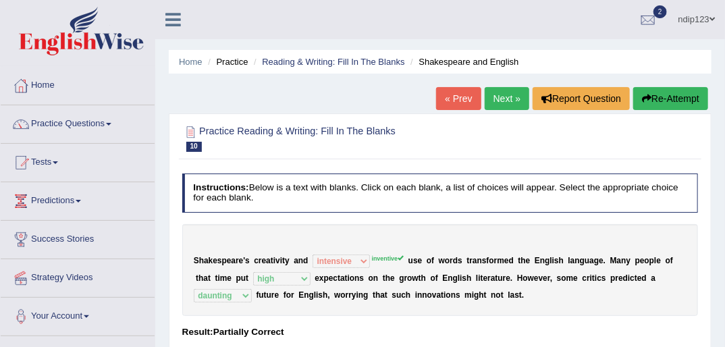
click at [505, 98] on link "Next »" at bounding box center [507, 98] width 45 height 23
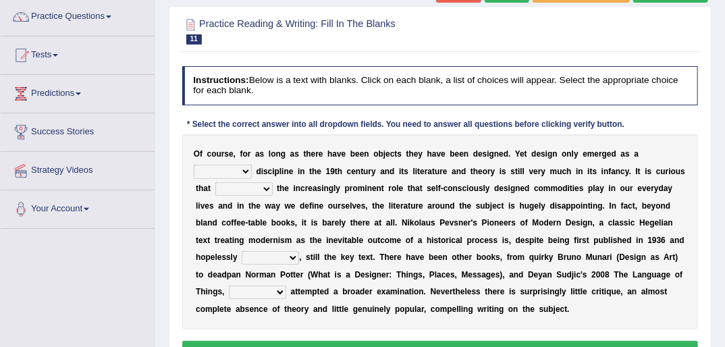
scroll to position [162, 0]
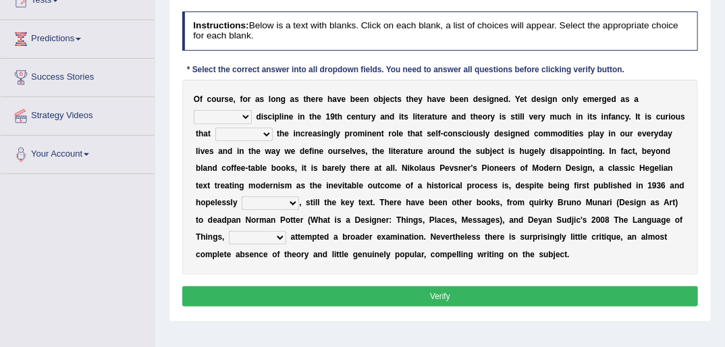
click at [252, 110] on select "bilateral ubiquitous foremost dedicated" at bounding box center [223, 116] width 58 height 13
select select "foremost"
click at [252, 110] on select "bilateral ubiquitous foremost dedicated" at bounding box center [223, 116] width 58 height 13
click at [273, 128] on select "since despite within through" at bounding box center [243, 134] width 57 height 13
select select "despite"
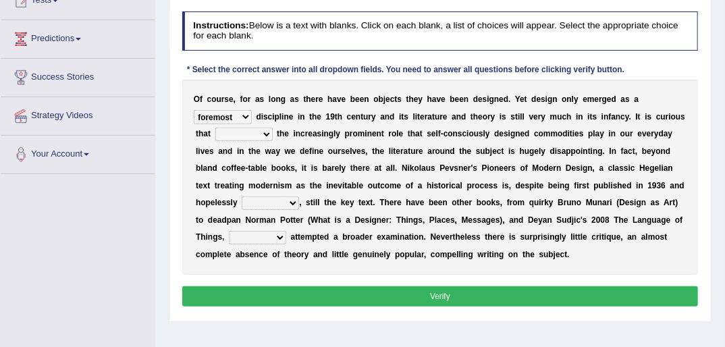
click at [273, 128] on select "since despite within through" at bounding box center [243, 134] width 57 height 13
click at [299, 196] on select "dates dating date dated" at bounding box center [270, 202] width 57 height 13
select select "dated"
click at [299, 196] on select "dates dating date dated" at bounding box center [270, 202] width 57 height 13
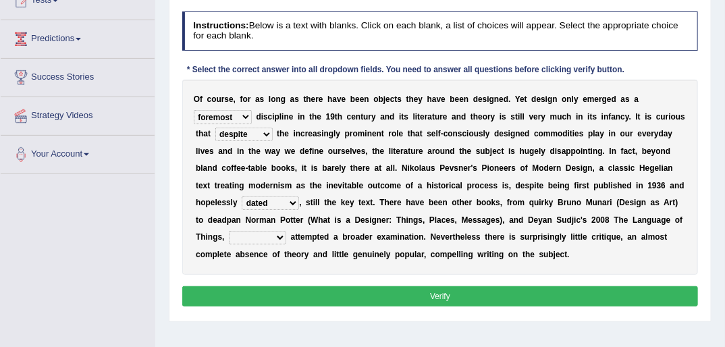
click at [481, 254] on div "O f c o u r s e , f o r a s l o n g a s t h e r e h a v e b e e n o b j e c t s…" at bounding box center [440, 177] width 516 height 195
click at [291, 232] on b at bounding box center [288, 236] width 5 height 9
click at [286, 231] on select "which then however as" at bounding box center [257, 237] width 57 height 13
select select "which"
click at [286, 231] on select "which then however as" at bounding box center [257, 237] width 57 height 13
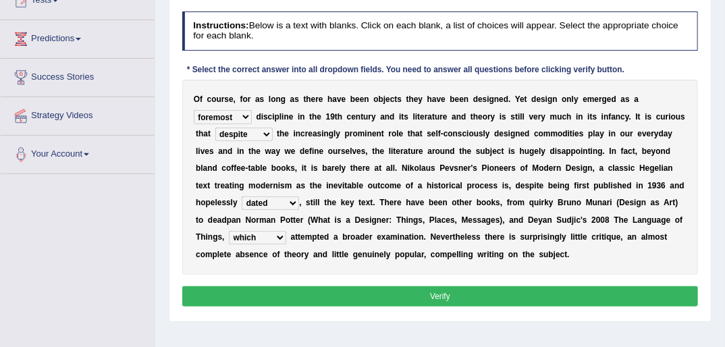
click at [467, 294] on button "Verify" at bounding box center [440, 296] width 516 height 20
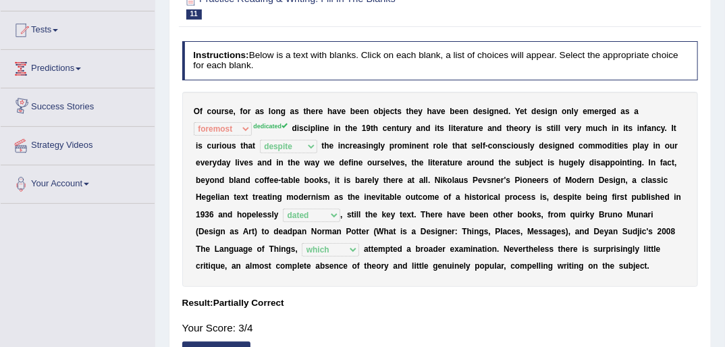
scroll to position [54, 0]
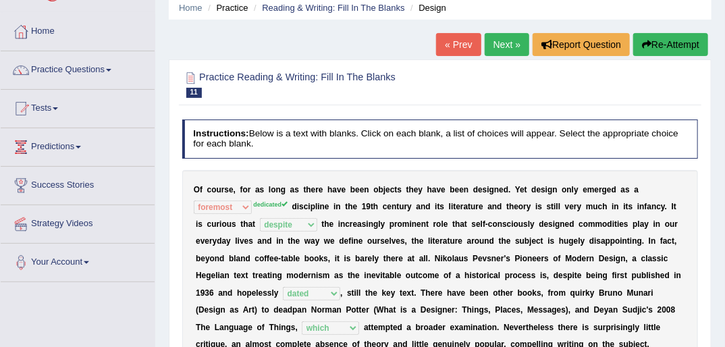
click at [327, 80] on h2 "Practice Reading & Writing: Fill In The Blanks 11 Design" at bounding box center [342, 84] width 320 height 28
click at [338, 77] on h2 "Practice Reading & Writing: Fill In The Blanks 11 Design" at bounding box center [342, 84] width 320 height 28
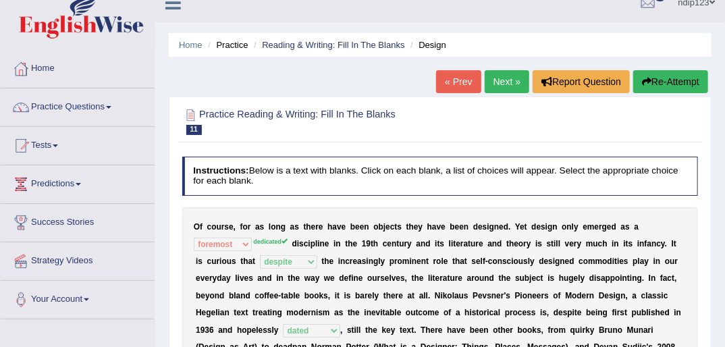
scroll to position [0, 0]
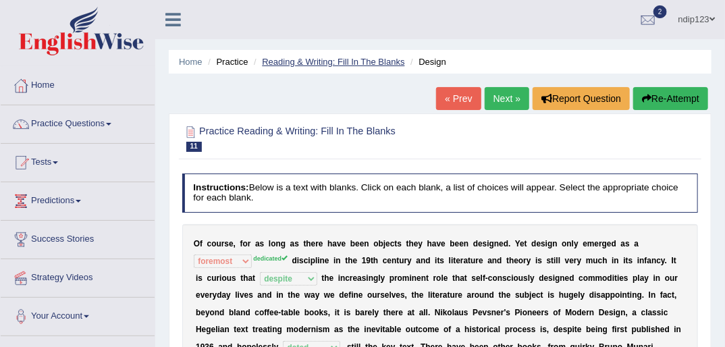
click at [300, 63] on link "Reading & Writing: Fill In The Blanks" at bounding box center [333, 62] width 142 height 10
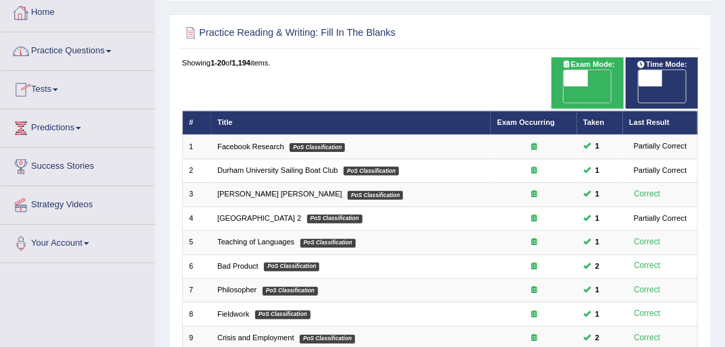
scroll to position [54, 0]
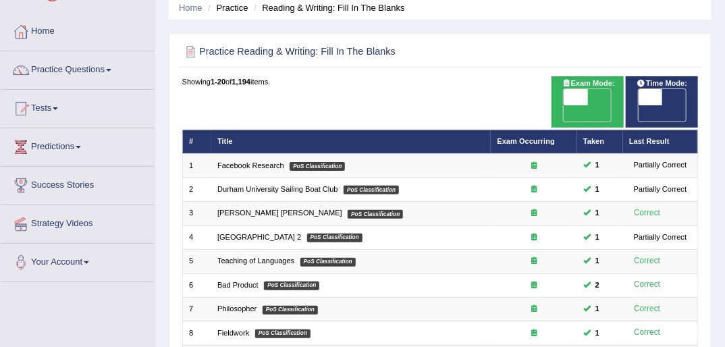
click at [113, 65] on link "Practice Questions" at bounding box center [78, 68] width 154 height 34
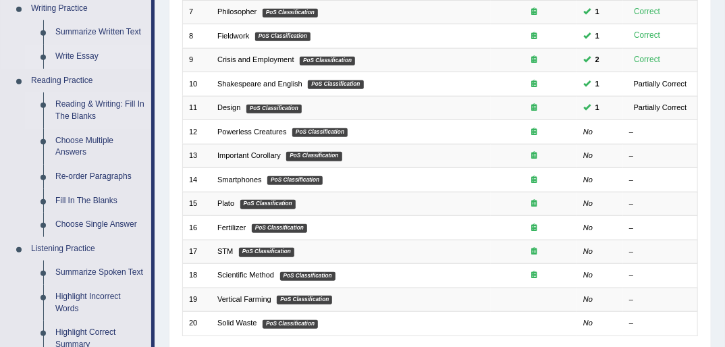
scroll to position [378, 0]
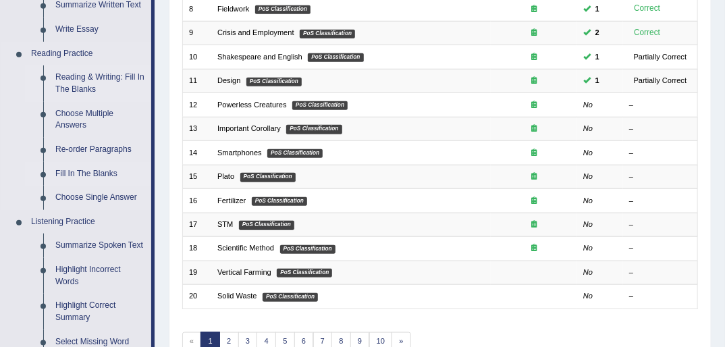
click at [89, 174] on link "Fill In The Blanks" at bounding box center [100, 174] width 102 height 24
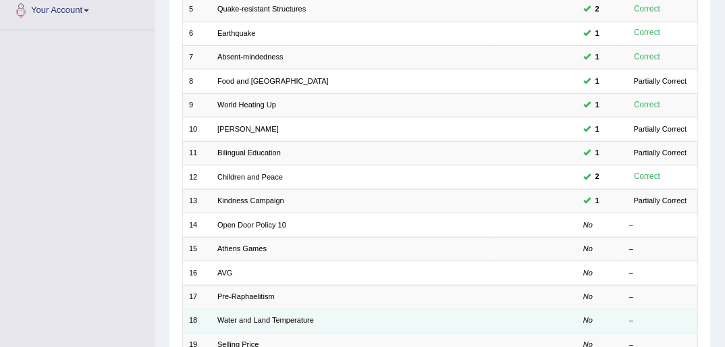
scroll to position [324, 0]
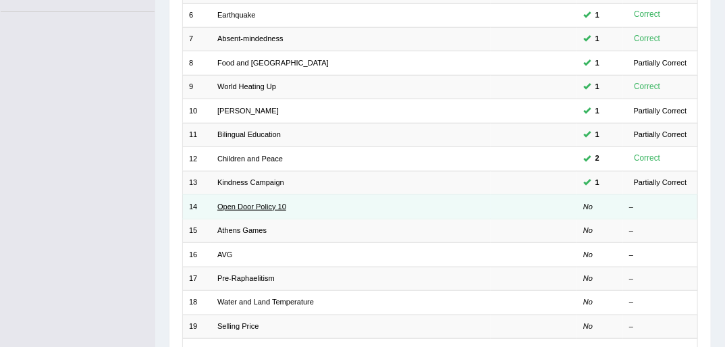
click at [250, 202] on link "Open Door Policy 10" at bounding box center [251, 206] width 69 height 8
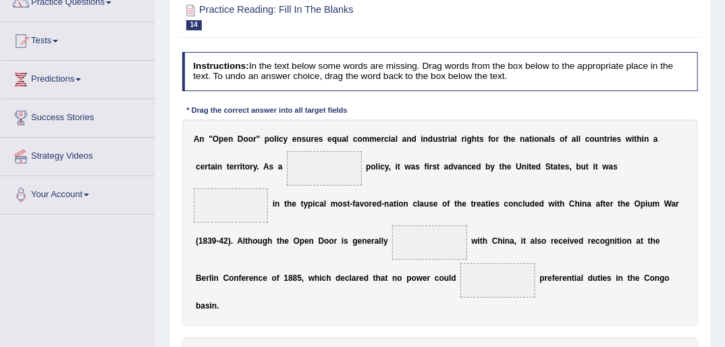
scroll to position [162, 0]
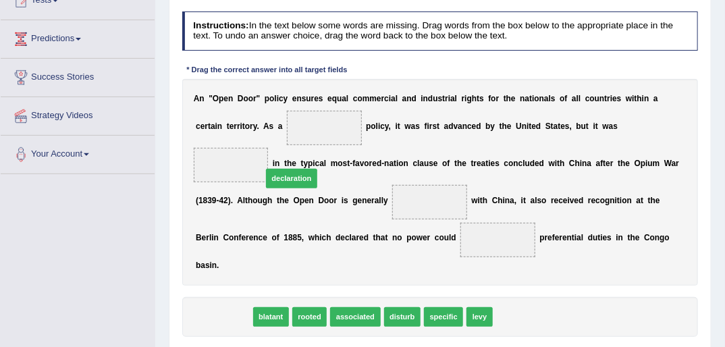
drag, startPoint x: 222, startPoint y: 281, endPoint x: 300, endPoint y: 114, distance: 184.5
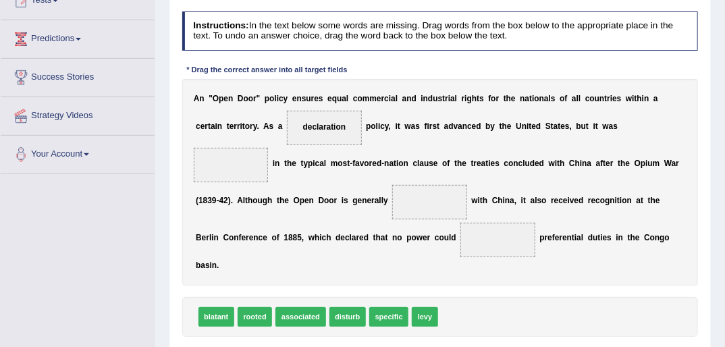
drag, startPoint x: 311, startPoint y: 207, endPoint x: 263, endPoint y: 147, distance: 76.7
click at [263, 147] on div "A n " O p e n D o o r " p o l i c y e n s u r e s e q u a l c o m m e r c i a l…" at bounding box center [440, 182] width 516 height 207
drag, startPoint x: 385, startPoint y: 281, endPoint x: 265, endPoint y: 105, distance: 212.7
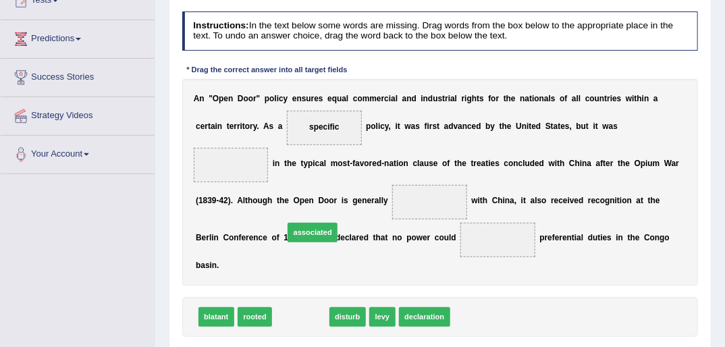
drag, startPoint x: 299, startPoint y: 278, endPoint x: 313, endPoint y: 179, distance: 100.2
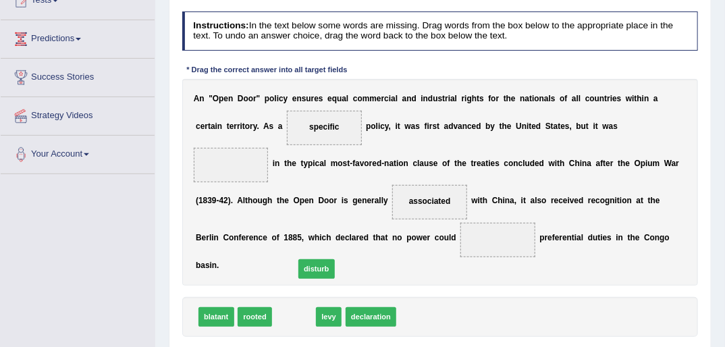
drag, startPoint x: 292, startPoint y: 281, endPoint x: 318, endPoint y: 224, distance: 62.5
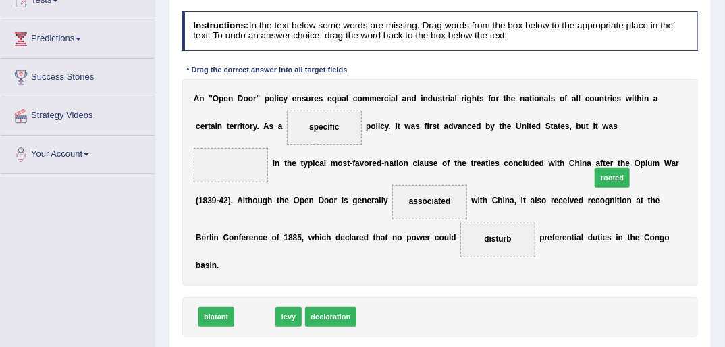
drag, startPoint x: 259, startPoint y: 283, endPoint x: 681, endPoint y: 117, distance: 453.6
click at [681, 117] on div "Instructions: In the text below some words are missing. Drag words from the box…" at bounding box center [440, 191] width 522 height 371
drag, startPoint x: 450, startPoint y: 223, endPoint x: 668, endPoint y: 107, distance: 246.7
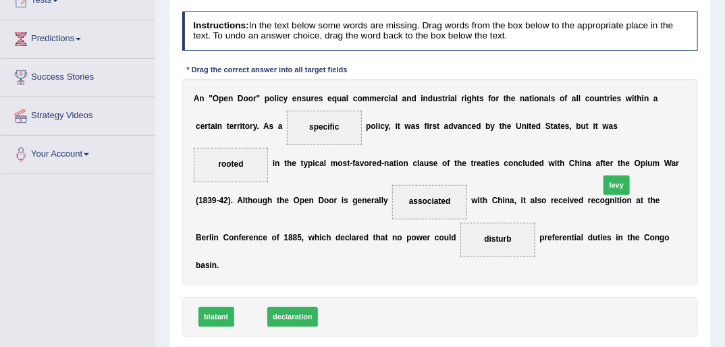
drag, startPoint x: 252, startPoint y: 282, endPoint x: 678, endPoint y: 121, distance: 455.2
click at [678, 121] on div "Instructions: In the text below some words are missing. Drag words from the box…" at bounding box center [440, 191] width 522 height 371
drag, startPoint x: 282, startPoint y: 269, endPoint x: 664, endPoint y: 105, distance: 415.8
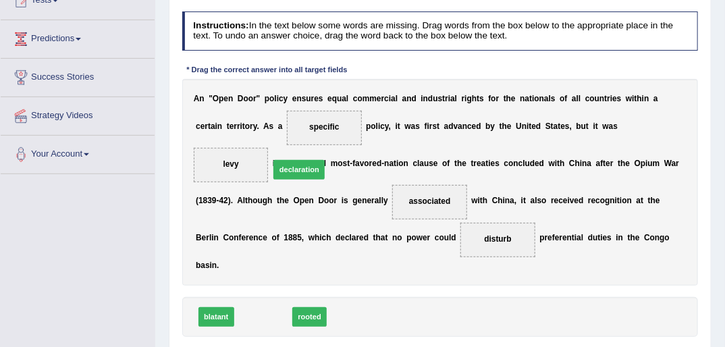
drag, startPoint x: 263, startPoint y: 280, endPoint x: 304, endPoint y: 105, distance: 180.3
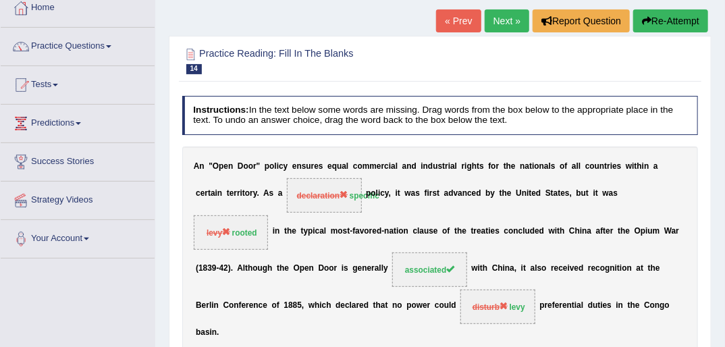
scroll to position [54, 0]
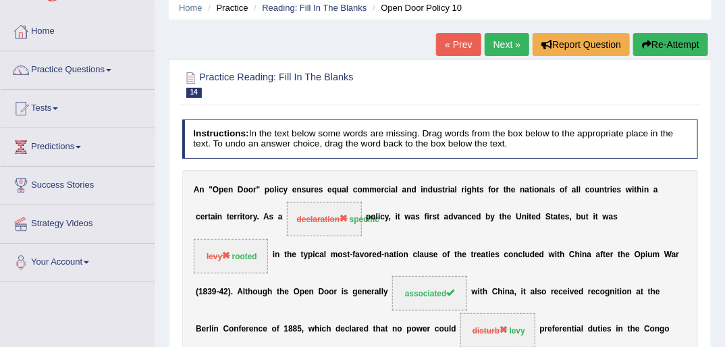
click at [43, 32] on link "Home" at bounding box center [78, 30] width 154 height 34
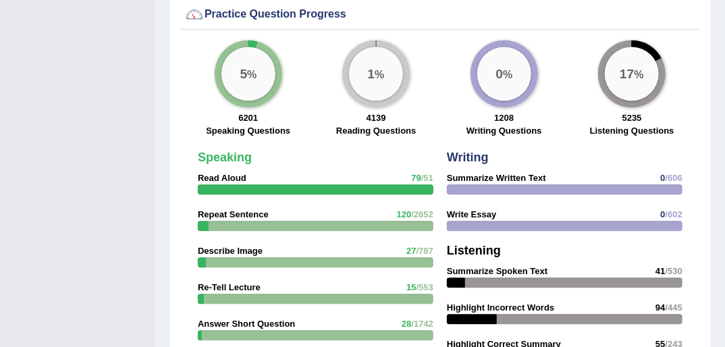
scroll to position [1026, 0]
